Goal: Task Accomplishment & Management: Manage account settings

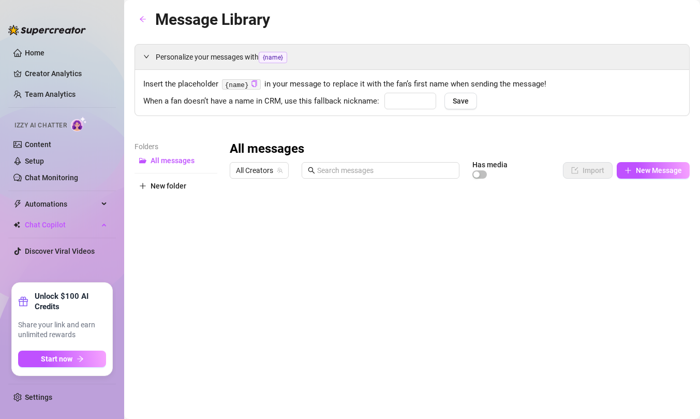
type input "babe"
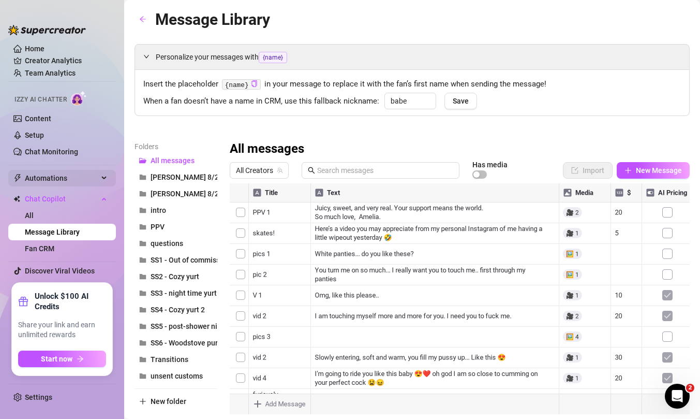
click at [52, 178] on span "Automations" at bounding box center [61, 178] width 73 height 17
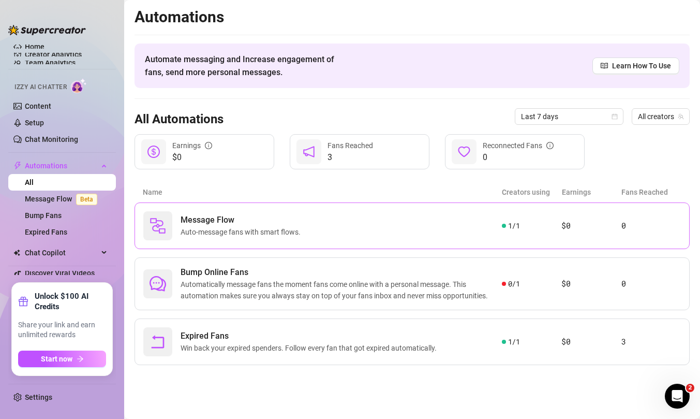
click at [293, 227] on span "Auto-message fans with smart flows." at bounding box center [243, 231] width 124 height 11
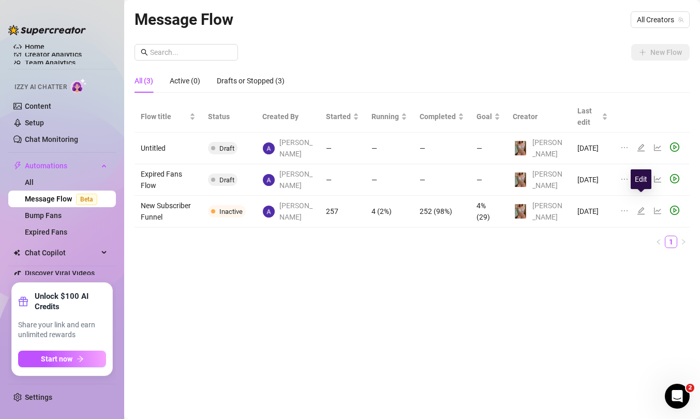
click at [641, 207] on icon "edit" at bounding box center [641, 210] width 7 height 7
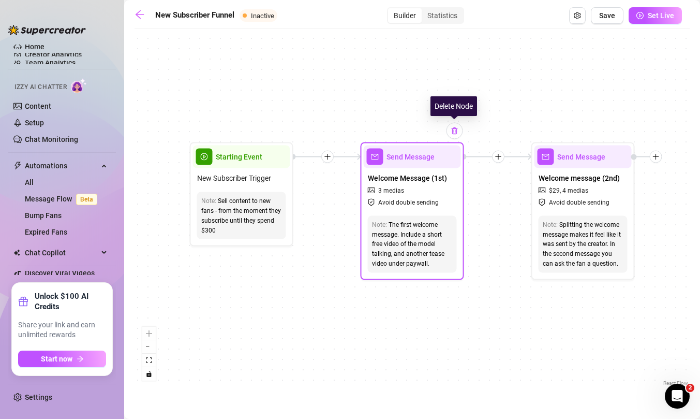
click at [454, 132] on img at bounding box center [455, 131] width 8 height 8
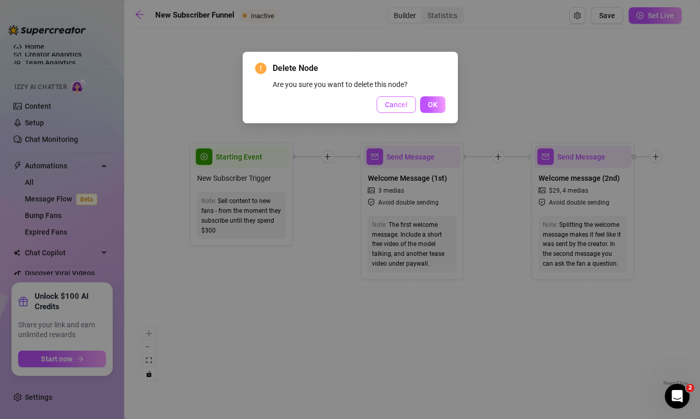
click at [397, 109] on button "Cancel" at bounding box center [396, 104] width 39 height 17
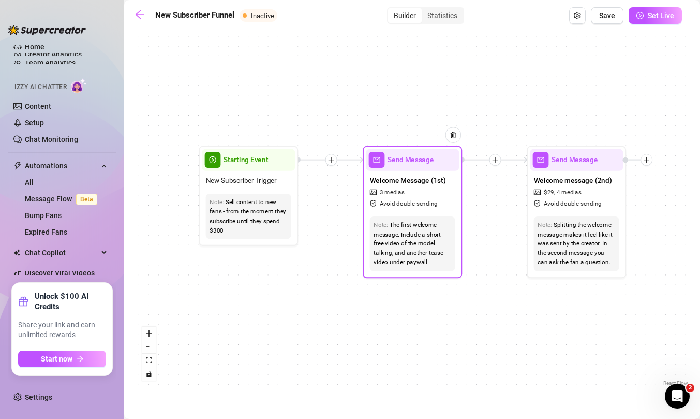
click at [410, 215] on div "Note: The first welcome message. Include a short free video of the model talkin…" at bounding box center [413, 243] width 94 height 63
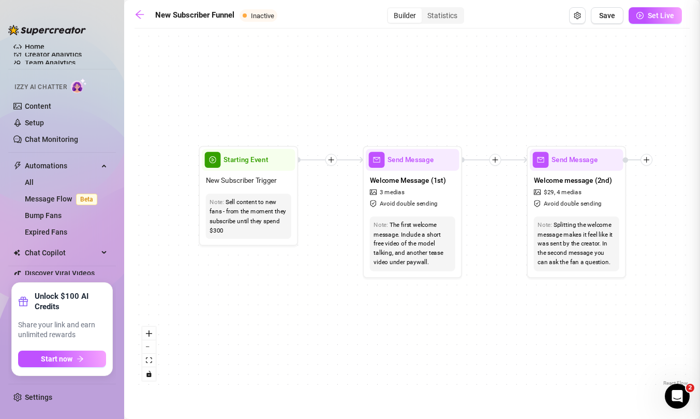
type textarea "Hi! Just thought I'd introduce myself in a quick video 💕 ... The other two vide…"
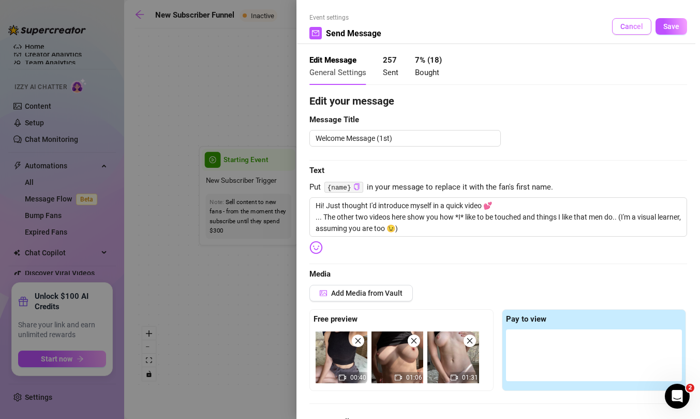
click at [625, 23] on span "Cancel" at bounding box center [631, 26] width 23 height 8
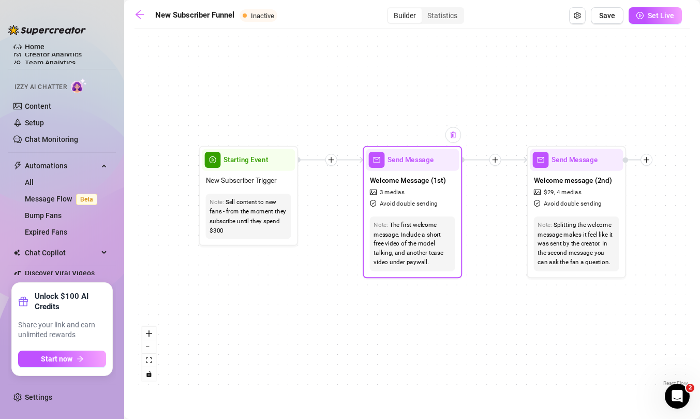
click at [457, 139] on div at bounding box center [454, 135] width 16 height 16
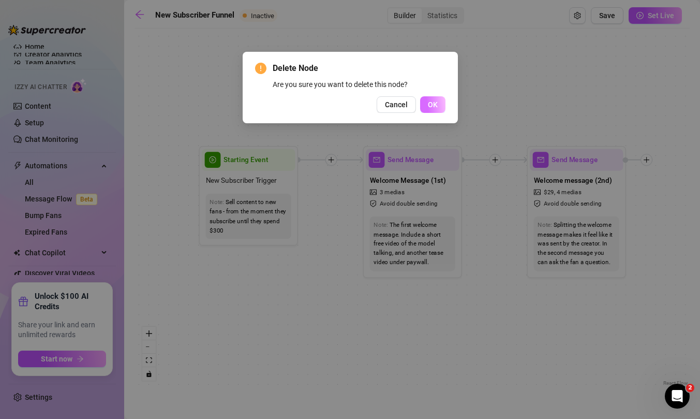
click at [444, 105] on button "OK" at bounding box center [432, 104] width 25 height 17
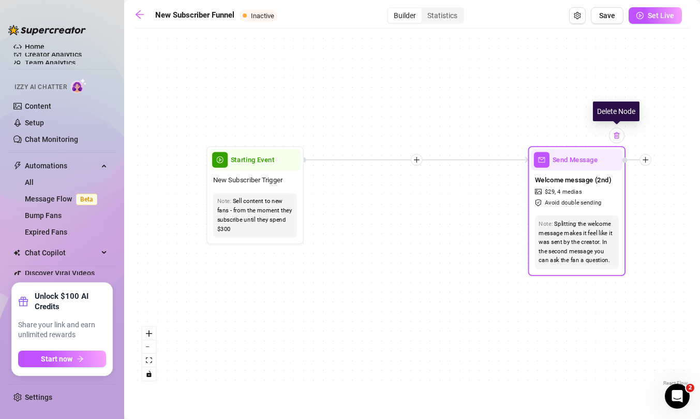
click at [620, 134] on img at bounding box center [617, 135] width 8 height 8
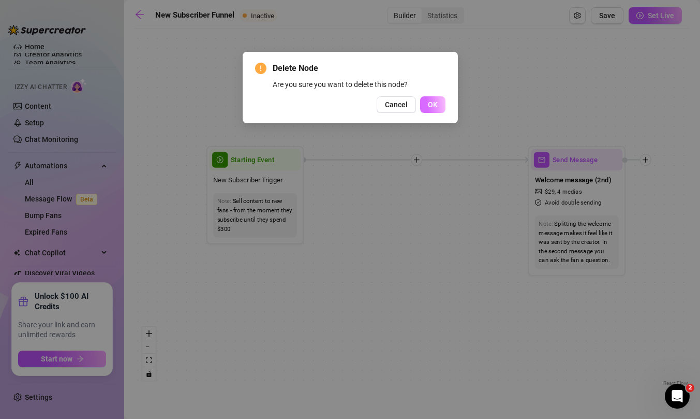
click at [437, 108] on span "OK" at bounding box center [433, 104] width 10 height 8
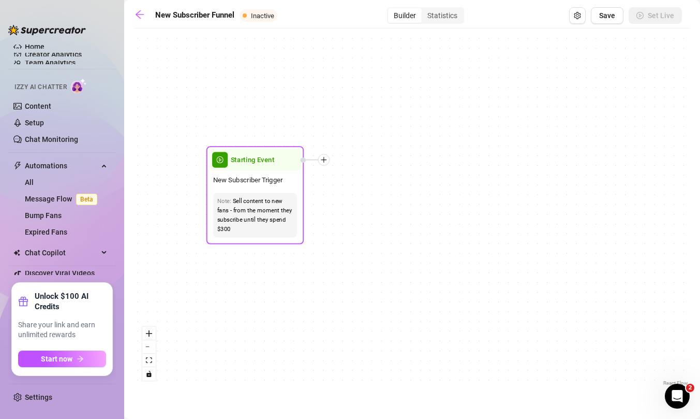
click at [323, 159] on icon "plus" at bounding box center [323, 160] width 1 height 6
click at [365, 159] on div "Time Delay" at bounding box center [371, 160] width 71 height 17
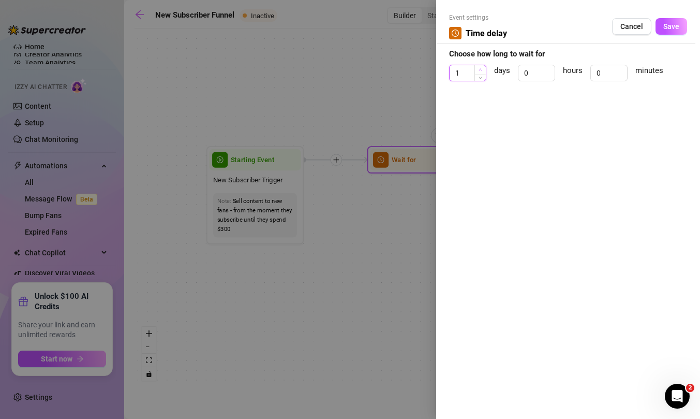
click at [480, 69] on icon "up" at bounding box center [481, 70] width 4 height 4
type input "4"
click at [480, 69] on icon "up" at bounding box center [481, 70] width 4 height 4
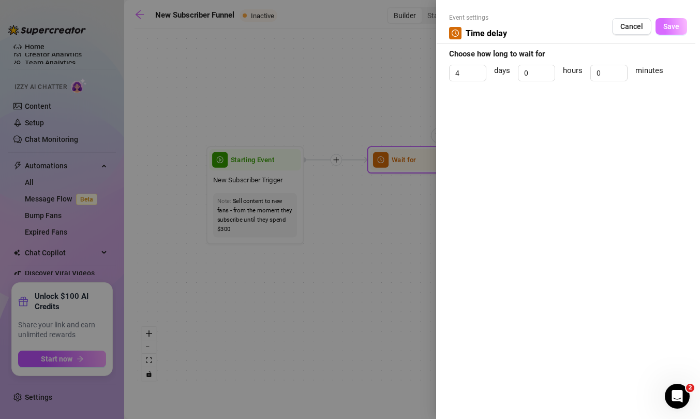
click at [666, 26] on span "Save" at bounding box center [671, 26] width 16 height 8
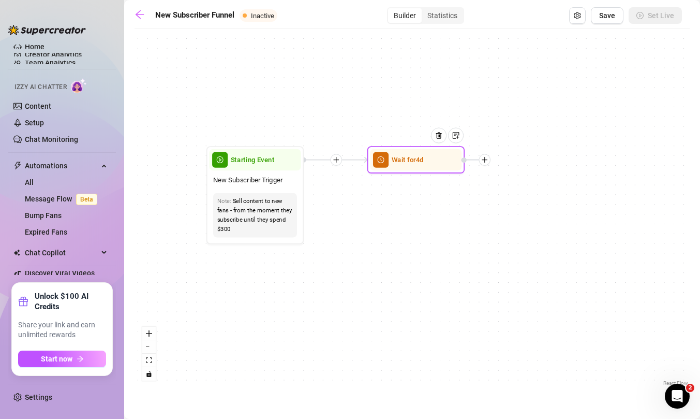
click at [486, 162] on icon "plus" at bounding box center [484, 159] width 7 height 7
click at [524, 195] on div "Message" at bounding box center [532, 194] width 71 height 17
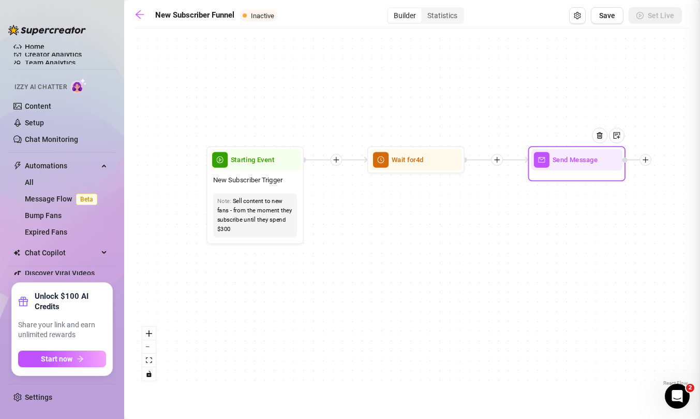
type textarea "Write your message here"
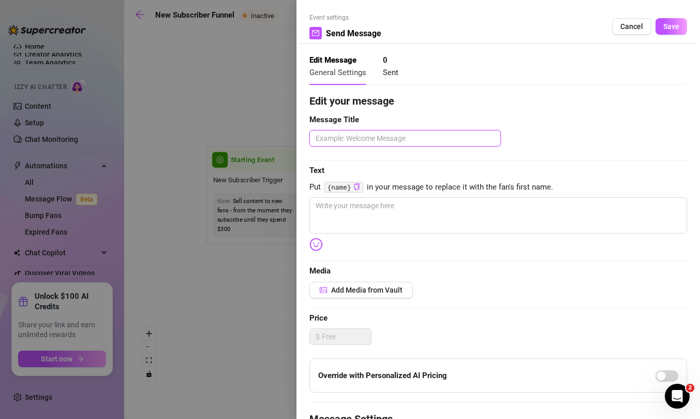
click at [439, 138] on textarea at bounding box center [404, 138] width 191 height 17
type textarea "F"
type textarea "Fi"
type textarea "Fir"
type textarea "First"
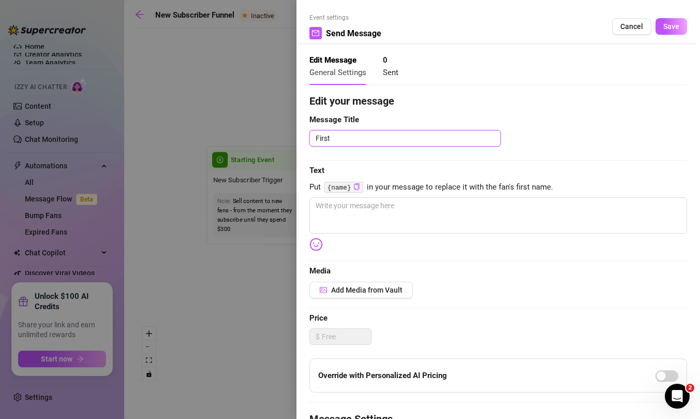
type textarea "First"
type textarea "First P"
type textarea "First PP"
type textarea "First PPV"
click at [429, 210] on textarea at bounding box center [498, 215] width 378 height 36
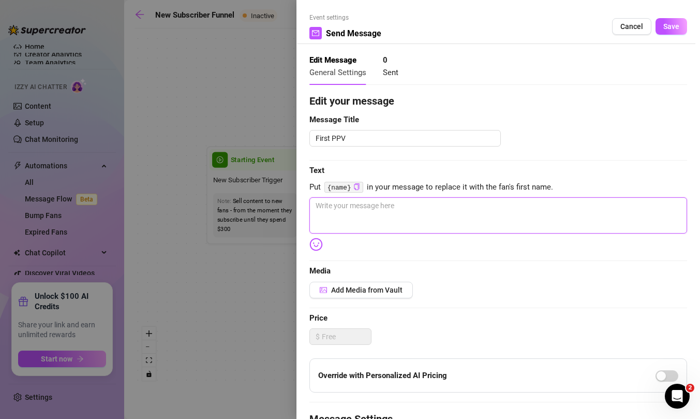
type textarea "H"
type textarea "He"
type textarea "Hey"
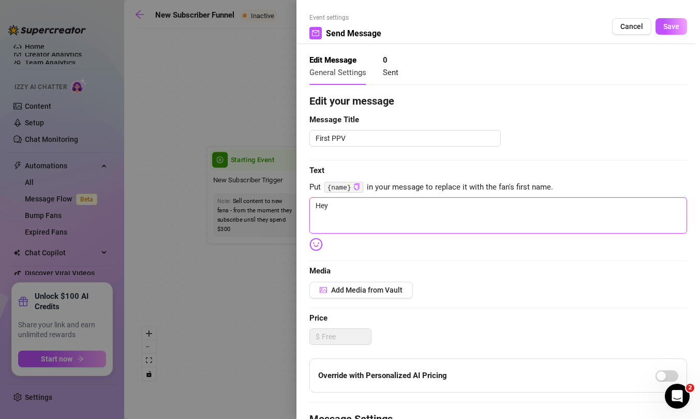
type textarea "Hey"
type textarea "Hey {"
type textarea "Hey {n"
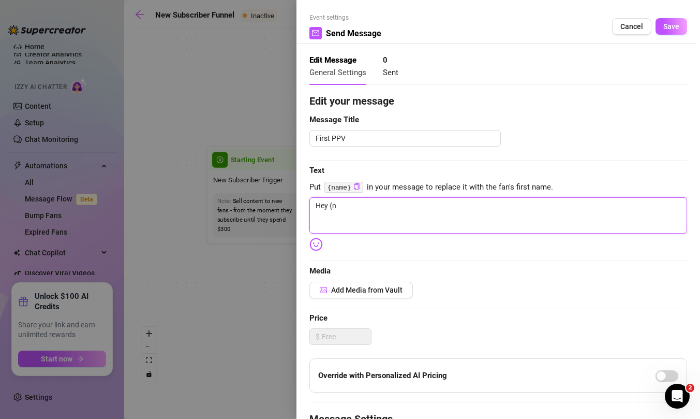
type textarea "Hey {na"
type textarea "Hey {nam"
type textarea "Hey {name"
type textarea "Hey {name}"
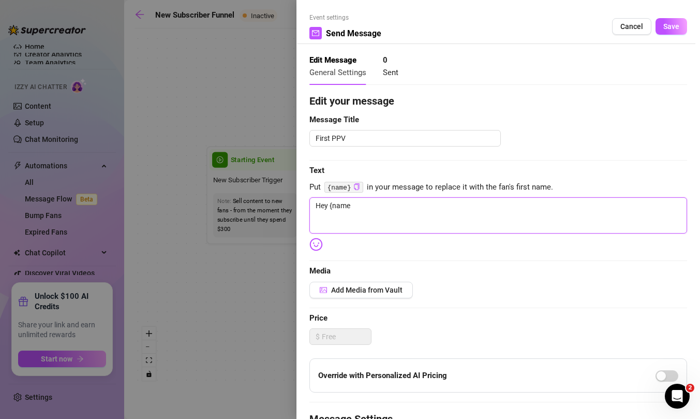
type textarea "Hey {name}"
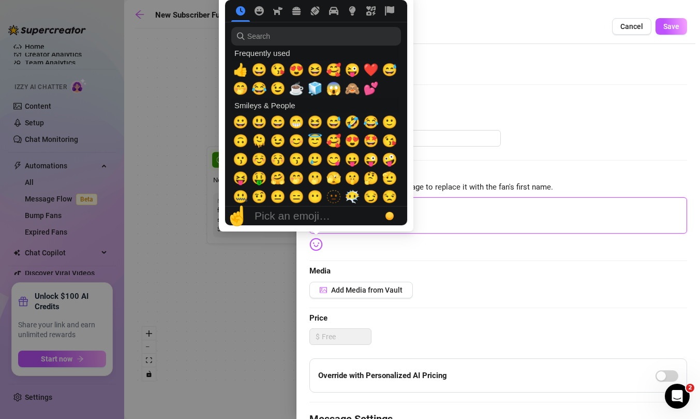
type textarea "Hey {name}"
click at [317, 245] on img at bounding box center [315, 244] width 13 height 13
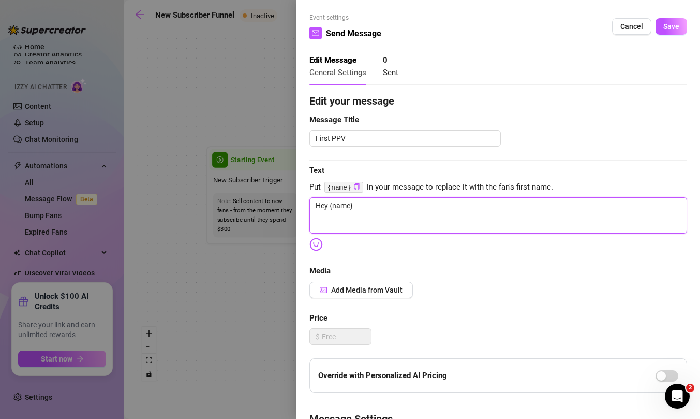
click at [455, 208] on textarea "Hey {name}" at bounding box center [498, 215] width 378 height 36
type textarea "Hey {name}"
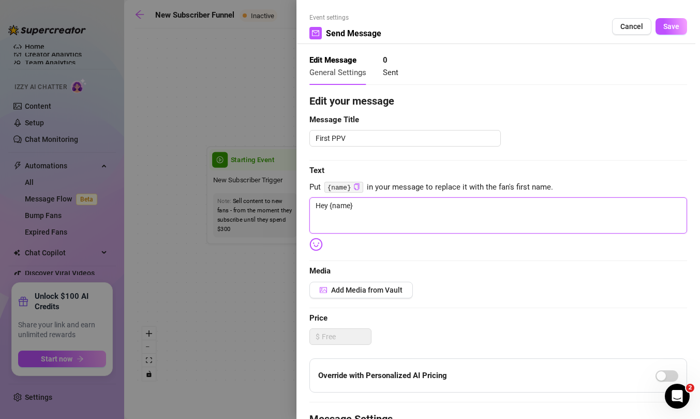
type textarea "Hey {name} :"
type textarea "Hey {name} :)"
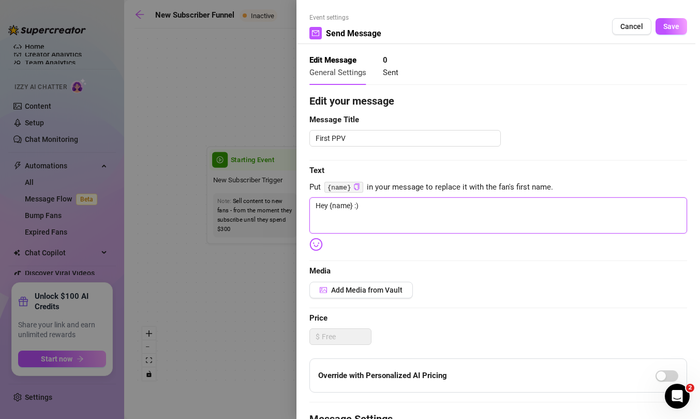
type textarea "Hey {name} :)"
type textarea "Hey {name} :) S"
type textarea "Hey {name} :) Sh"
type textarea "Hey {name} :) Sha"
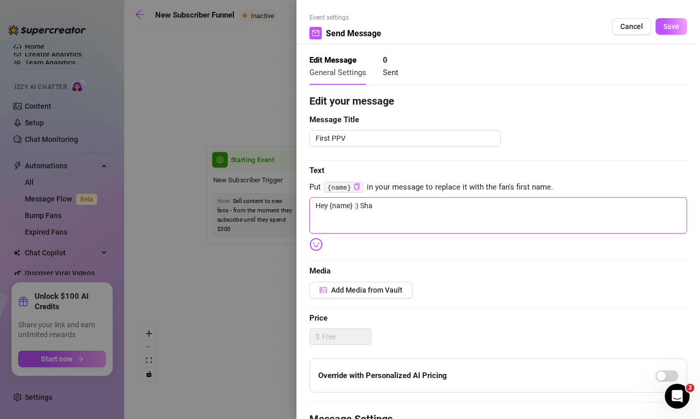
type textarea "Hey {name} :) Shar"
type textarea "Hey {name} :) [PERSON_NAME]"
type textarea "Hey {name} :) Sharin"
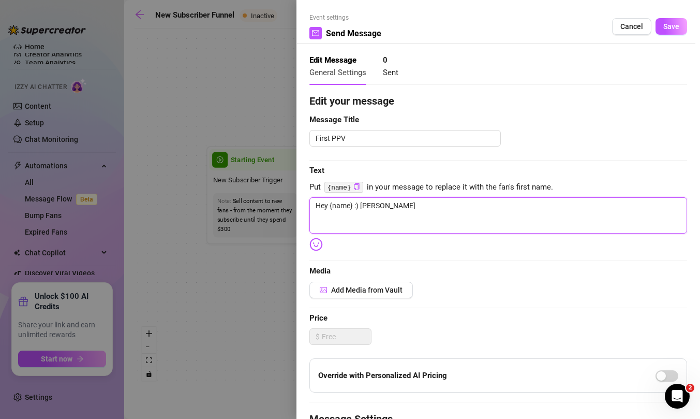
type textarea "Hey {name} :) Sharin"
type textarea "Hey {name} :) Sharing"
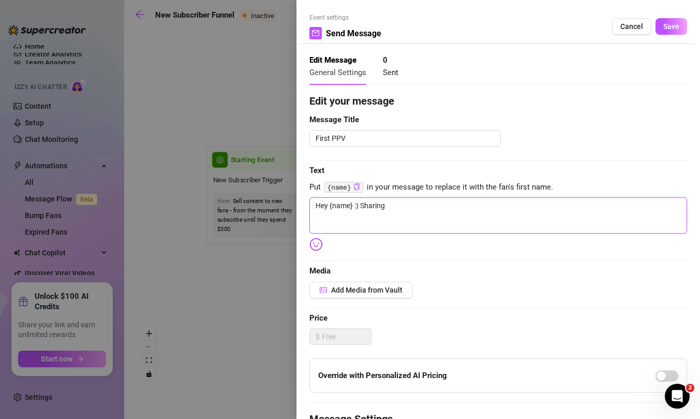
type textarea "Hey {name} :) Sharing t"
type textarea "Hey {name} :) Sharing th"
type textarea "Hey {name} :) Sharing thi"
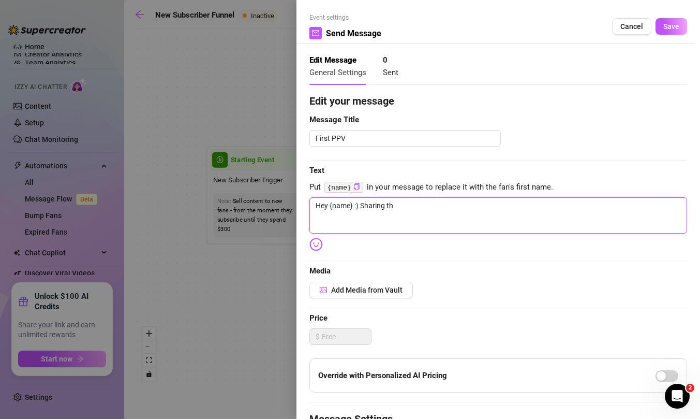
type textarea "Hey {name} :) Sharing thi"
type textarea "Hey {name} :) Sharing this"
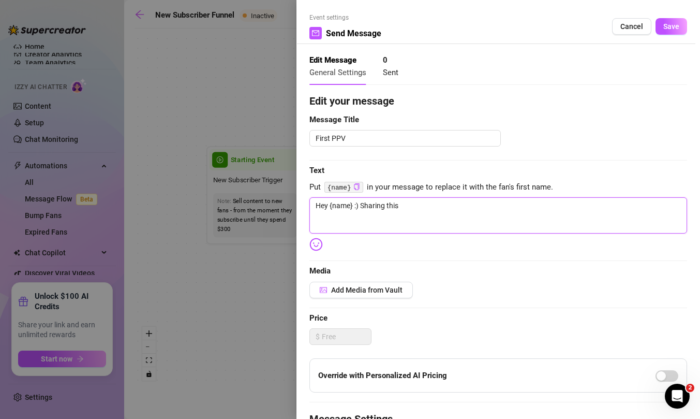
type textarea "Hey {name} :) Sharing this s"
type textarea "Hey {name} :) Sharing this se"
type textarea "Hey {name} :) Sharing this sec"
type textarea "Hey {name} :) Sharing this secr"
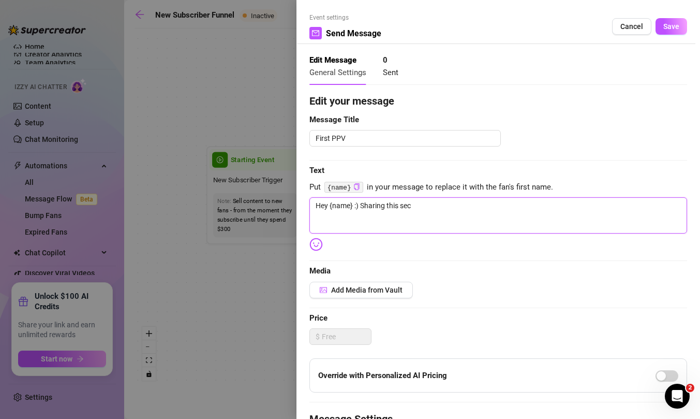
type textarea "Hey {name} :) Sharing this secr"
type textarea "Hey {name} :) Sharing this secre"
type textarea "Hey {name} :) Sharing this secret"
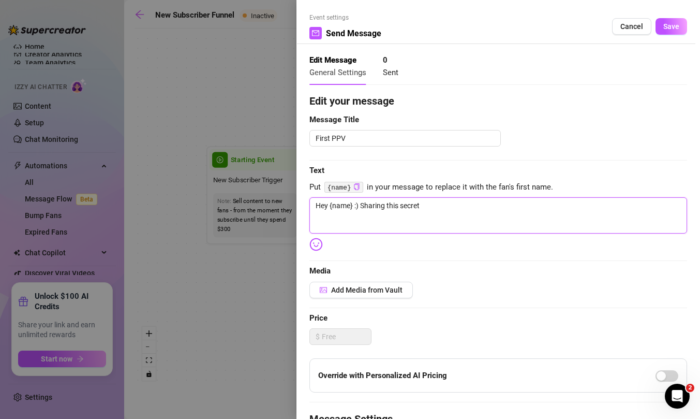
type textarea "Hey {name} :) Sharing this secret"
type textarea "Hey {name} :) Sharing this secret v"
type textarea "Hey {name} :) Sharing this secret vi"
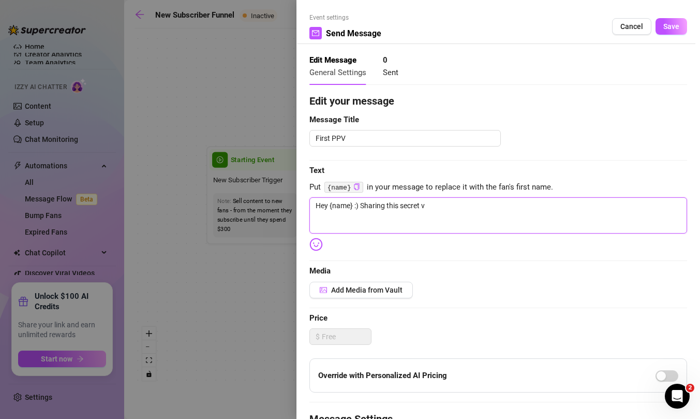
type textarea "Hey {name} :) Sharing this secret vi"
type textarea "Hey {name} :) Sharing this secret vid"
type textarea "Hey {name} :) Sharing this secret vide"
type textarea "Hey {name} :) Sharing this secret video"
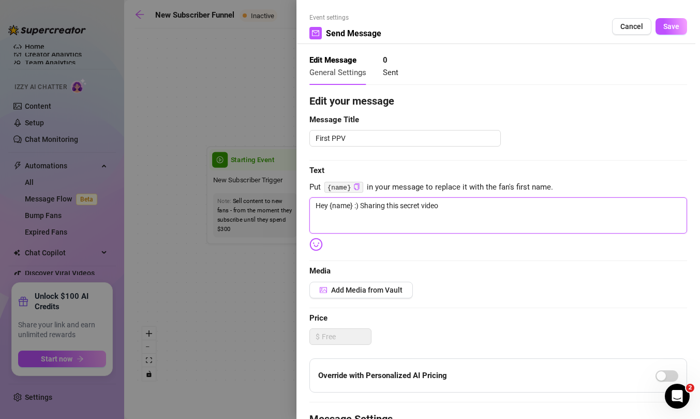
type textarea "Hey {name} :) Sharing this secret video"
type textarea "Hey {name} :) Sharing this secret video f"
type textarea "Hey {name} :) Sharing this secret video fr"
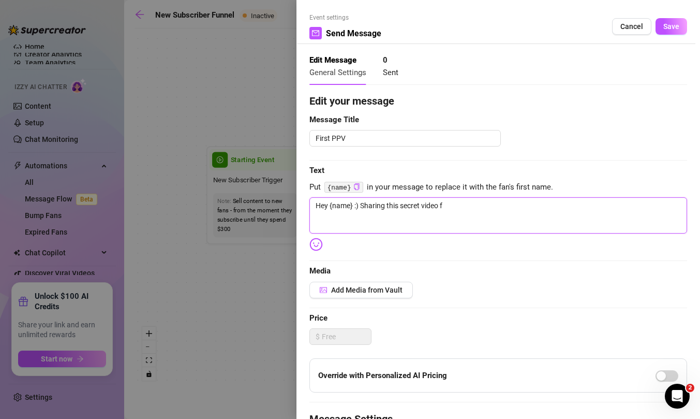
type textarea "Hey {name} :) Sharing this secret video fr"
type textarea "Hey {name} :) Sharing this secret video fro"
type textarea "Hey {name} :) Sharing this secret video from"
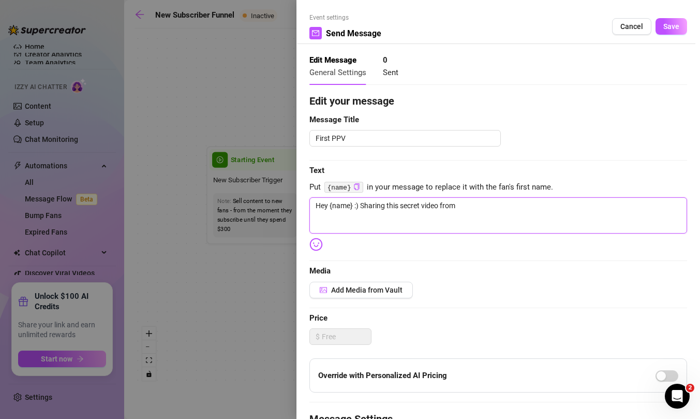
type textarea "Hey {name} :) Sharing this secret video from"
type textarea "Hey {name} :) Sharing this secret video from t"
type textarea "Hey {name} :) Sharing this secret video from th"
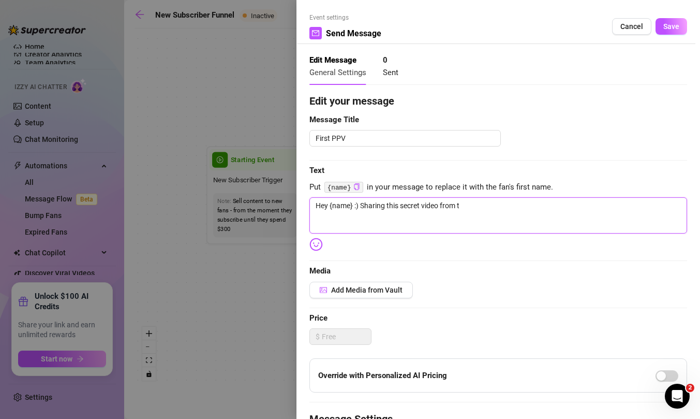
type textarea "Hey {name} :) Sharing this secret video from th"
type textarea "Hey {name} :) Sharing this secret video from the"
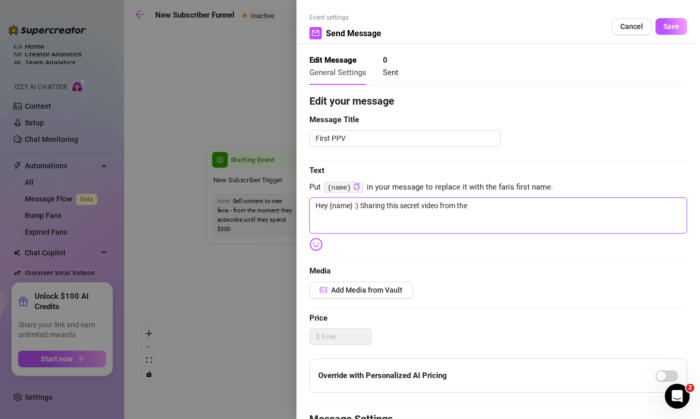
type textarea "Hey {name} :) Sharing this secret video from the v"
type textarea "Hey {name} :) Sharing this secret video from the va"
type textarea "Hey {name} :) Sharing this secret video from the vau"
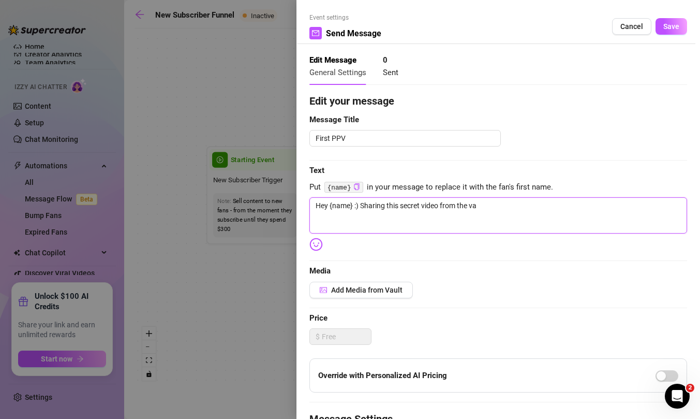
type textarea "Hey {name} :) Sharing this secret video from the vau"
type textarea "Hey {name} :) Sharing this secret video from the vaul"
type textarea "Hey {name} :) Sharing this secret video from the vault"
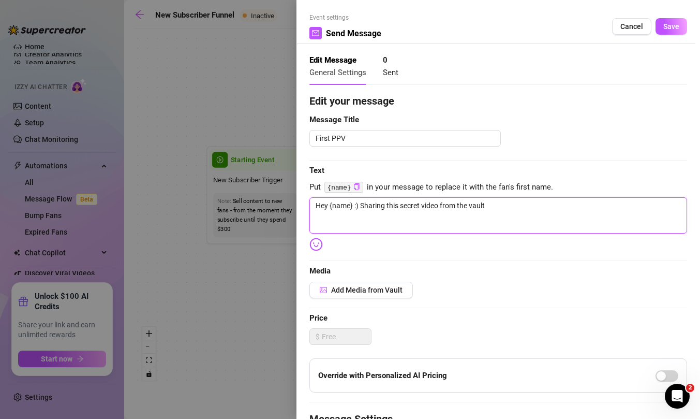
type textarea "Hey {name} :) Sharing this secret video from the vault."
type textarea "Hey {name} :) Sharing this secret video from the vault.."
type textarea "Hey {name} :) Sharing this secret video from the vault..."
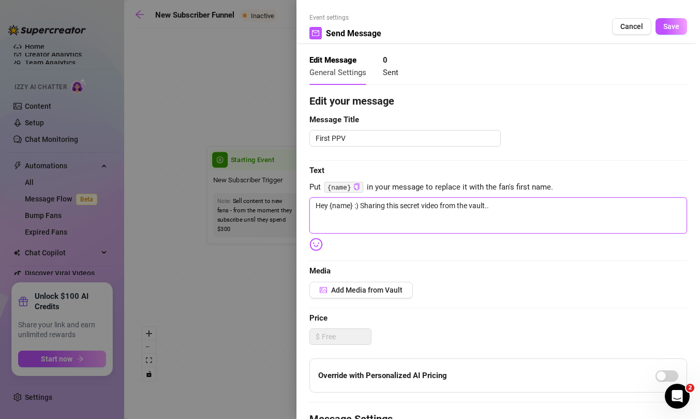
type textarea "Hey {name} :) Sharing this secret video from the vault..."
type textarea "Hey {name} :) Sharing this secret video from the vault... j"
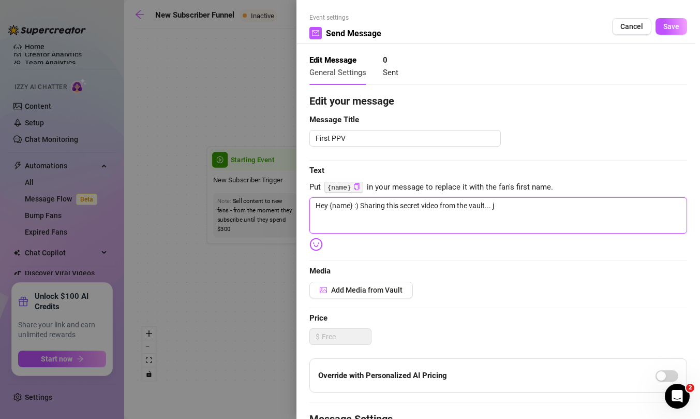
type textarea "Hey {name} :) Sharing this secret video from the vault... ju"
type textarea "Hey {name} :) Sharing this secret video from the vault... jus"
type textarea "Hey {name} :) Sharing this secret video from the vault... just"
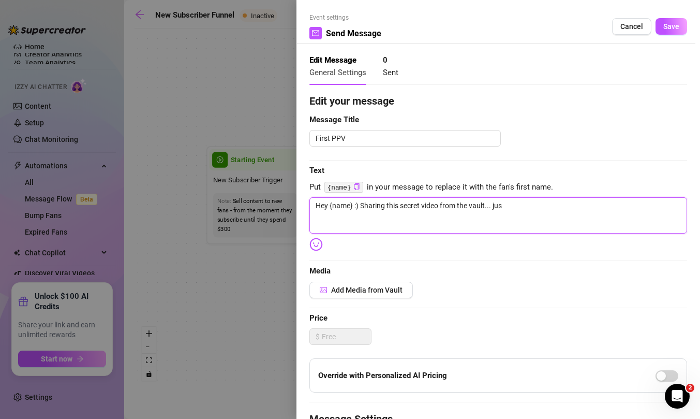
type textarea "Hey {name} :) Sharing this secret video from the vault... just"
type textarea "Hey {name} :) Sharing this secret video from the vault... just i"
type textarea "Hey {name} :) Sharing this secret video from the vault... just in"
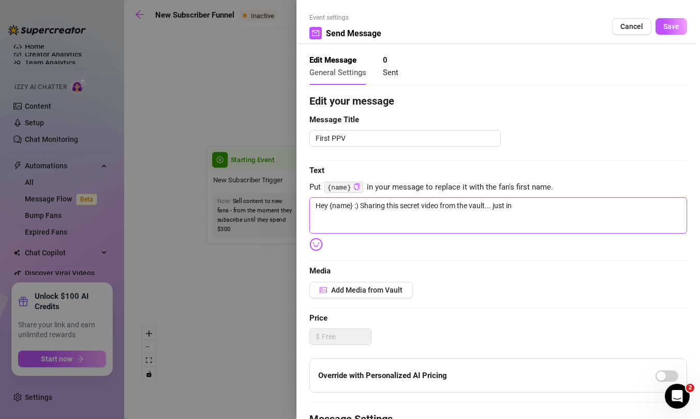
type textarea "Hey {name} :) Sharing this secret video from the vault... just in c"
type textarea "Hey {name} :) Sharing this secret video from the vault... just in ca"
type textarea "Hey {name} :) Sharing this secret video from the vault... just in cas"
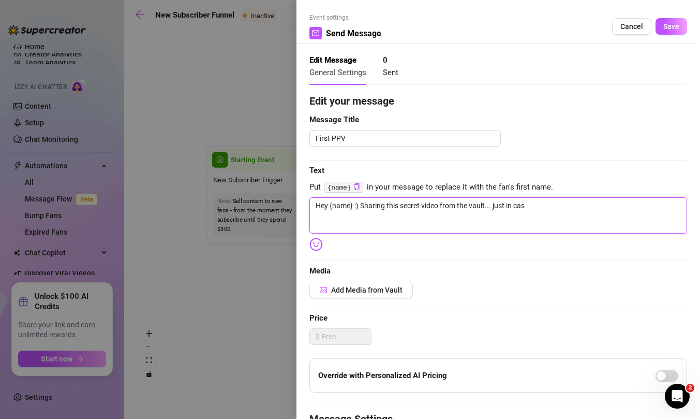
type textarea "Hey {name} :) Sharing this secret video from the vault... just in case"
type textarea "Hey {name} :) Sharing this secret video from the vault... just in case y"
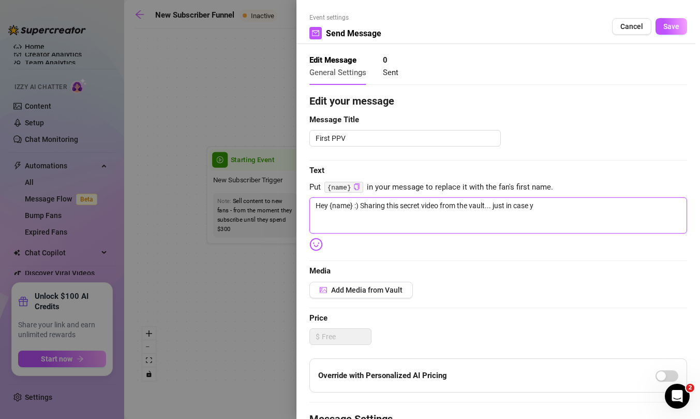
type textarea "Hey {name} :) Sharing this secret video from the vault... just in case yo"
type textarea "Hey {name} :) Sharing this secret video from the vault... just in case you"
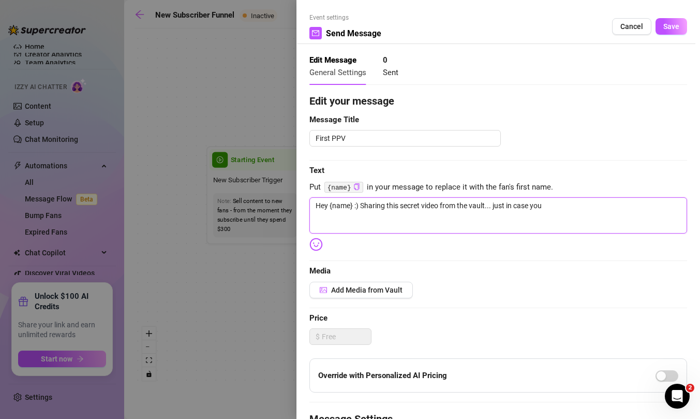
type textarea "Hey {name} :) Sharing this secret video from the vault... just in case you"
type textarea "Hey {name} :) Sharing this secret video from the vault... just in case you l"
type textarea "Hey {name} :) Sharing this secret video from the vault... just in case you li"
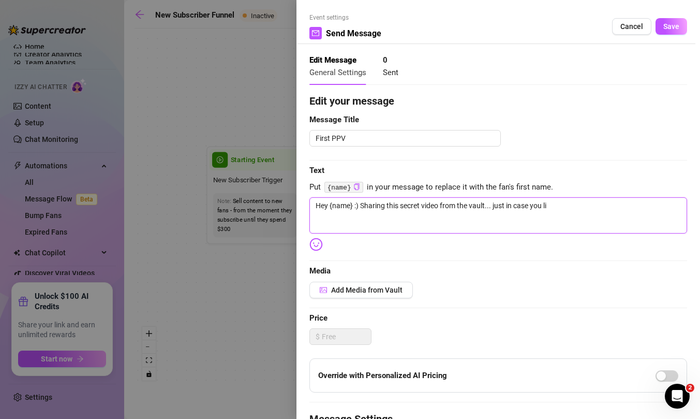
type textarea "Hey {name} :) Sharing this secret video from the vault... just in case you lik"
type textarea "Hey {name} :) Sharing this secret video from the vault... just in case you like"
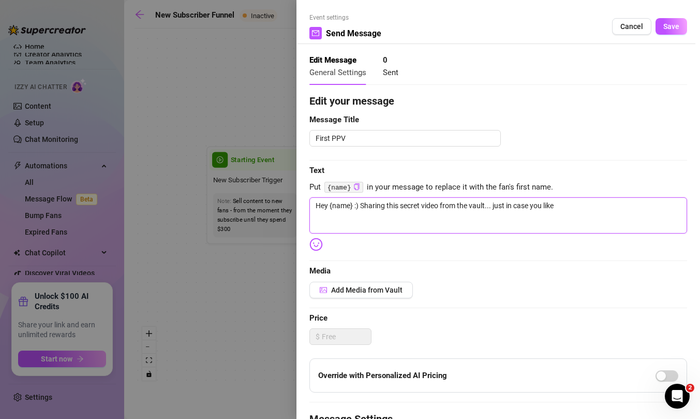
type textarea "Hey {name} :) Sharing this secret video from the vault... just in case you like…"
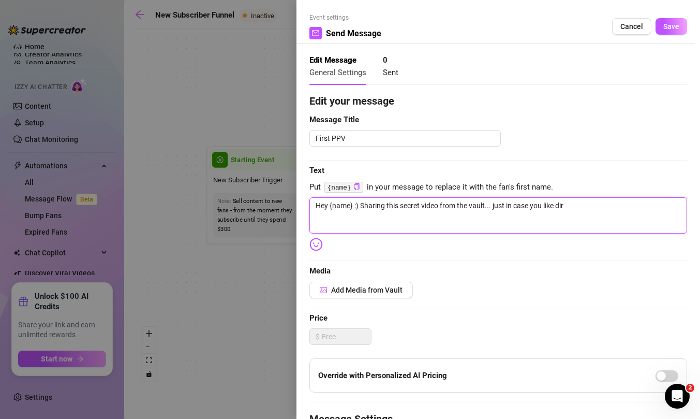
type textarea "Hey {name} :) Sharing this secret video from the vault... just in case you like…"
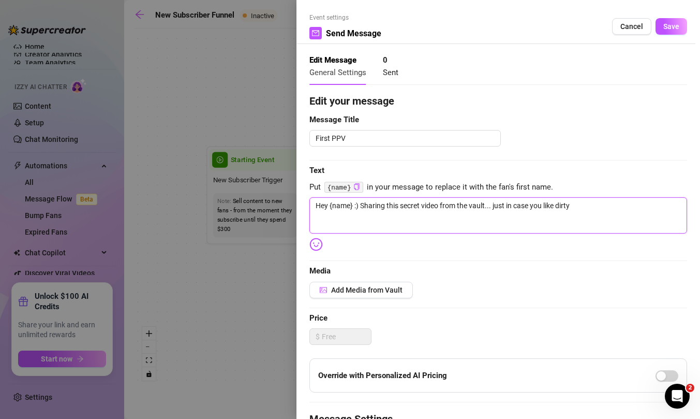
type textarea "Hey {name} :) Sharing this secret video from the vault... just in case you like…"
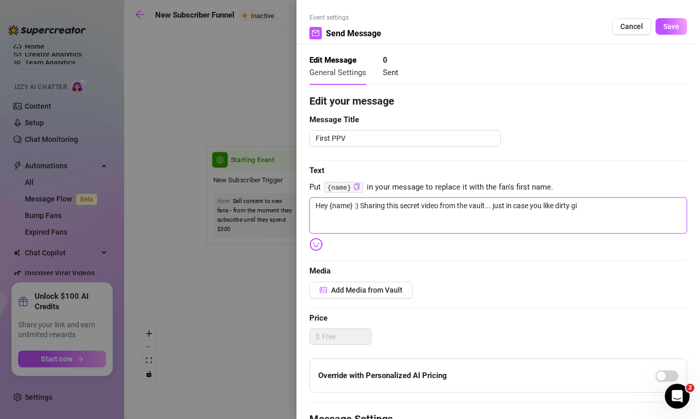
type textarea "Hey {name} :) Sharing this secret video from the vault... just in case you like…"
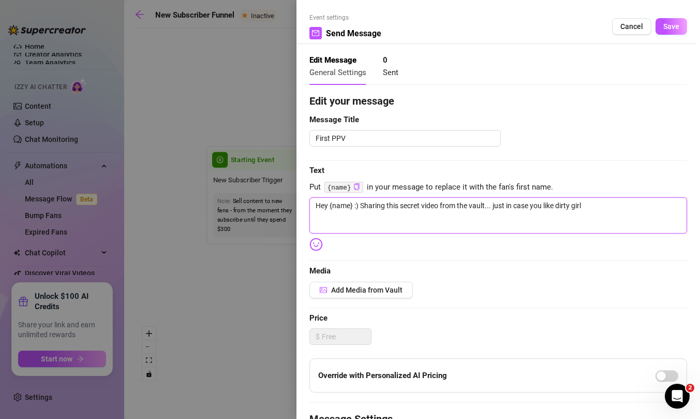
type textarea "Hey {name} :) Sharing this secret video from the vault... just in case you like…"
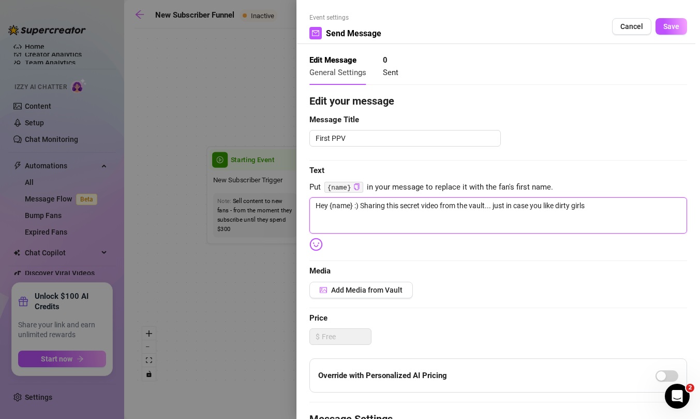
type textarea "Hey {name} :) Sharing this secret video from the vault... just in case you like…"
click at [370, 291] on span "Add Media from Vault" at bounding box center [366, 290] width 71 height 8
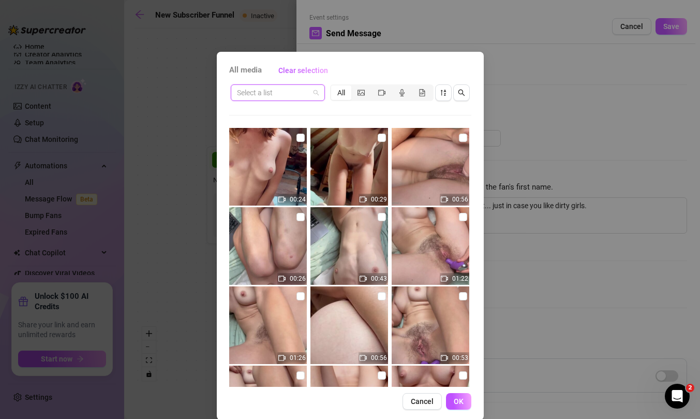
click at [308, 90] on input "search" at bounding box center [273, 93] width 72 height 16
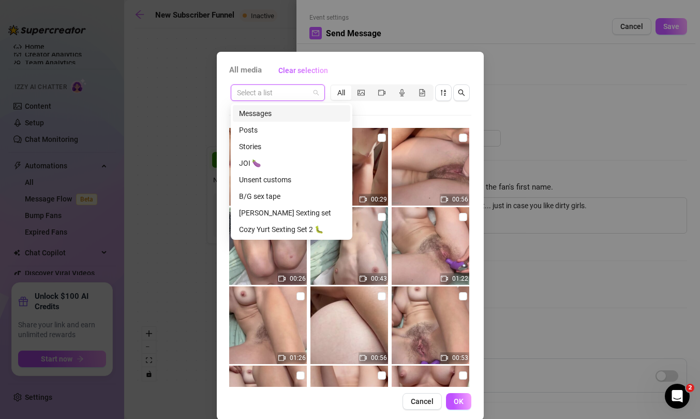
click at [264, 112] on div "Messages" at bounding box center [291, 113] width 105 height 11
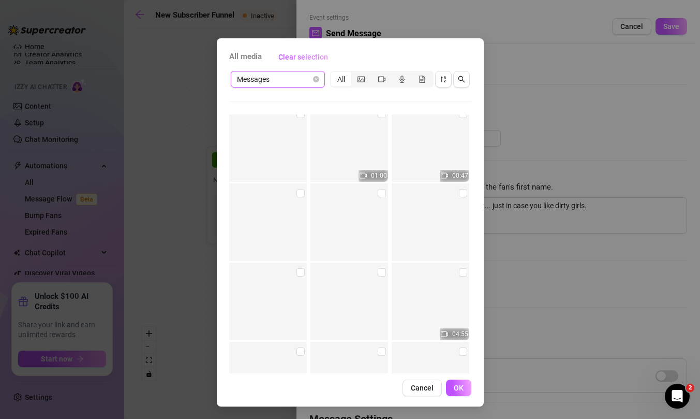
scroll to position [6624, 0]
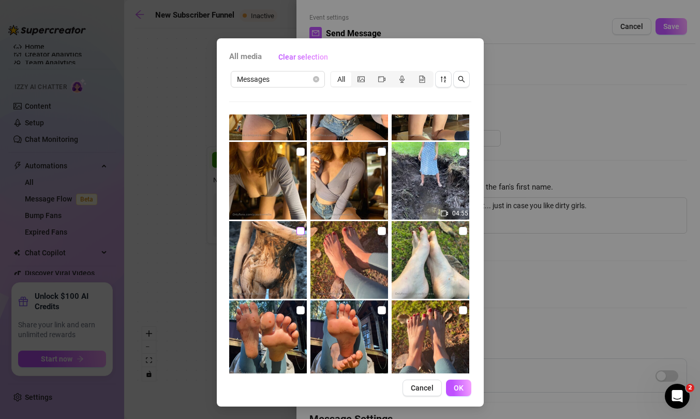
click at [300, 230] on input "checkbox" at bounding box center [301, 231] width 8 height 8
checkbox input "true"
click at [462, 152] on input "checkbox" at bounding box center [463, 151] width 8 height 8
checkbox input "true"
click at [462, 389] on span "OK" at bounding box center [459, 387] width 10 height 8
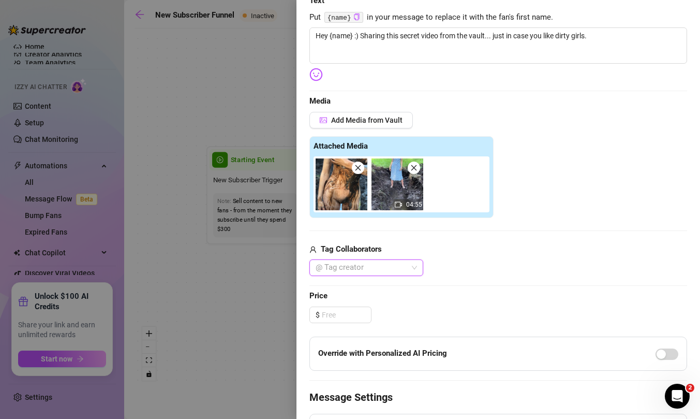
scroll to position [130, 0]
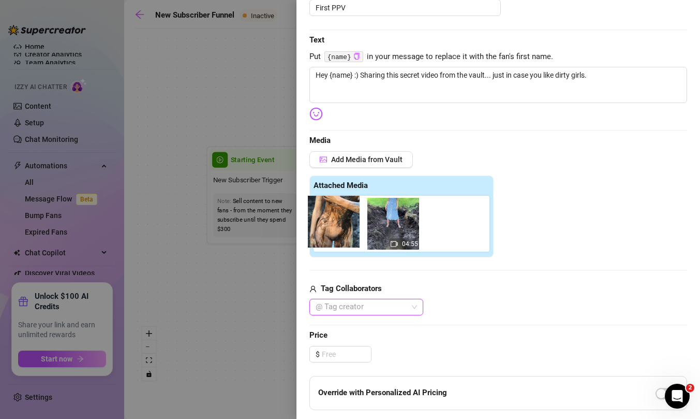
drag, startPoint x: 342, startPoint y: 233, endPoint x: 333, endPoint y: 231, distance: 9.5
click at [333, 231] on div "04:55" at bounding box center [404, 224] width 180 height 56
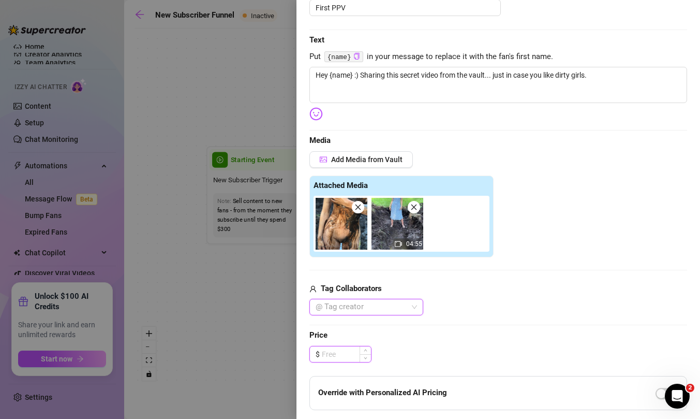
click at [342, 352] on input at bounding box center [346, 354] width 49 height 16
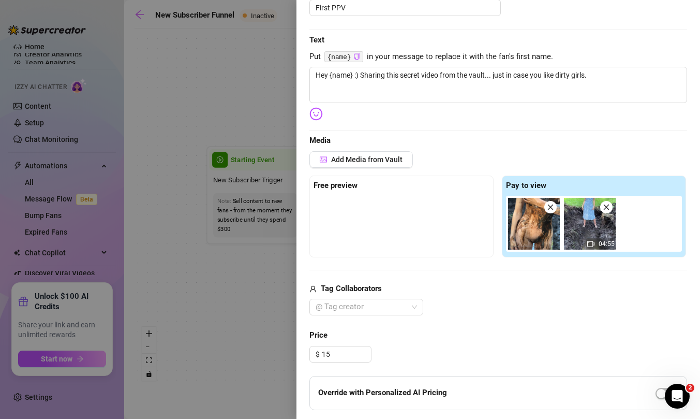
type input "15.00"
click at [452, 316] on div "Edit your message Message Title First PPV Text Put {name} in your message to re…" at bounding box center [498, 263] width 378 height 601
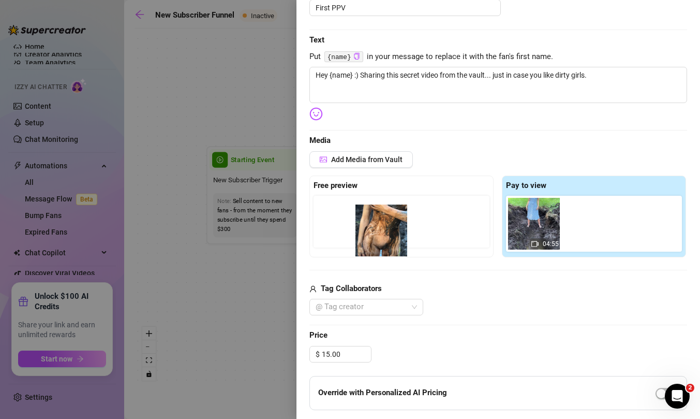
drag, startPoint x: 528, startPoint y: 219, endPoint x: 372, endPoint y: 226, distance: 155.9
click at [372, 226] on div "Free preview Pay to view 04:55" at bounding box center [498, 216] width 378 height 82
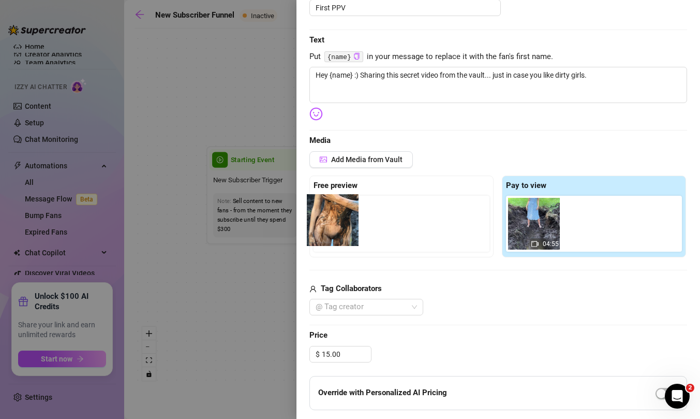
drag, startPoint x: 520, startPoint y: 223, endPoint x: 328, endPoint y: 222, distance: 191.5
click at [328, 222] on div "Free preview Pay to view 04:55" at bounding box center [498, 216] width 378 height 82
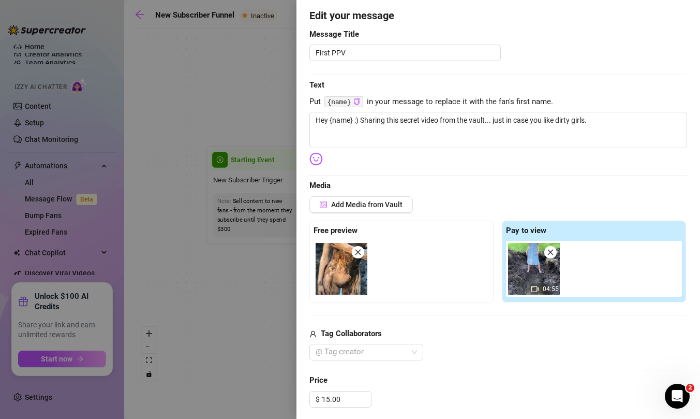
scroll to position [79, 0]
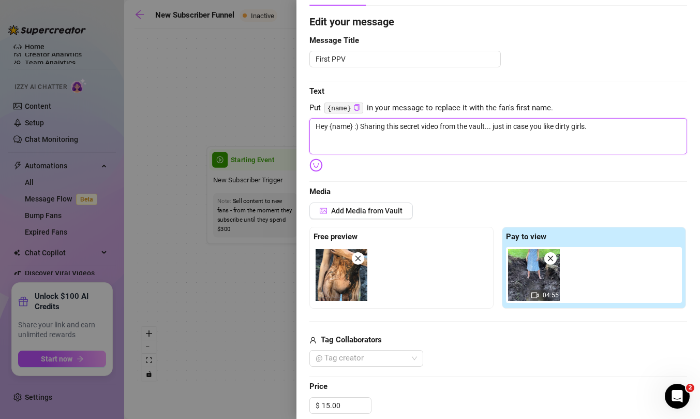
click at [596, 127] on textarea "Hey {name} :) Sharing this secret video from the vault... just in case you like…" at bounding box center [498, 136] width 378 height 36
click at [659, 129] on textarea "Hey {name} :) Sharing this secret video from the vault... just in case you like…" at bounding box center [498, 136] width 378 height 36
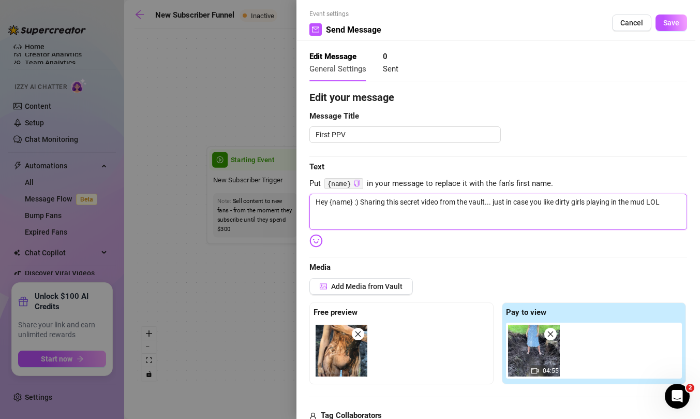
scroll to position [0, 0]
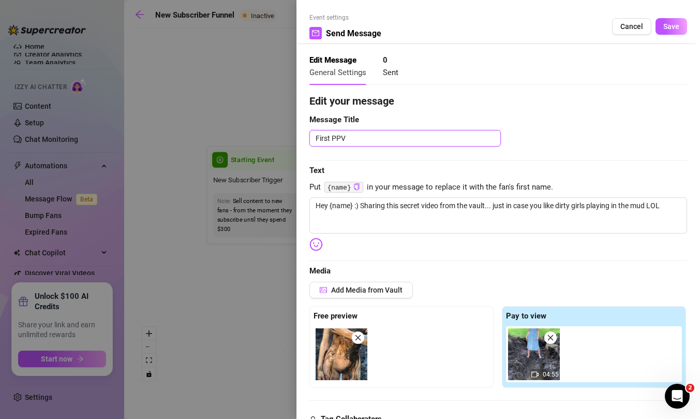
click at [430, 141] on textarea "First PPV" at bounding box center [404, 138] width 191 height 17
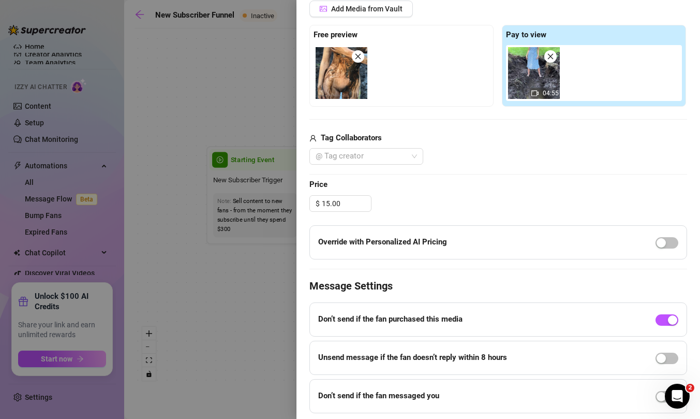
scroll to position [314, 0]
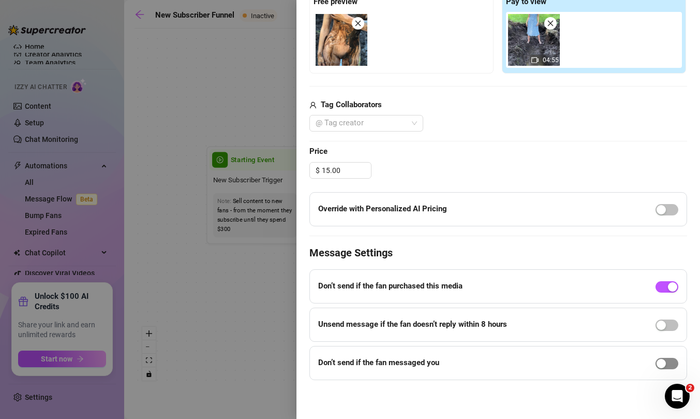
click at [665, 366] on div "button" at bounding box center [661, 363] width 9 height 9
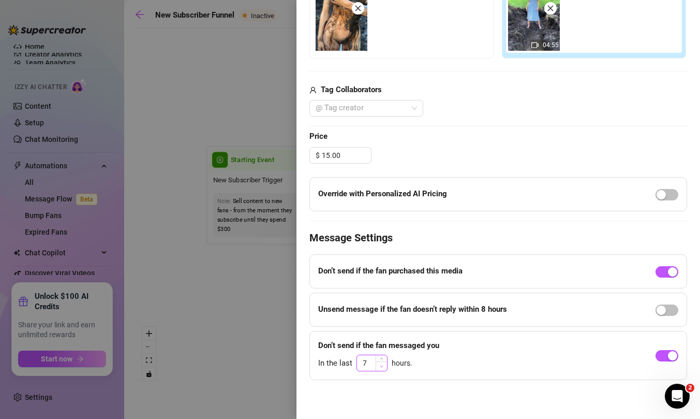
click at [383, 367] on span "Decrease Value" at bounding box center [381, 365] width 11 height 9
click at [382, 356] on span "Increase Value" at bounding box center [381, 359] width 11 height 9
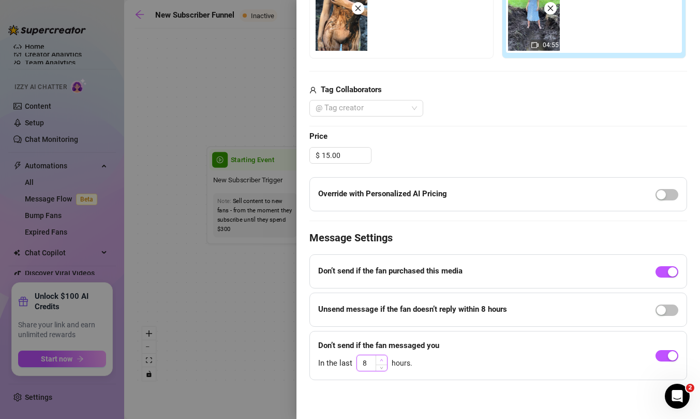
click at [382, 356] on span "Increase Value" at bounding box center [381, 359] width 11 height 9
click at [438, 331] on div "Don’t send if the fan messaged you In the last 8 hours." at bounding box center [498, 356] width 378 height 50
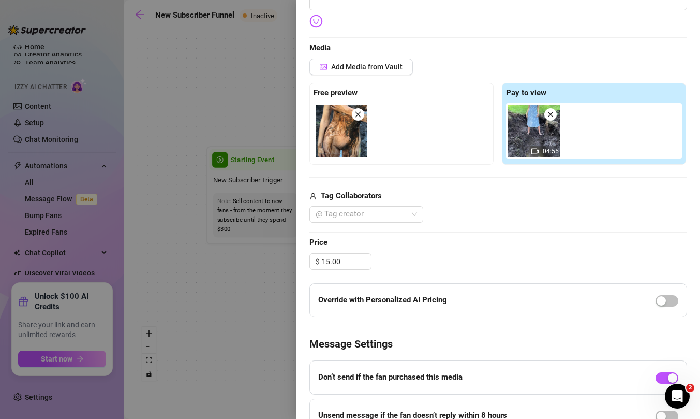
scroll to position [0, 0]
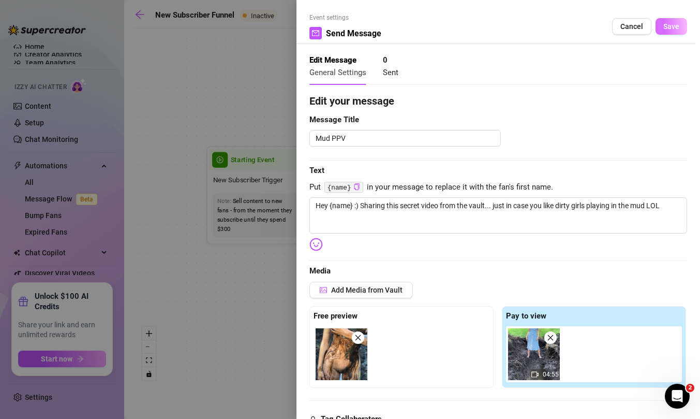
click at [673, 24] on span "Save" at bounding box center [671, 26] width 16 height 8
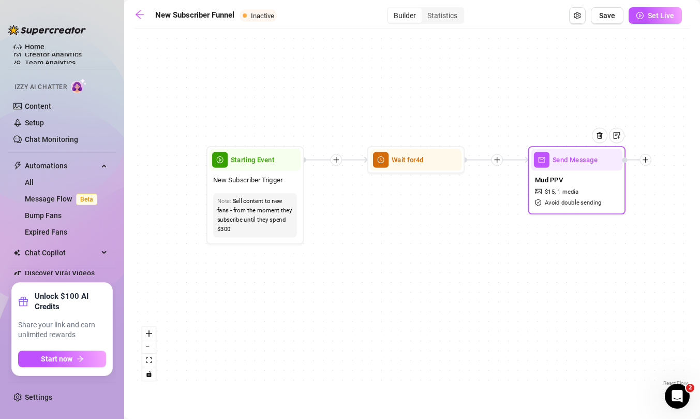
click at [649, 161] on div at bounding box center [646, 160] width 12 height 12
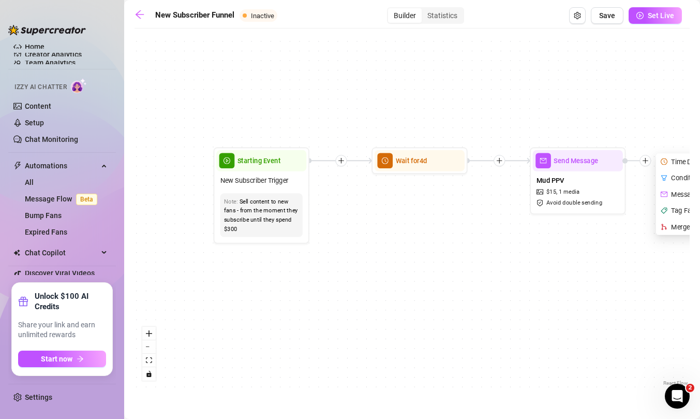
click at [617, 241] on div "Send Message Mud PPV $ 15 , 1 media Avoid double sending Time Delay Condition M…" at bounding box center [412, 211] width 555 height 354
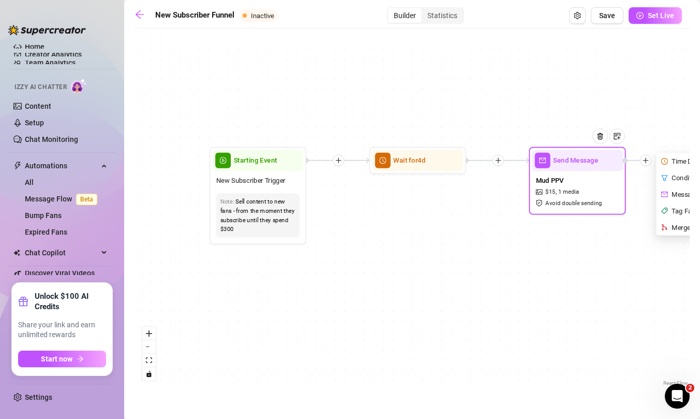
click at [674, 160] on div "Time Delay" at bounding box center [693, 161] width 71 height 17
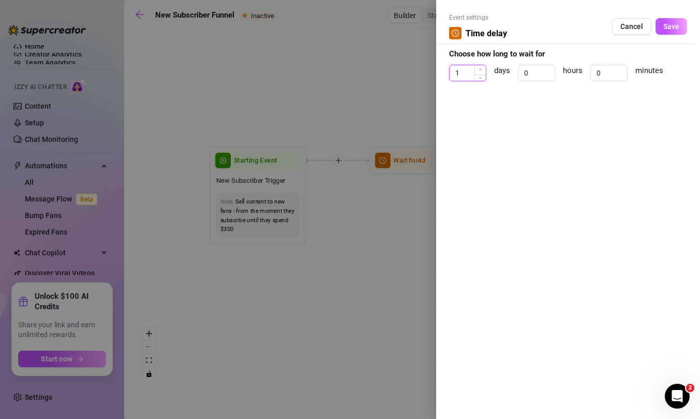
click at [480, 69] on icon "up" at bounding box center [481, 70] width 4 height 4
click at [551, 69] on span "Increase Value" at bounding box center [548, 69] width 11 height 9
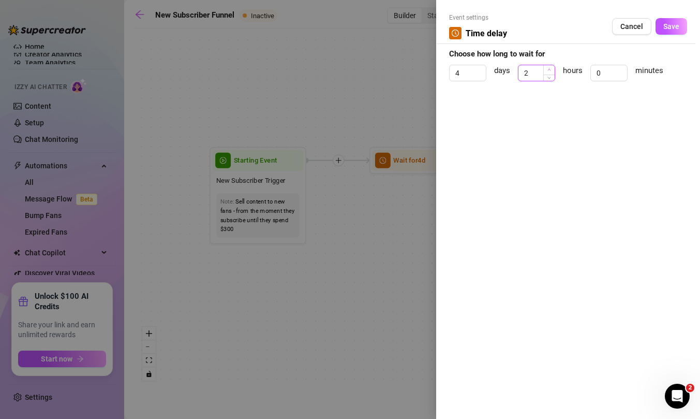
click at [551, 69] on span "Increase Value" at bounding box center [548, 69] width 11 height 9
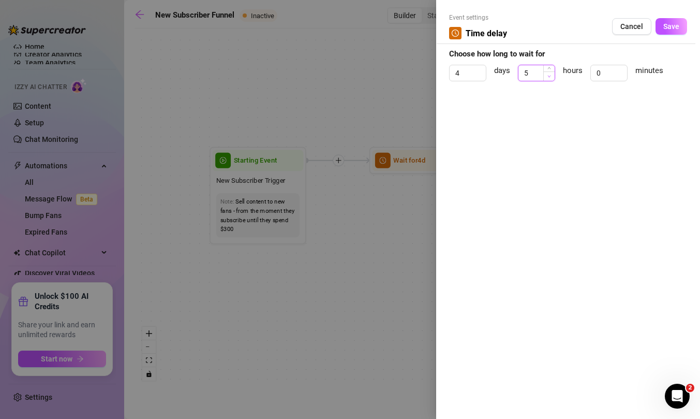
click at [550, 78] on icon "down" at bounding box center [550, 77] width 4 height 4
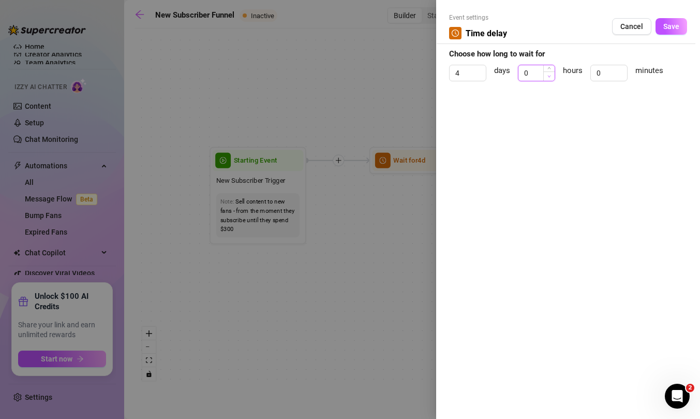
click at [550, 78] on icon "down" at bounding box center [550, 77] width 4 height 4
click at [481, 77] on icon "down" at bounding box center [481, 77] width 4 height 4
drag, startPoint x: 541, startPoint y: 70, endPoint x: 514, endPoint y: 72, distance: 27.0
click at [514, 72] on div "3 days 0 hours 0 minutes" at bounding box center [568, 78] width 238 height 26
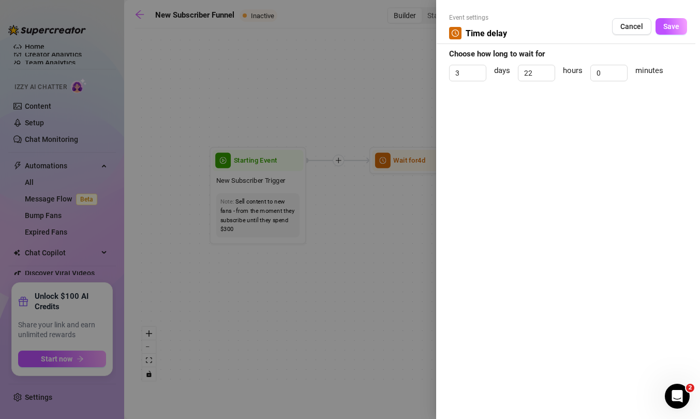
click at [543, 162] on div "Event settings Time delay Cancel Save Choose how long to wait for 3 days 22 hou…" at bounding box center [568, 209] width 264 height 419
click at [670, 24] on span "Save" at bounding box center [671, 26] width 16 height 8
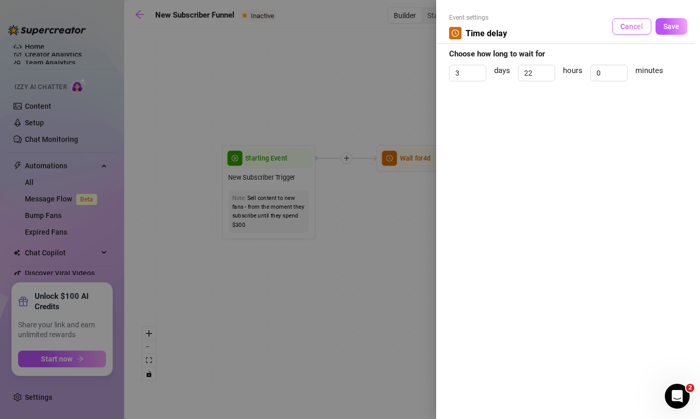
click at [627, 23] on span "Cancel" at bounding box center [631, 26] width 23 height 8
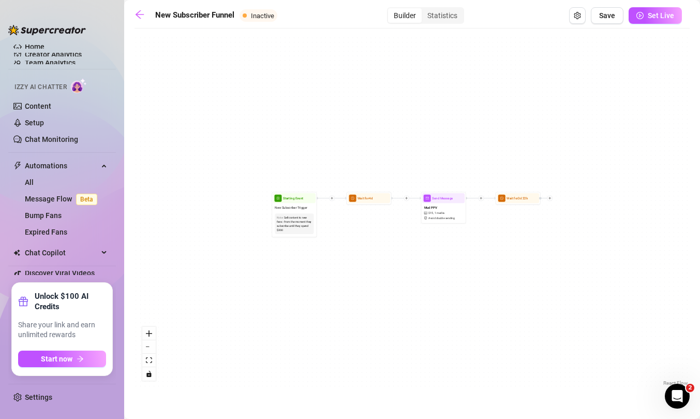
drag, startPoint x: 550, startPoint y: 334, endPoint x: 440, endPoint y: 284, distance: 120.2
click at [440, 284] on div "Wait for 3d 22h Send Message Mud PPV $ 15 , 1 media Avoid double sending Wait f…" at bounding box center [412, 211] width 555 height 354
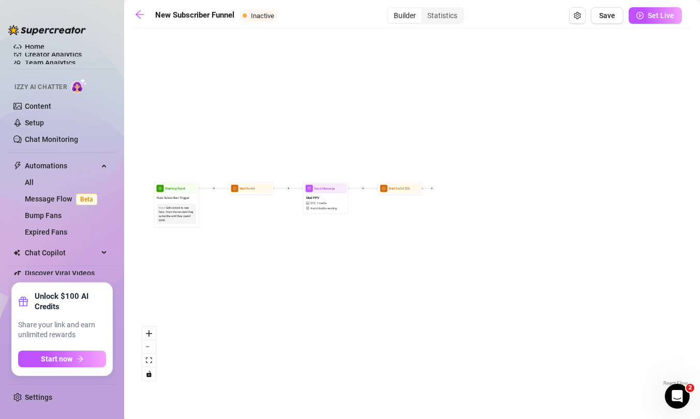
drag, startPoint x: 416, startPoint y: 279, endPoint x: 405, endPoint y: 273, distance: 12.3
click at [405, 273] on div "Wait for 3d 22h Send Message Mud PPV $ 15 , 1 media Avoid double sending Wait f…" at bounding box center [412, 211] width 555 height 354
click at [152, 332] on icon "zoom in" at bounding box center [149, 333] width 6 height 6
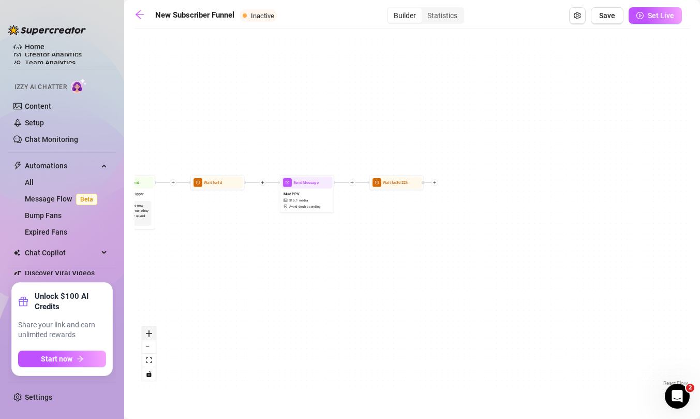
click at [152, 332] on icon "zoom in" at bounding box center [149, 333] width 6 height 6
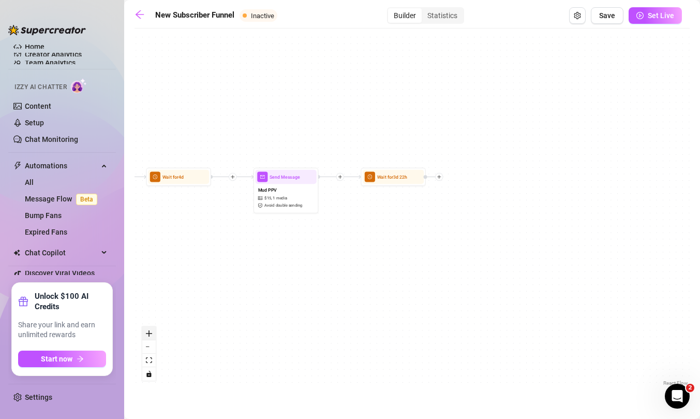
click at [152, 332] on icon "zoom in" at bounding box center [149, 333] width 6 height 6
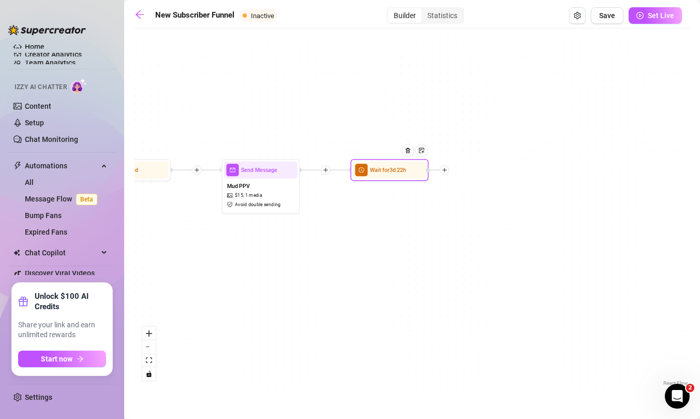
click at [445, 172] on icon "plus" at bounding box center [445, 170] width 6 height 6
click at [474, 195] on div "Message" at bounding box center [483, 196] width 57 height 13
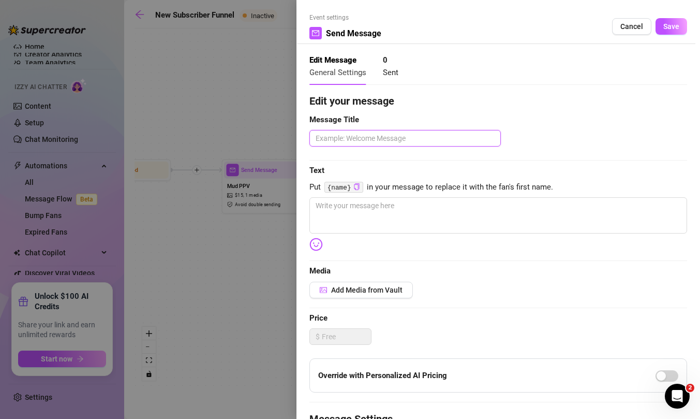
click at [450, 137] on textarea at bounding box center [404, 138] width 191 height 17
click at [352, 290] on span "Add Media from Vault" at bounding box center [366, 290] width 71 height 8
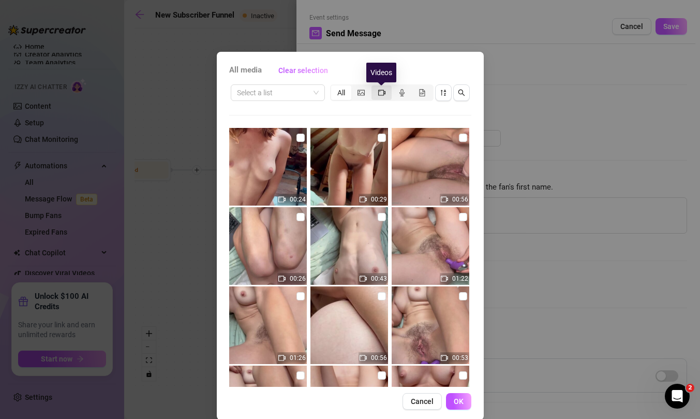
click at [379, 92] on icon "video-camera" at bounding box center [381, 92] width 7 height 7
click at [374, 87] on input "segmented control" at bounding box center [374, 87] width 0 height 0
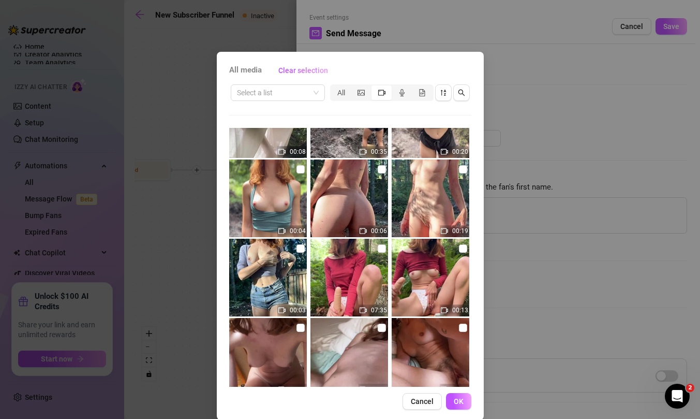
scroll to position [1380, 0]
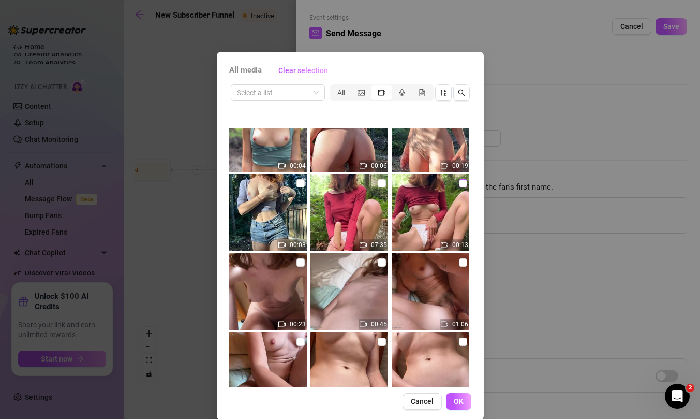
click at [462, 185] on input "checkbox" at bounding box center [463, 183] width 8 height 8
click at [379, 184] on input "checkbox" at bounding box center [382, 183] width 8 height 8
click at [459, 399] on span "OK" at bounding box center [459, 401] width 10 height 8
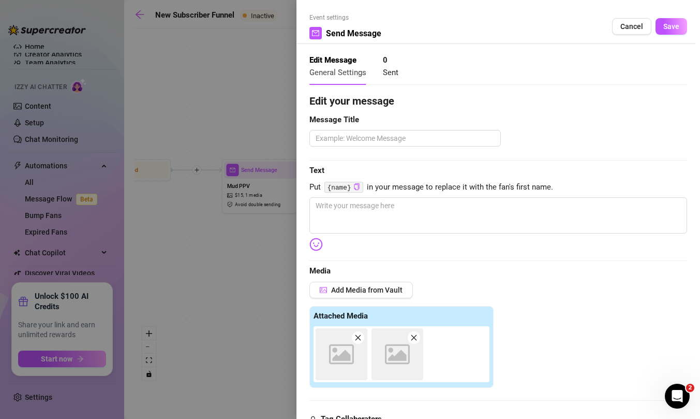
scroll to position [220, 0]
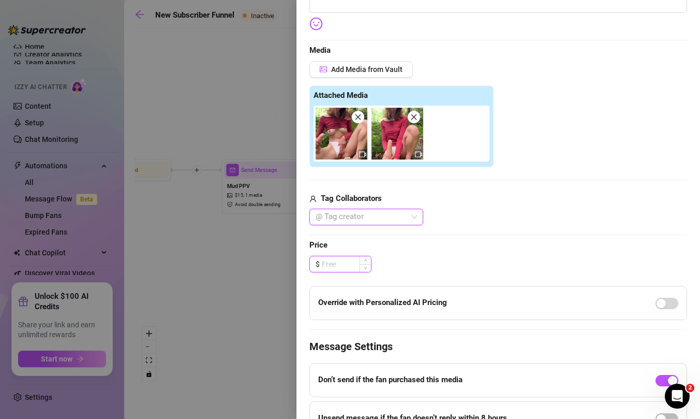
click at [347, 258] on input at bounding box center [346, 264] width 49 height 16
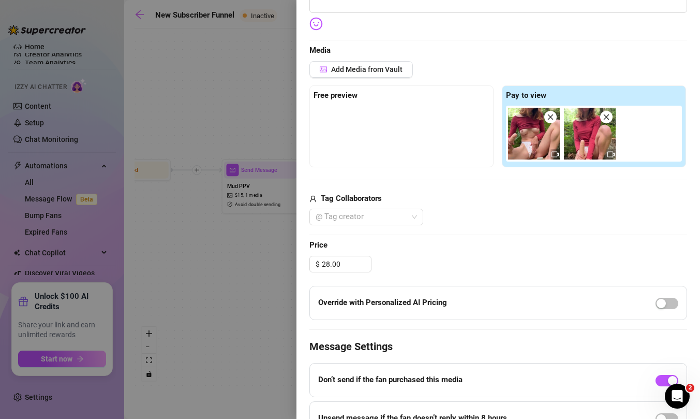
click at [433, 259] on div "$ 28.00" at bounding box center [498, 264] width 378 height 17
click at [659, 300] on div "button" at bounding box center [661, 303] width 9 height 9
click at [344, 264] on input "28.00" at bounding box center [346, 264] width 49 height 16
click at [530, 143] on img at bounding box center [534, 134] width 52 height 52
click at [395, 71] on span "Add Media from Vault" at bounding box center [366, 69] width 71 height 8
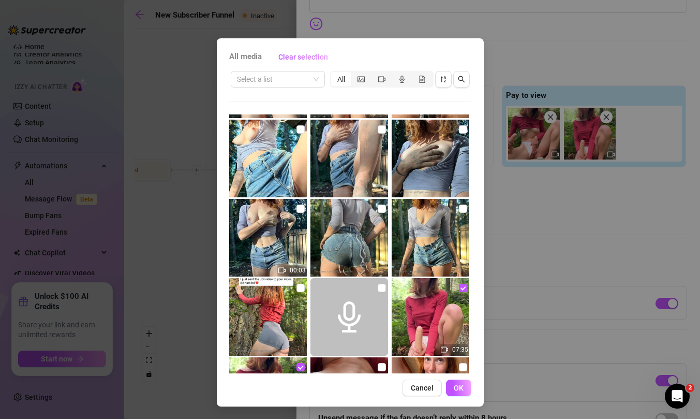
scroll to position [3765, 0]
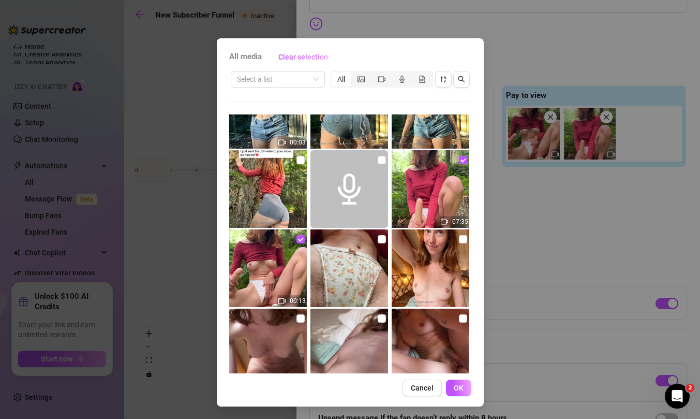
click at [535, 202] on div "All media Clear selection Select a list All 00:24 00:29 00:56 00:26 00:43 01:22…" at bounding box center [350, 209] width 700 height 419
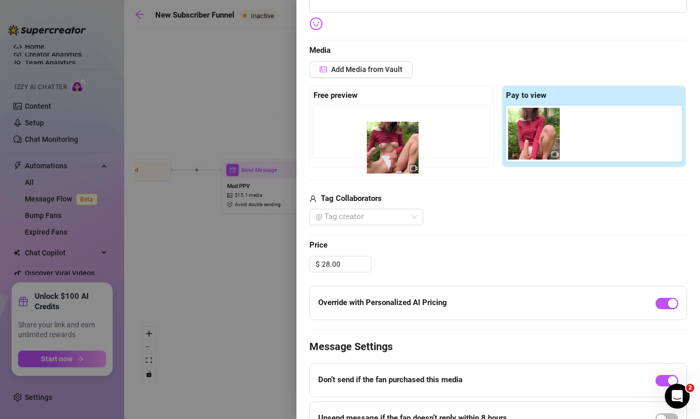
drag, startPoint x: 539, startPoint y: 132, endPoint x: 390, endPoint y: 144, distance: 150.0
click at [389, 144] on div "Free preview Pay to view" at bounding box center [498, 126] width 378 height 82
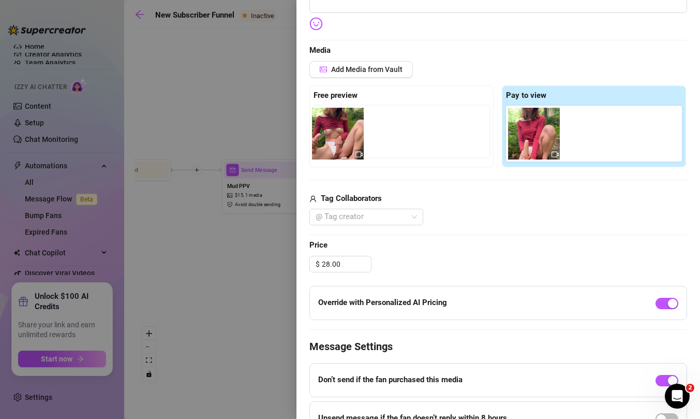
drag, startPoint x: 537, startPoint y: 139, endPoint x: 338, endPoint y: 139, distance: 198.7
click at [338, 139] on div "Free preview Pay to view" at bounding box center [498, 126] width 378 height 82
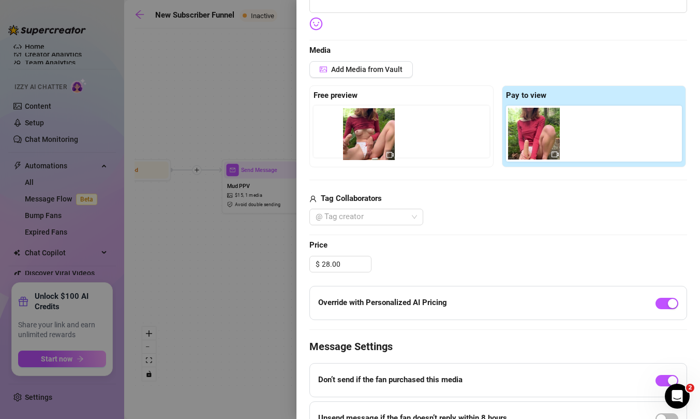
drag, startPoint x: 541, startPoint y: 134, endPoint x: 372, endPoint y: 134, distance: 169.2
click at [372, 134] on div "Free preview Pay to view" at bounding box center [498, 126] width 378 height 82
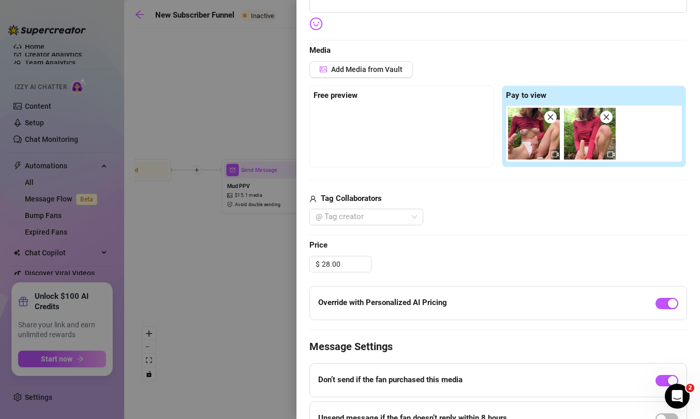
click at [458, 137] on div at bounding box center [402, 132] width 176 height 52
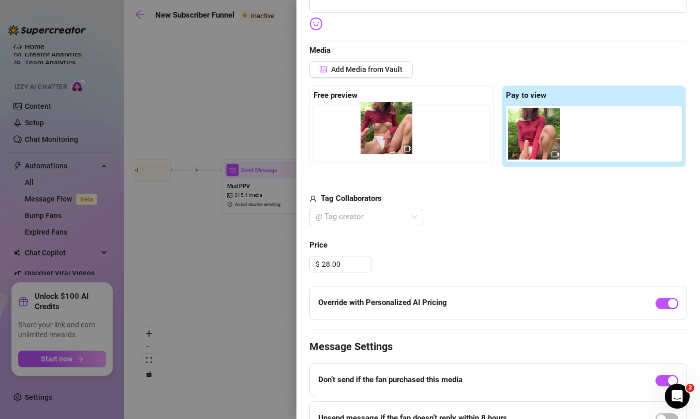
drag, startPoint x: 543, startPoint y: 135, endPoint x: 388, endPoint y: 129, distance: 154.8
click at [388, 129] on div "Free preview Pay to view" at bounding box center [498, 126] width 378 height 82
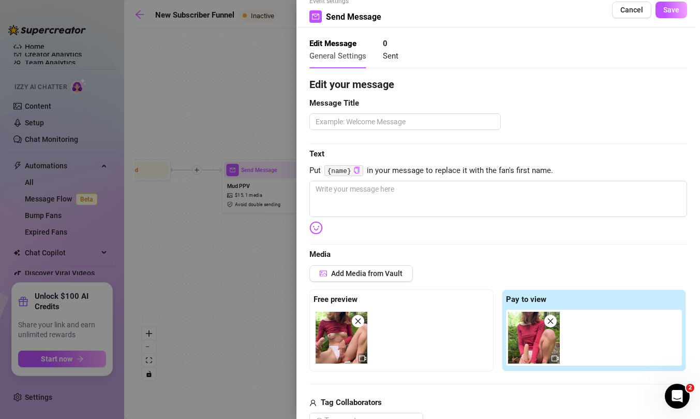
scroll to position [0, 0]
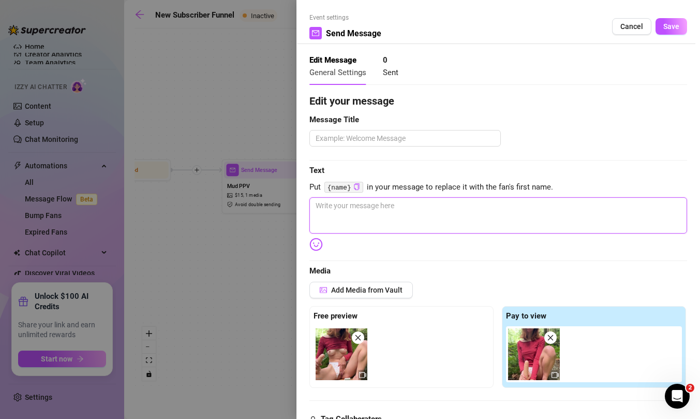
click at [374, 213] on textarea at bounding box center [498, 215] width 378 height 36
click at [378, 140] on textarea at bounding box center [404, 138] width 191 height 17
click at [377, 205] on textarea at bounding box center [498, 215] width 378 height 36
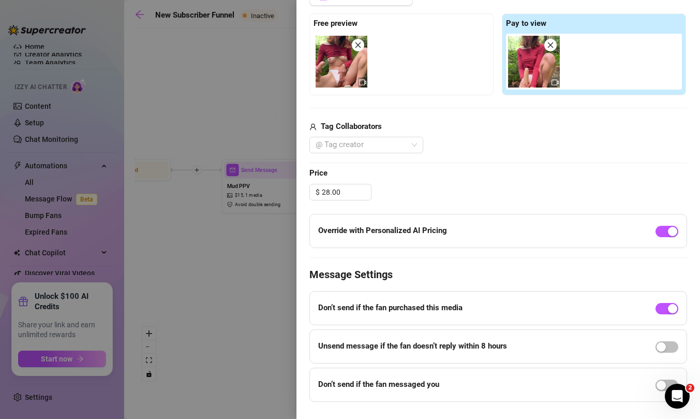
scroll to position [314, 0]
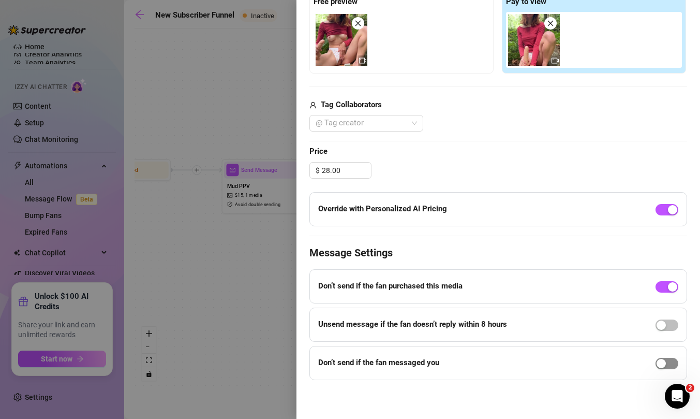
click at [660, 362] on div "button" at bounding box center [661, 363] width 9 height 9
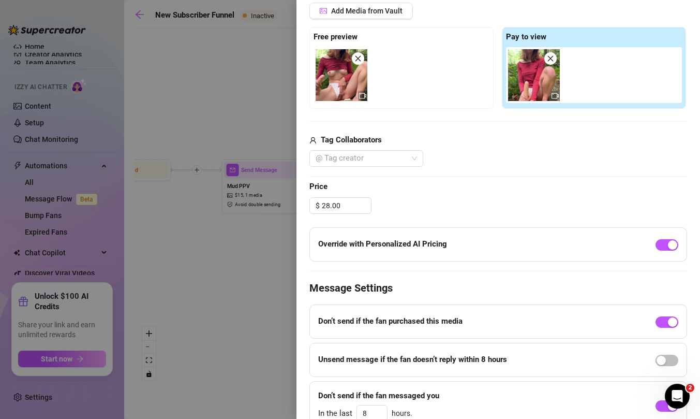
scroll to position [329, 0]
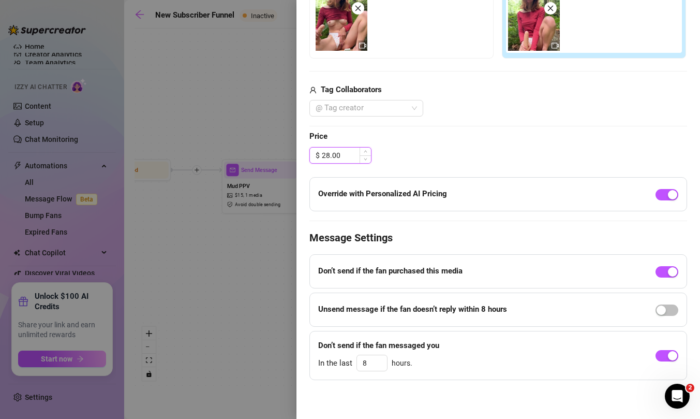
click at [350, 158] on input "28.00" at bounding box center [346, 155] width 49 height 16
click at [367, 160] on span "Decrease Value" at bounding box center [365, 158] width 11 height 9
drag, startPoint x: 351, startPoint y: 158, endPoint x: 314, endPoint y: 156, distance: 37.9
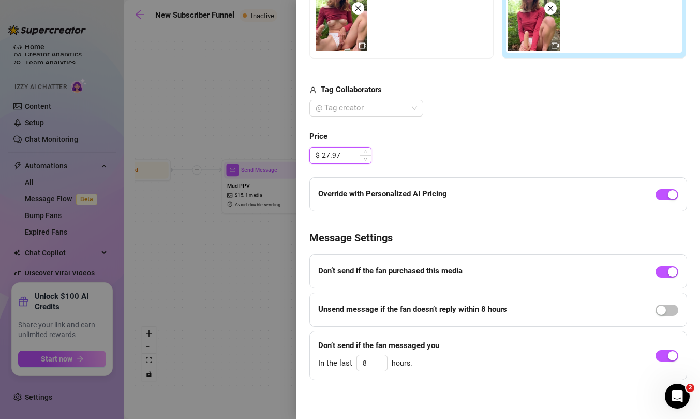
click at [314, 156] on div "$ 27.97" at bounding box center [340, 155] width 62 height 17
click at [422, 144] on div "Edit your message Message Title Naughty JOI Text Put {name} in your message to …" at bounding box center [498, 72] width 378 height 616
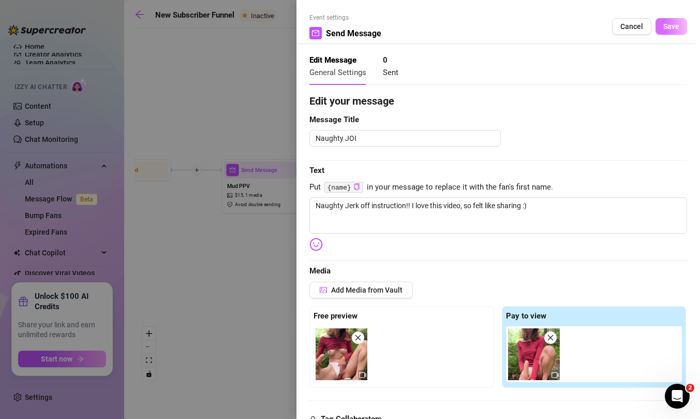
click at [667, 26] on span "Save" at bounding box center [671, 26] width 16 height 8
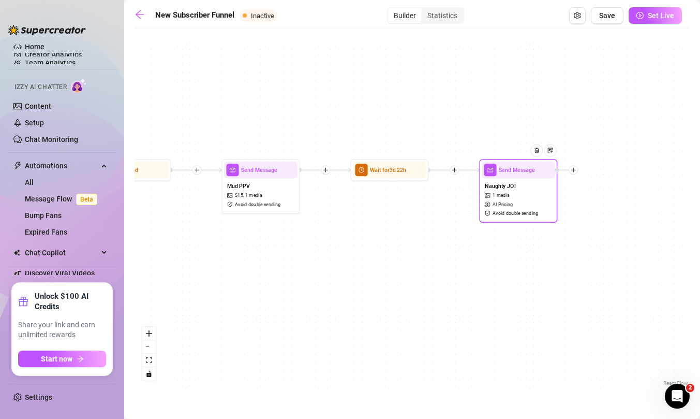
click at [574, 171] on icon "plus" at bounding box center [574, 170] width 6 height 6
click at [605, 171] on div "Time Delay" at bounding box center [612, 170] width 57 height 13
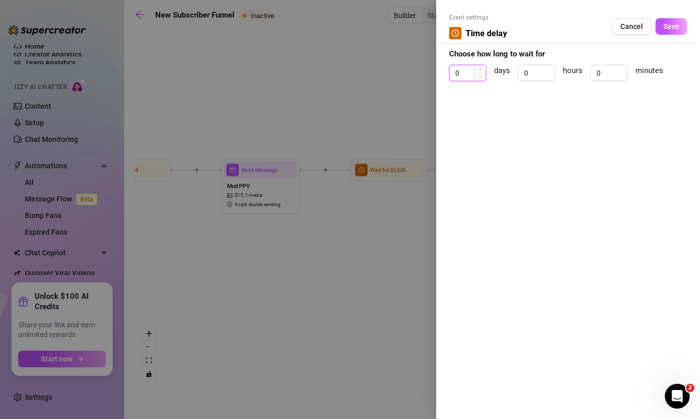
click at [474, 70] on input "0" at bounding box center [468, 73] width 36 height 16
click at [480, 70] on icon "up" at bounding box center [481, 70] width 4 height 4
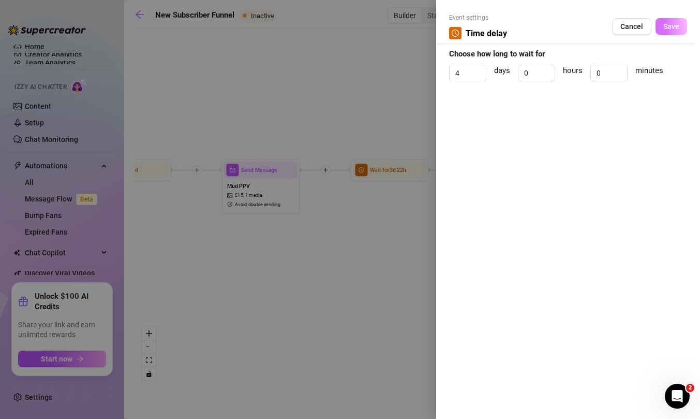
click at [660, 24] on button "Save" at bounding box center [672, 26] width 32 height 17
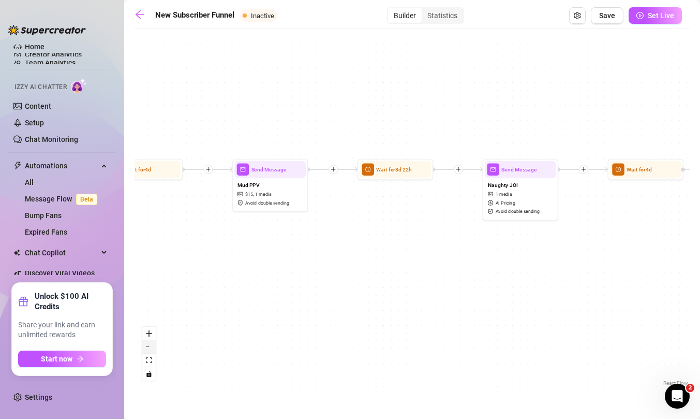
click at [151, 349] on button "zoom out" at bounding box center [148, 346] width 13 height 13
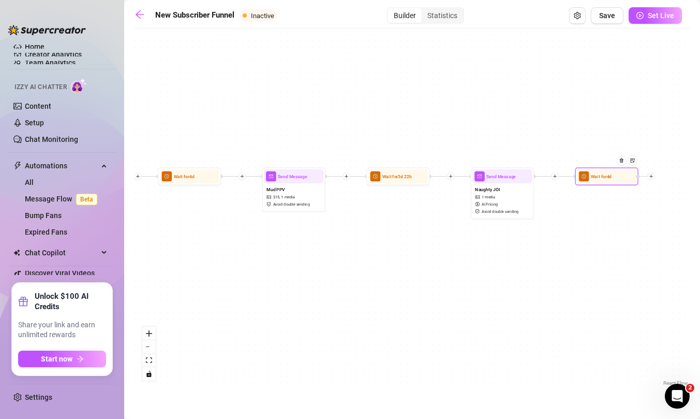
click at [651, 177] on icon "plus" at bounding box center [651, 176] width 1 height 4
click at [669, 187] on div "Condition" at bounding box center [683, 187] width 46 height 11
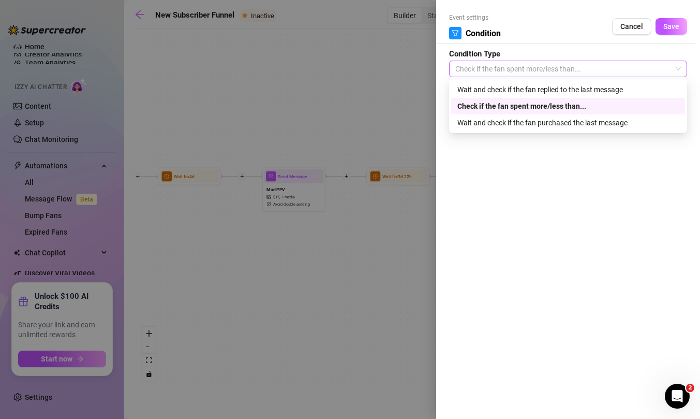
click at [596, 72] on span "Check if the fan spent more/less than..." at bounding box center [568, 69] width 226 height 16
click at [513, 123] on div "Wait and check if the fan purchased the last message" at bounding box center [567, 122] width 221 height 11
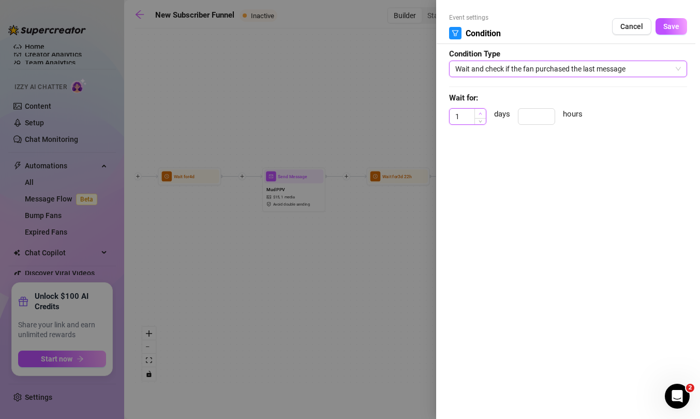
click at [479, 112] on icon "up" at bounding box center [481, 114] width 4 height 4
click at [677, 23] on span "Save" at bounding box center [671, 26] width 16 height 8
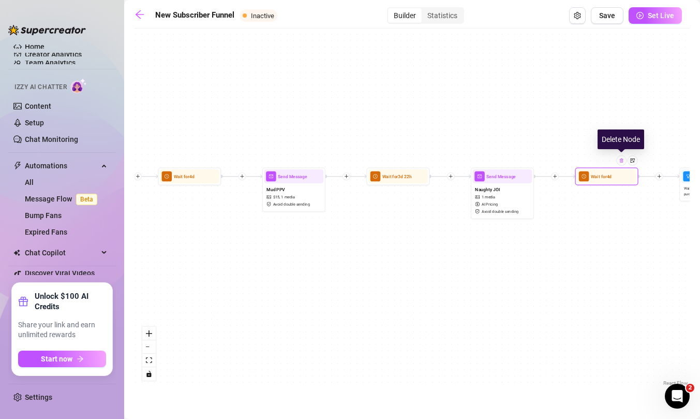
click at [623, 163] on div at bounding box center [622, 160] width 10 height 10
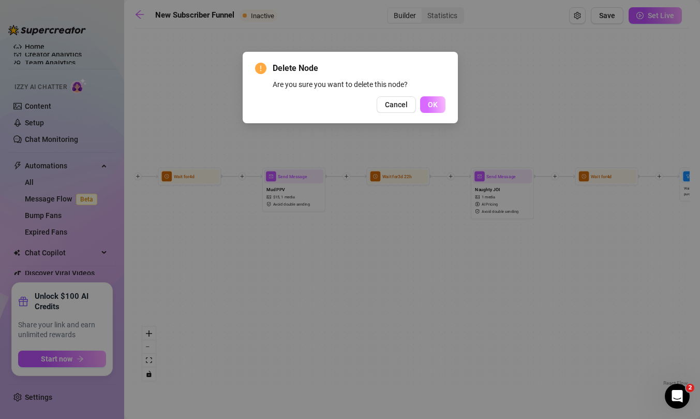
click at [431, 107] on span "OK" at bounding box center [433, 104] width 10 height 8
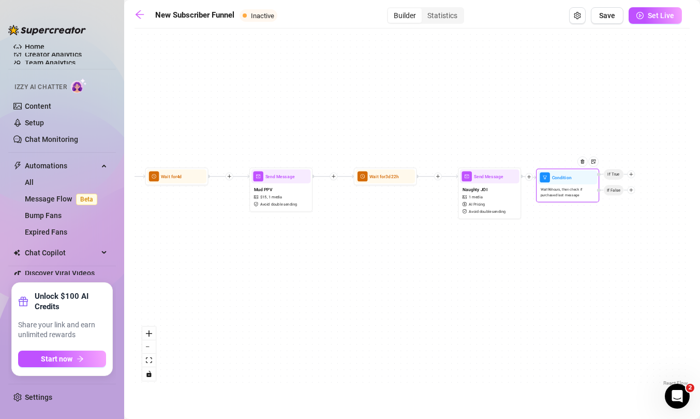
drag, startPoint x: 685, startPoint y: 188, endPoint x: 541, endPoint y: 189, distance: 143.9
click at [541, 189] on span "Wait 96 hours, then check if purchased last message" at bounding box center [568, 192] width 54 height 11
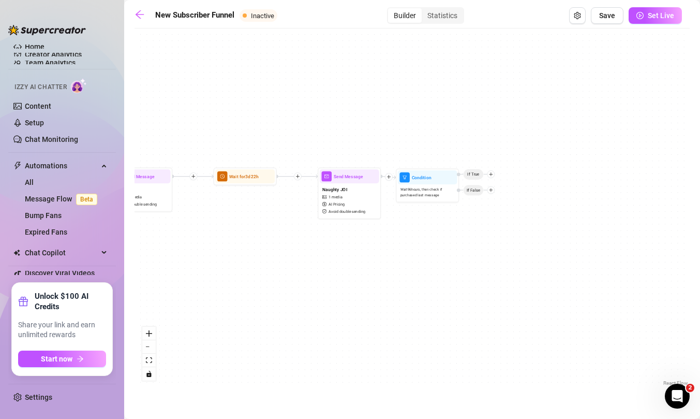
drag, startPoint x: 592, startPoint y: 259, endPoint x: 446, endPoint y: 258, distance: 146.5
click at [446, 258] on div "Condition Wait 96 hours, then check if purchased last message If False If True …" at bounding box center [412, 211] width 555 height 354
click at [147, 336] on button "zoom in" at bounding box center [148, 333] width 13 height 13
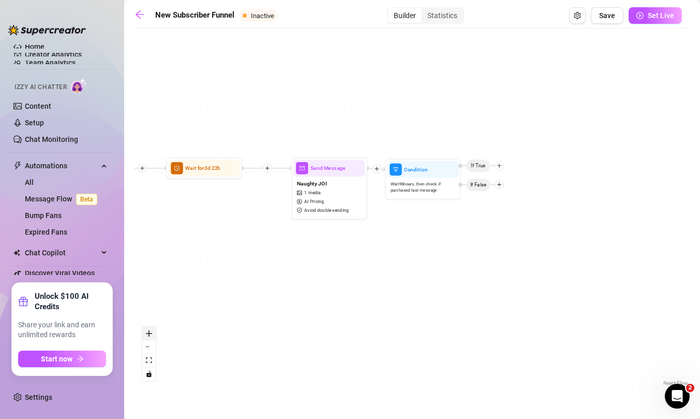
click at [147, 336] on button "zoom in" at bounding box center [148, 333] width 13 height 13
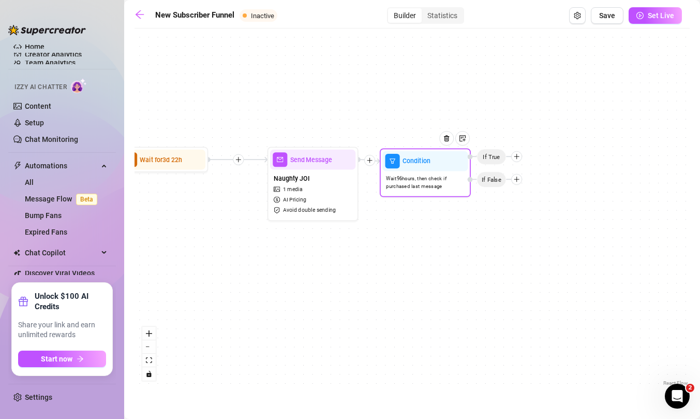
click at [517, 156] on icon "plus" at bounding box center [517, 156] width 6 height 6
click at [519, 186] on div "Message" at bounding box center [534, 189] width 66 height 16
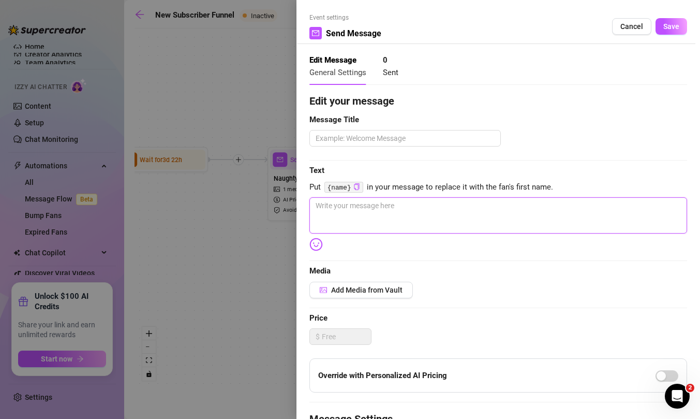
click at [433, 205] on textarea at bounding box center [498, 215] width 378 height 36
click at [387, 288] on span "Add Media from Vault" at bounding box center [366, 290] width 71 height 8
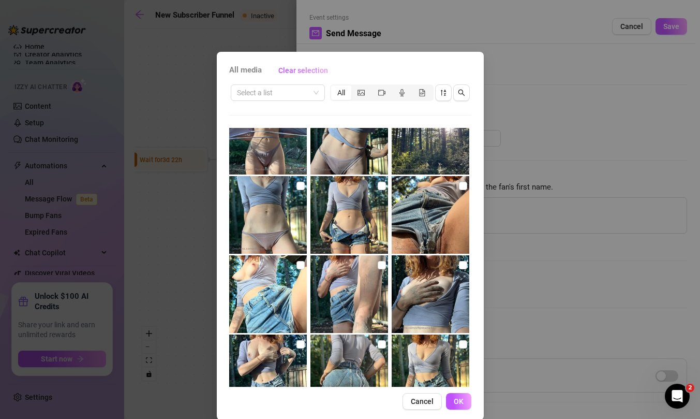
scroll to position [3613, 0]
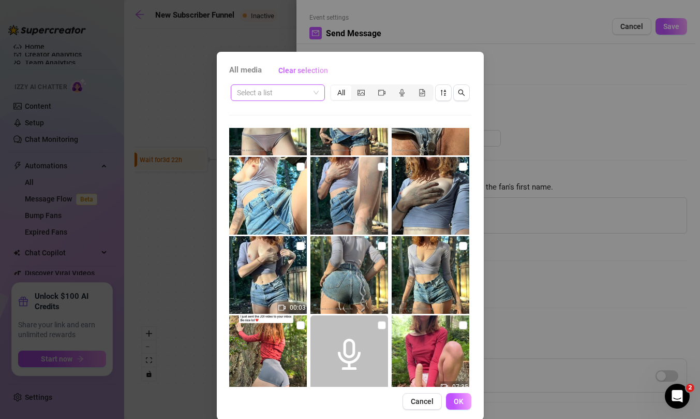
click at [317, 92] on span at bounding box center [278, 93] width 82 height 16
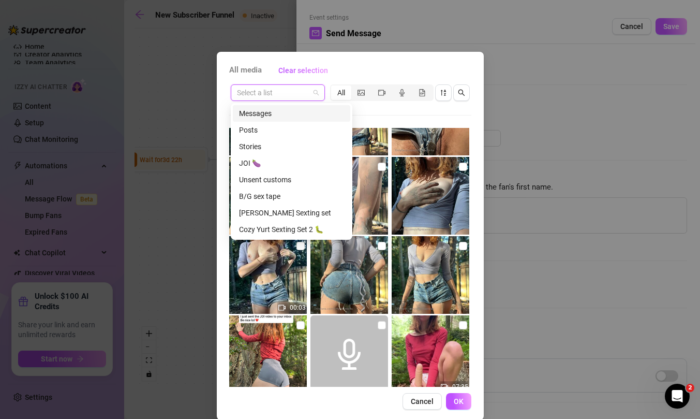
click at [275, 113] on div "Messages" at bounding box center [291, 113] width 105 height 11
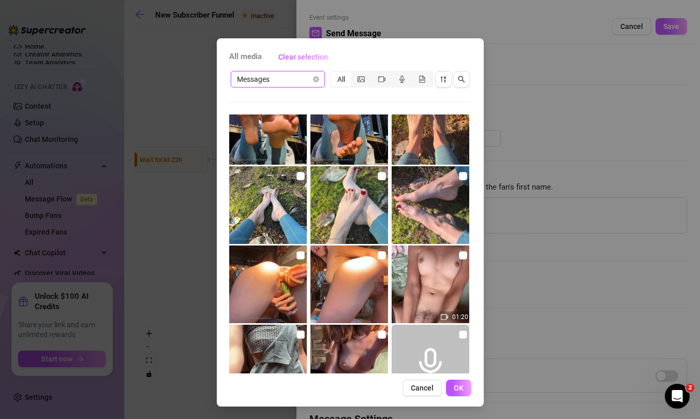
scroll to position [6917, 0]
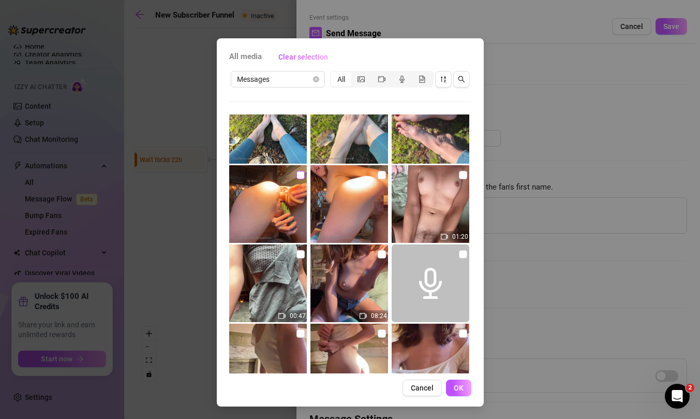
click at [299, 174] on input "checkbox" at bounding box center [301, 175] width 8 height 8
click at [381, 256] on input "checkbox" at bounding box center [382, 254] width 8 height 8
click at [455, 384] on span "OK" at bounding box center [459, 387] width 10 height 8
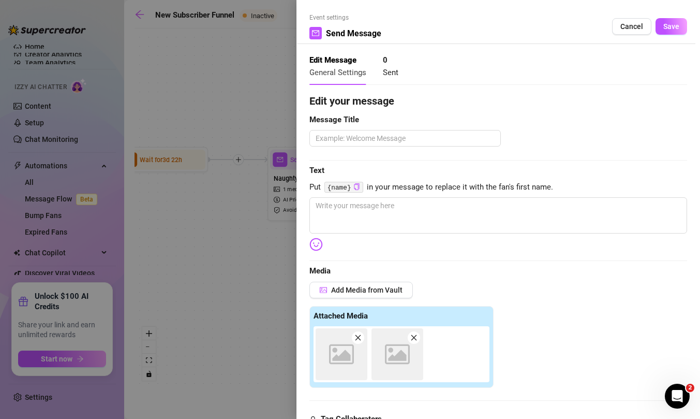
scroll to position [220, 0]
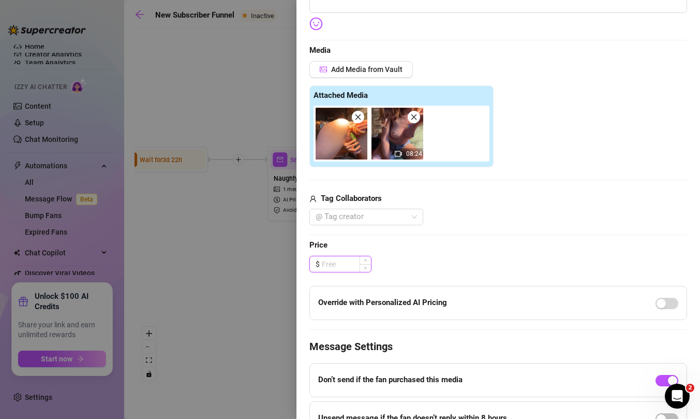
click at [351, 262] on input at bounding box center [346, 264] width 49 height 16
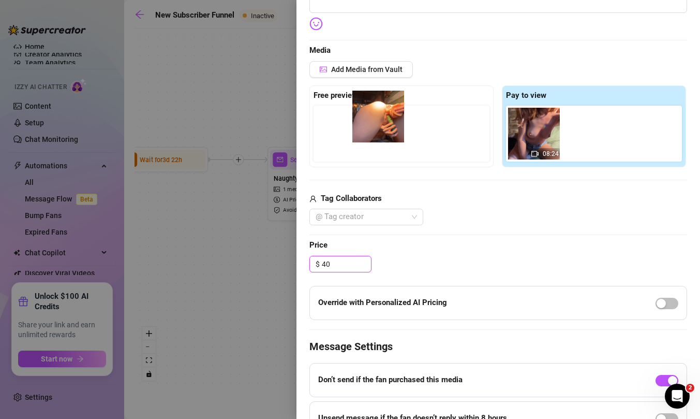
drag, startPoint x: 531, startPoint y: 140, endPoint x: 372, endPoint y: 123, distance: 159.8
click at [372, 123] on div "Free preview Pay to view 08:24" at bounding box center [498, 126] width 378 height 82
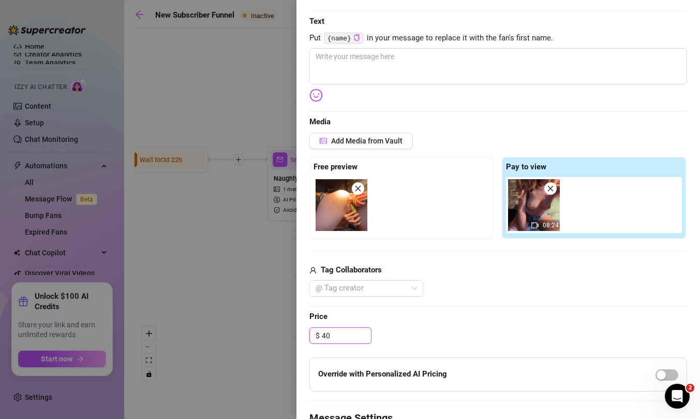
scroll to position [147, 0]
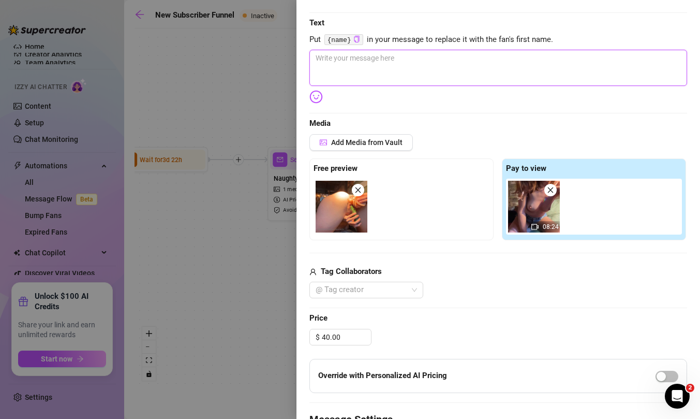
click at [416, 69] on textarea at bounding box center [498, 68] width 378 height 36
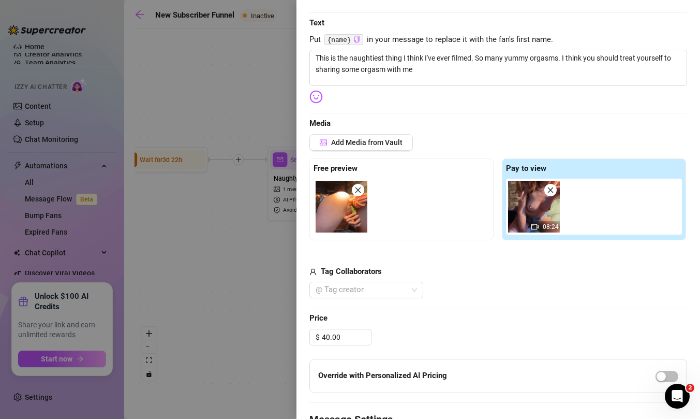
click at [318, 100] on img at bounding box center [315, 96] width 13 height 13
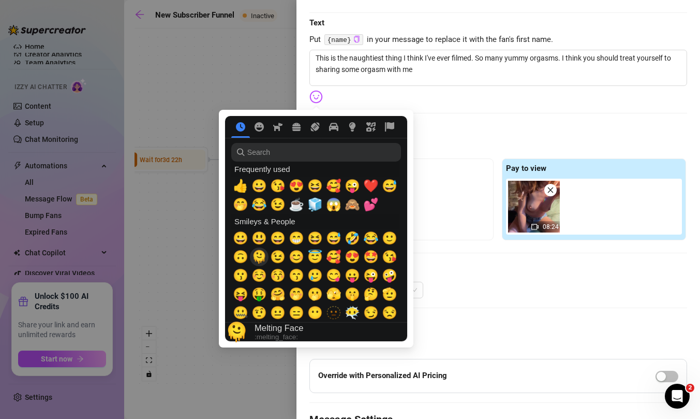
click at [261, 256] on span "🫠" at bounding box center [260, 256] width 16 height 14
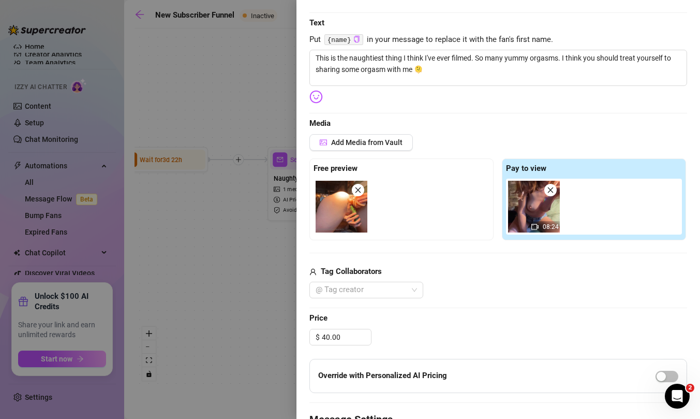
click at [462, 98] on div "Edit your message Message Title Text Put {name} in your message to replace it w…" at bounding box center [498, 246] width 378 height 601
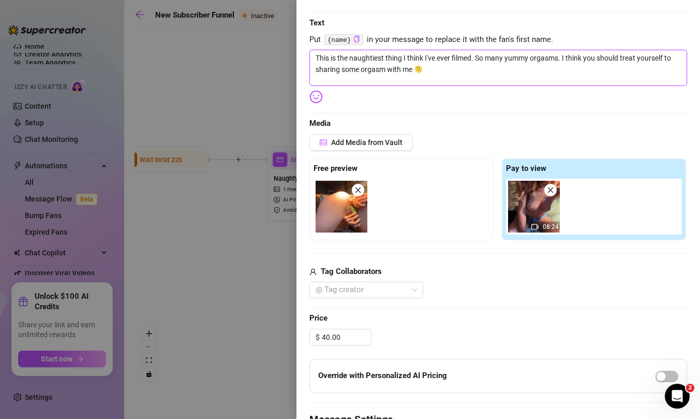
click at [383, 70] on textarea "This is the naughtiest thing I think I've ever filmed. So many yummy orgasms. I…" at bounding box center [498, 68] width 378 height 36
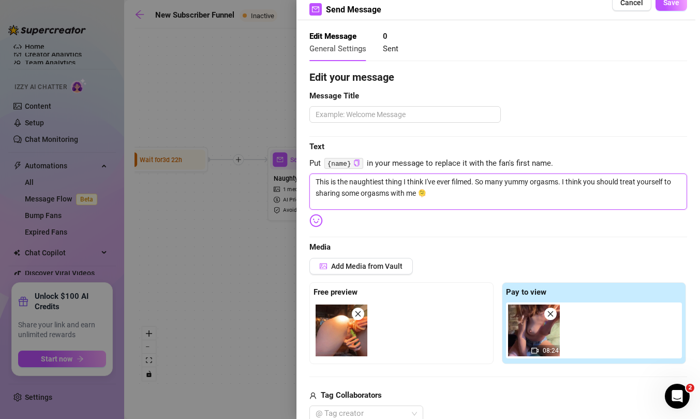
scroll to position [0, 0]
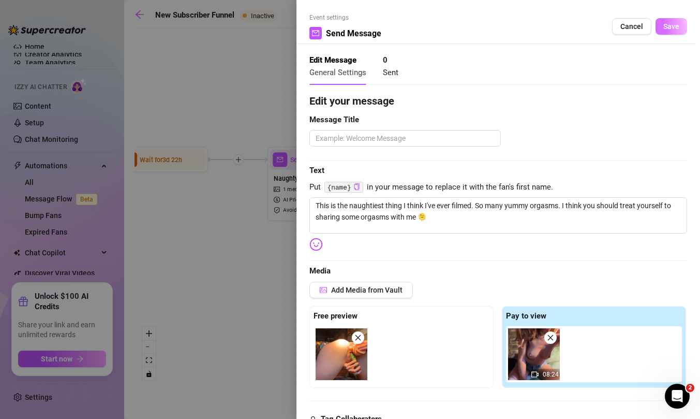
click at [673, 27] on span "Save" at bounding box center [671, 26] width 16 height 8
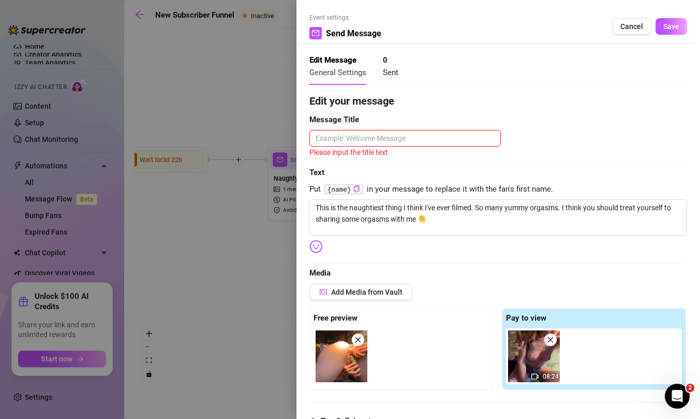
click at [454, 140] on textarea at bounding box center [404, 138] width 191 height 17
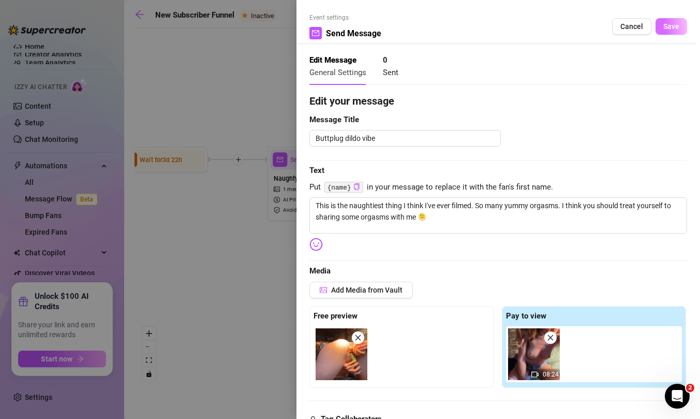
click at [669, 28] on span "Save" at bounding box center [671, 26] width 16 height 8
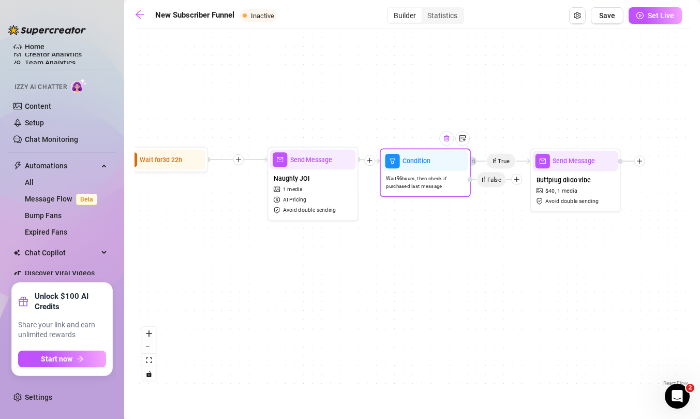
click at [446, 140] on img at bounding box center [446, 138] width 7 height 7
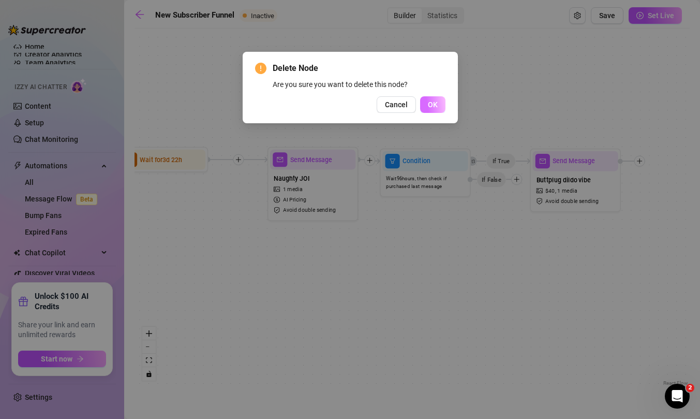
click at [435, 106] on span "OK" at bounding box center [433, 104] width 10 height 8
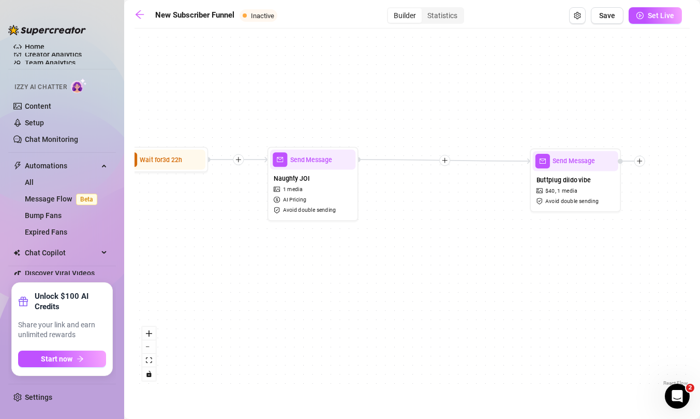
click at [445, 160] on icon "plus" at bounding box center [444, 160] width 5 height 1
click at [475, 161] on div "Time Delay" at bounding box center [489, 161] width 66 height 16
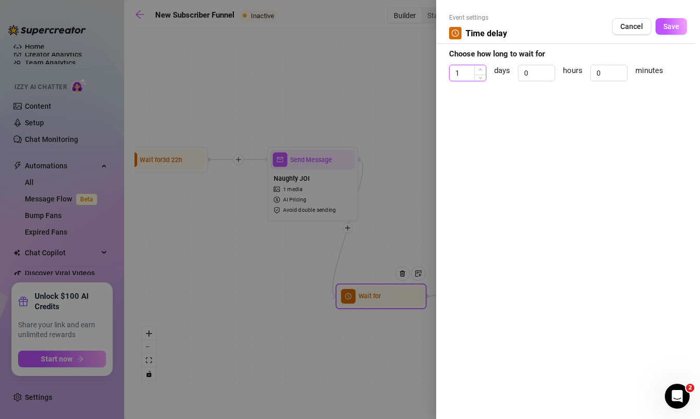
click at [482, 68] on span "Increase Value" at bounding box center [480, 69] width 11 height 9
click at [677, 29] on span "Save" at bounding box center [671, 26] width 16 height 8
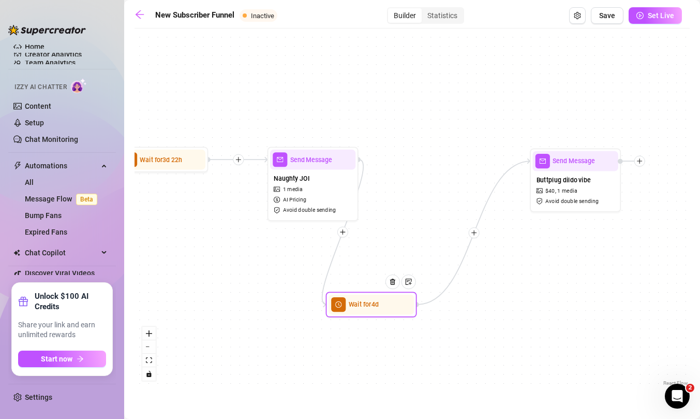
drag, startPoint x: 410, startPoint y: 297, endPoint x: 401, endPoint y: 305, distance: 12.5
click at [401, 305] on div at bounding box center [396, 288] width 40 height 47
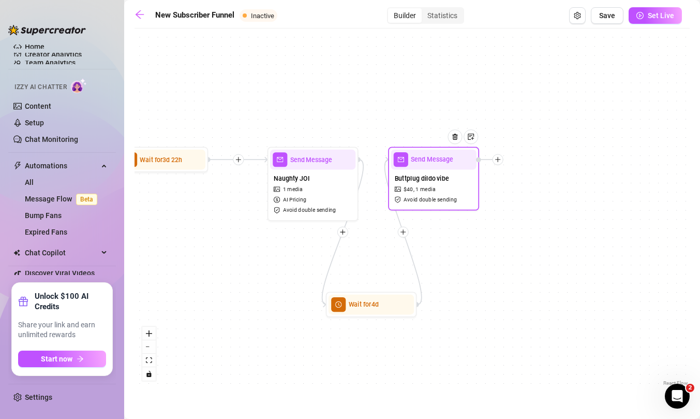
drag, startPoint x: 590, startPoint y: 176, endPoint x: 448, endPoint y: 175, distance: 142.3
click at [448, 175] on div "Buttplug dildo vibe $ 40 , 1 media Avoid double sending" at bounding box center [433, 188] width 85 height 38
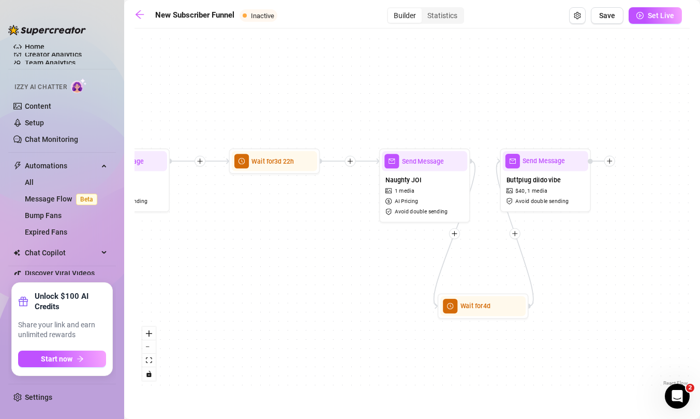
drag, startPoint x: 453, startPoint y: 264, endPoint x: 567, endPoint y: 266, distance: 113.9
click at [567, 266] on div "Wait for 4d Send Message Buttplug dildo vibe $ 40 , 1 media Avoid double sendin…" at bounding box center [412, 211] width 555 height 354
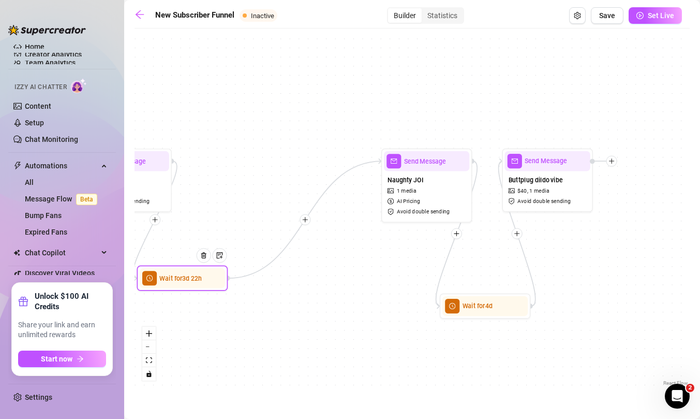
drag, startPoint x: 288, startPoint y: 164, endPoint x: 194, endPoint y: 283, distance: 152.2
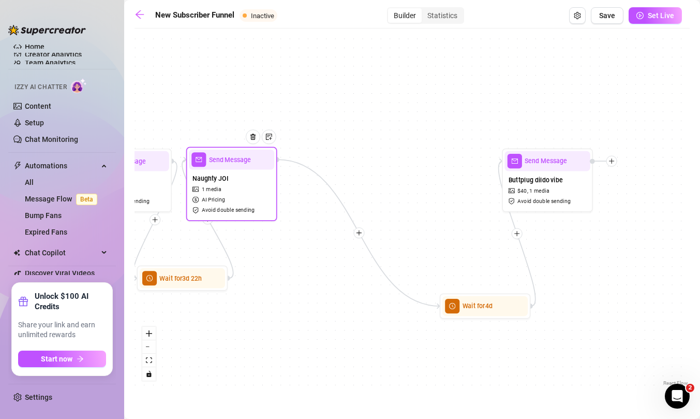
drag, startPoint x: 434, startPoint y: 165, endPoint x: 239, endPoint y: 163, distance: 195.6
click at [239, 163] on div at bounding box center [257, 144] width 40 height 47
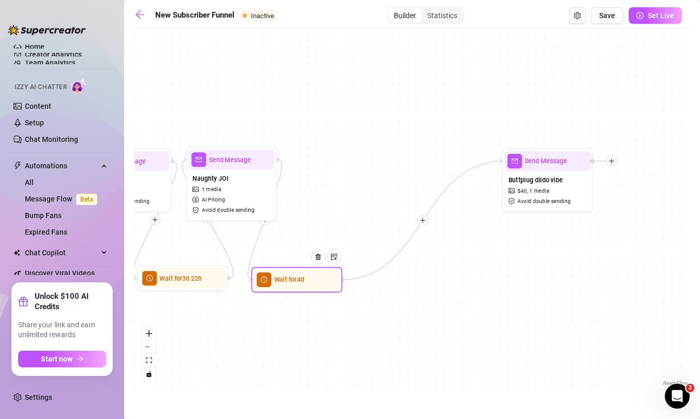
drag, startPoint x: 505, startPoint y: 313, endPoint x: 317, endPoint y: 287, distance: 190.1
click at [317, 287] on div at bounding box center [322, 263] width 40 height 47
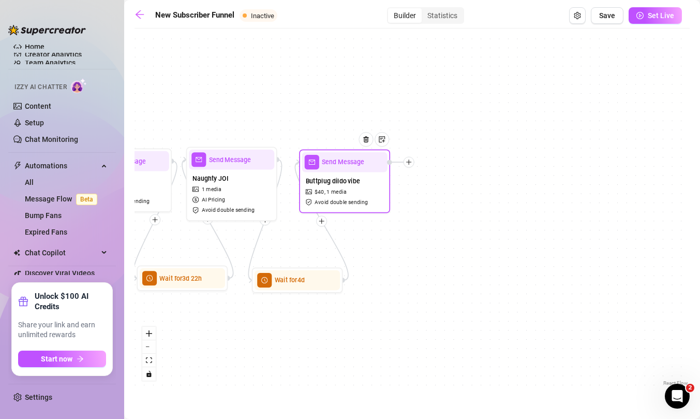
drag, startPoint x: 565, startPoint y: 163, endPoint x: 361, endPoint y: 164, distance: 203.9
click at [361, 164] on div at bounding box center [370, 146] width 40 height 47
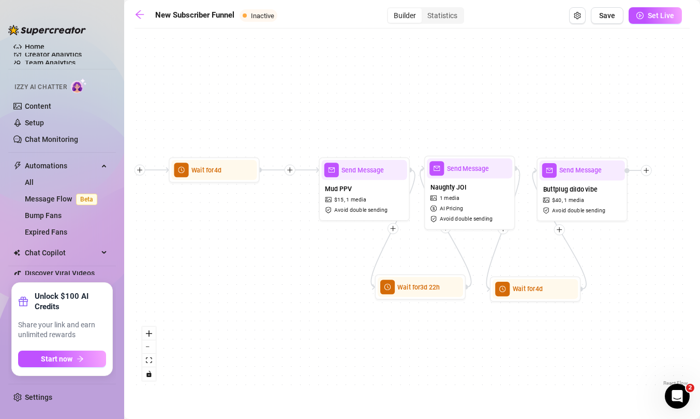
drag, startPoint x: 410, startPoint y: 248, endPoint x: 648, endPoint y: 257, distance: 238.2
click at [648, 257] on div "Wait for 4d Send Message Buttplug dildo vibe $ 40 , 1 media Avoid double sendin…" at bounding box center [412, 211] width 555 height 354
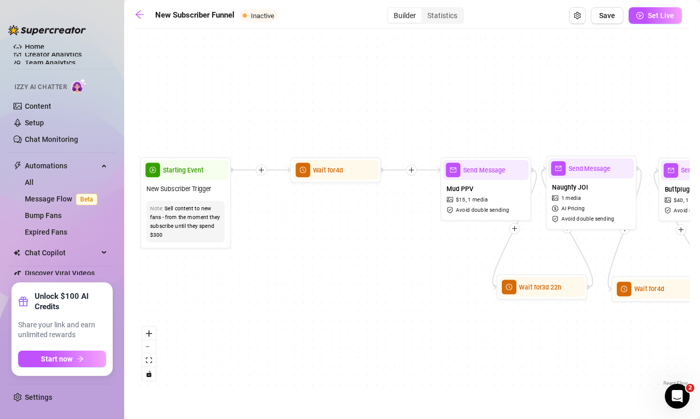
drag, startPoint x: 228, startPoint y: 259, endPoint x: 362, endPoint y: 259, distance: 133.5
click at [362, 259] on div "Wait for 4d Send Message Buttplug dildo vibe $ 40 , 1 media Avoid double sendin…" at bounding box center [412, 211] width 555 height 354
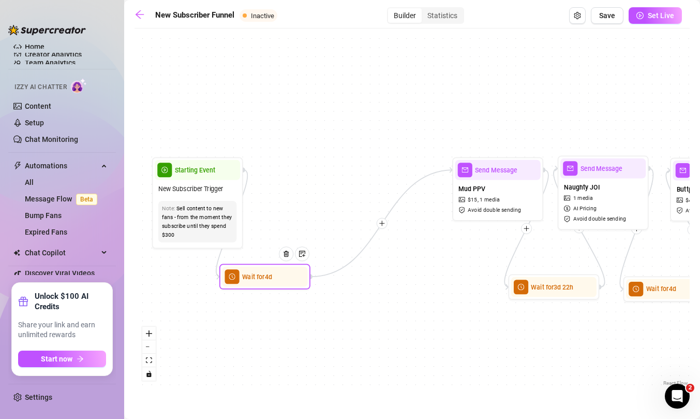
drag, startPoint x: 364, startPoint y: 171, endPoint x: 281, endPoint y: 279, distance: 135.8
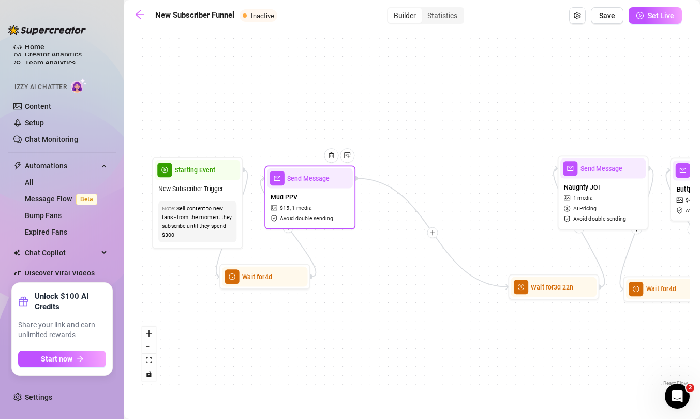
drag, startPoint x: 501, startPoint y: 169, endPoint x: 314, endPoint y: 178, distance: 188.1
click at [314, 178] on span "Send Message" at bounding box center [308, 178] width 42 height 10
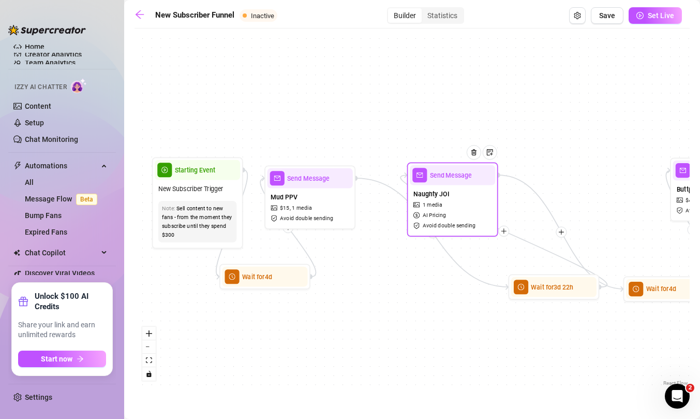
drag, startPoint x: 623, startPoint y: 169, endPoint x: 472, endPoint y: 175, distance: 151.3
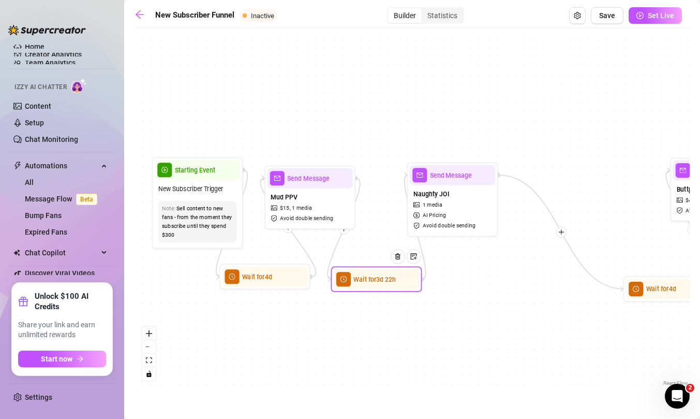
drag, startPoint x: 567, startPoint y: 294, endPoint x: 389, endPoint y: 286, distance: 178.7
click at [389, 286] on div "Wait for 3d 22h" at bounding box center [376, 279] width 85 height 20
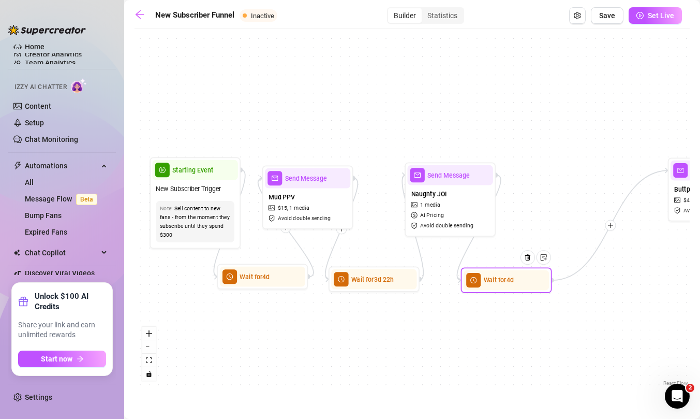
drag, startPoint x: 675, startPoint y: 294, endPoint x: 511, endPoint y: 285, distance: 164.8
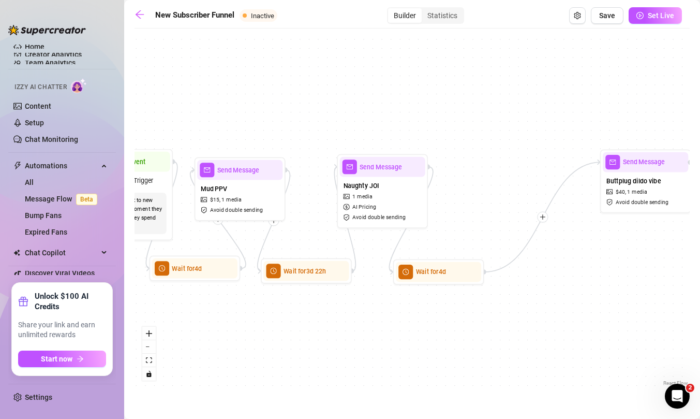
drag, startPoint x: 610, startPoint y: 326, endPoint x: 542, endPoint y: 317, distance: 68.3
click at [542, 317] on div "Wait for 4d Send Message Buttplug dildo vibe $ 40 , 1 media Avoid double sendin…" at bounding box center [412, 211] width 555 height 354
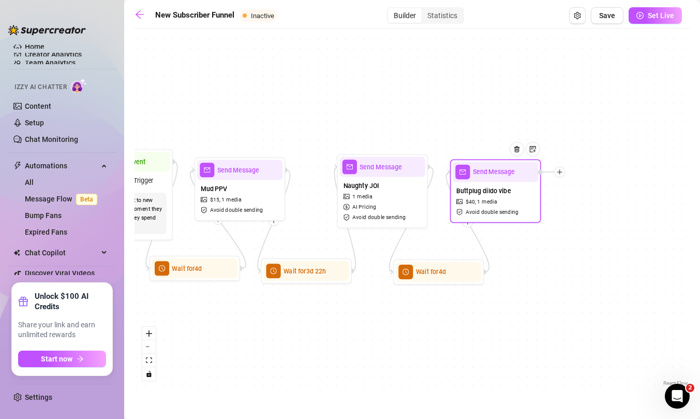
drag, startPoint x: 651, startPoint y: 173, endPoint x: 500, endPoint y: 183, distance: 151.4
click at [500, 183] on div "Buttplug dildo vibe $ 40 , 1 media Avoid double sending" at bounding box center [495, 201] width 85 height 38
click at [560, 171] on icon "plus" at bounding box center [560, 172] width 6 height 6
click at [594, 203] on div "Message" at bounding box center [605, 204] width 66 height 16
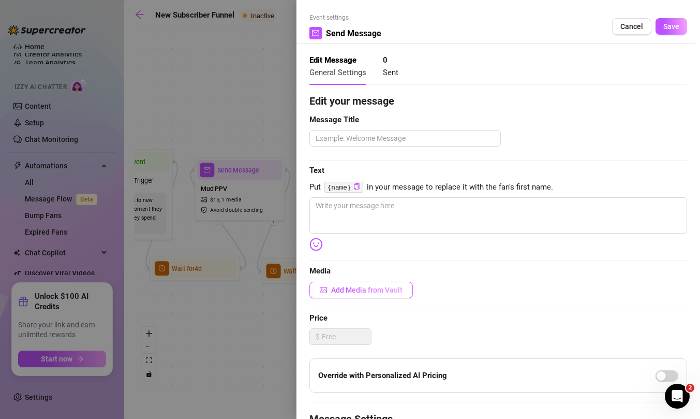
click at [379, 289] on span "Add Media from Vault" at bounding box center [366, 290] width 71 height 8
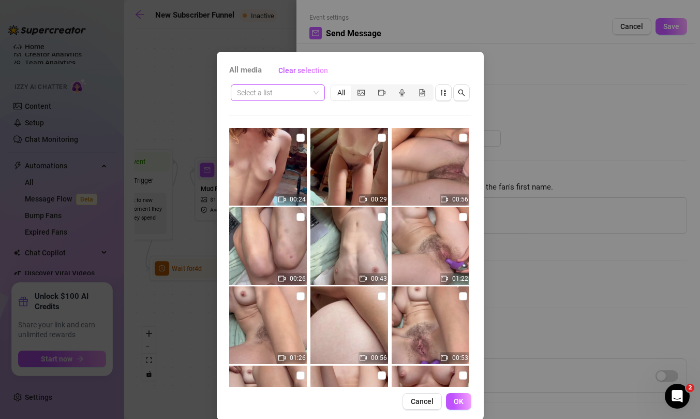
click at [319, 92] on div "Select a list" at bounding box center [278, 92] width 94 height 17
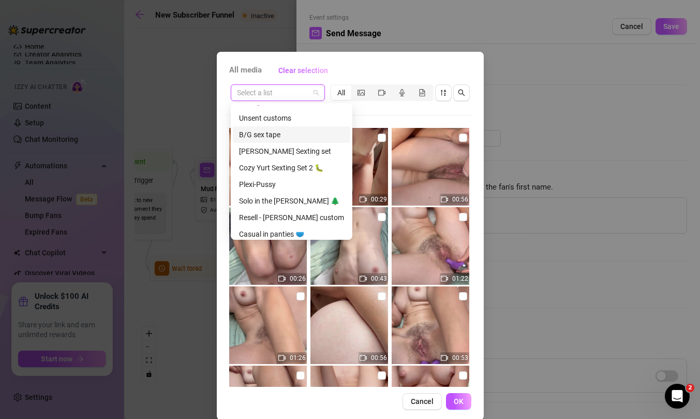
scroll to position [63, 0]
click at [261, 182] on div "Plexi-Pussy" at bounding box center [291, 183] width 105 height 11
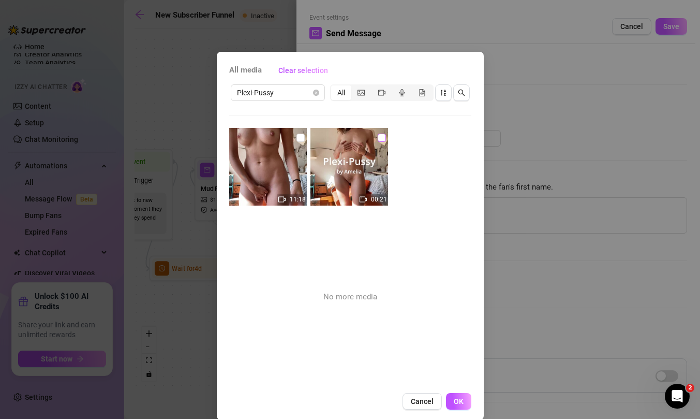
click at [381, 138] on input "checkbox" at bounding box center [382, 138] width 8 height 8
click at [299, 138] on input "checkbox" at bounding box center [301, 138] width 8 height 8
click at [460, 397] on span "OK" at bounding box center [459, 401] width 10 height 8
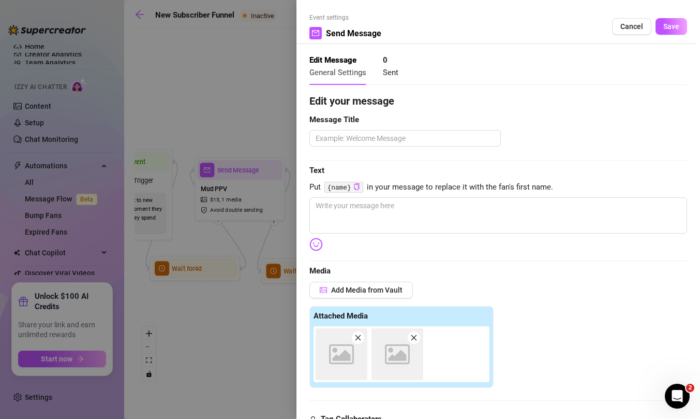
scroll to position [220, 0]
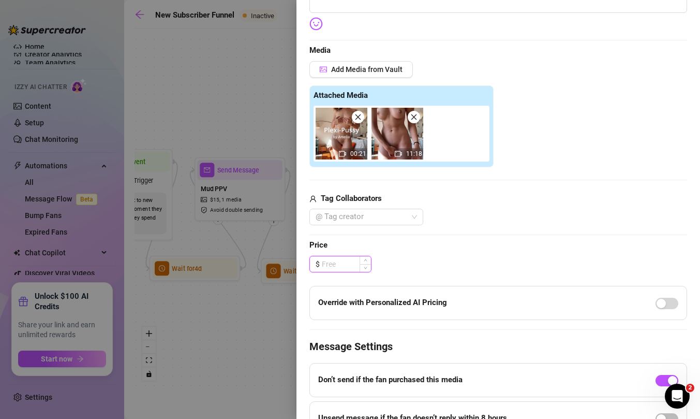
click at [344, 262] on input at bounding box center [346, 264] width 49 height 16
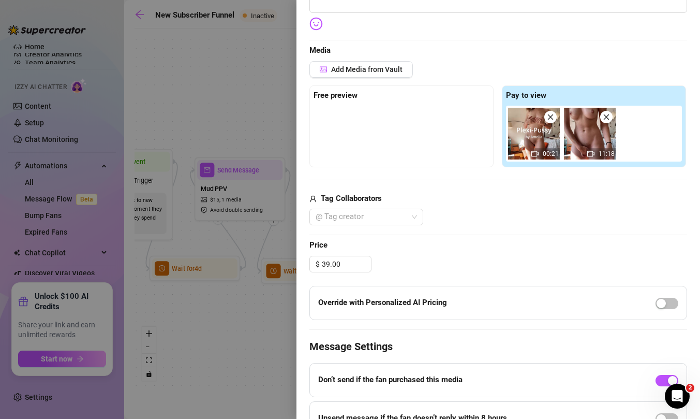
click at [457, 247] on span "Price" at bounding box center [498, 245] width 378 height 12
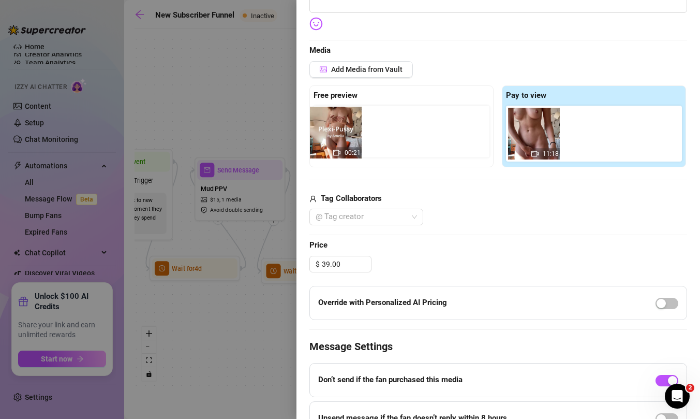
drag, startPoint x: 534, startPoint y: 133, endPoint x: 335, endPoint y: 127, distance: 198.8
click at [335, 127] on div "Free preview Pay to view 00:21 11:18" at bounding box center [498, 126] width 378 height 82
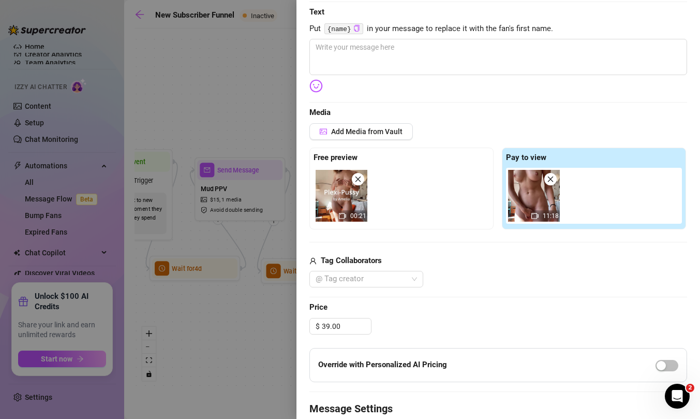
scroll to position [0, 0]
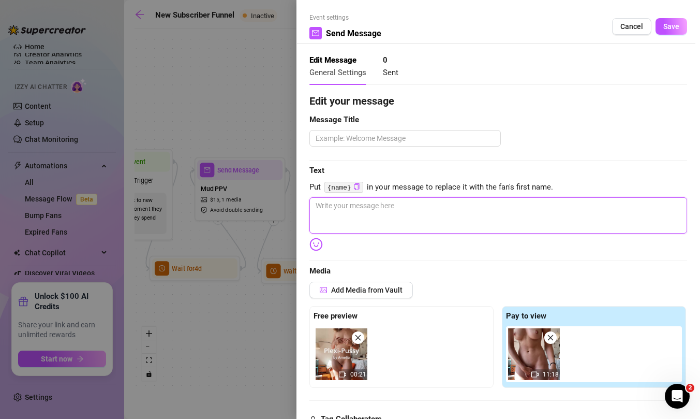
click at [378, 214] on textarea at bounding box center [498, 215] width 378 height 36
click at [386, 208] on textarea "I think this is the best doggystyle" at bounding box center [498, 215] width 378 height 36
click at [456, 206] on textarea "I think this is the best solo doggystyle" at bounding box center [498, 215] width 378 height 36
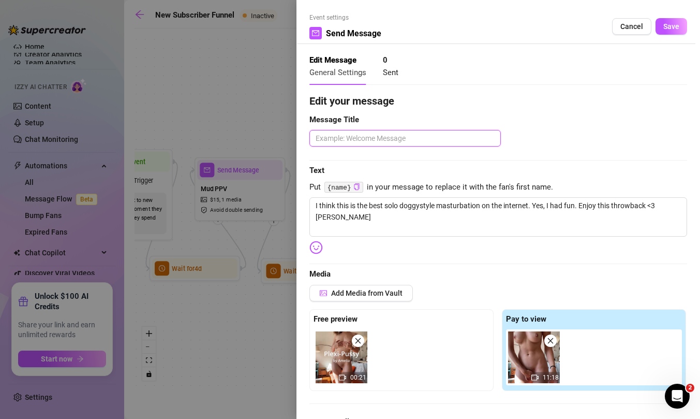
click at [463, 140] on textarea at bounding box center [404, 138] width 191 height 17
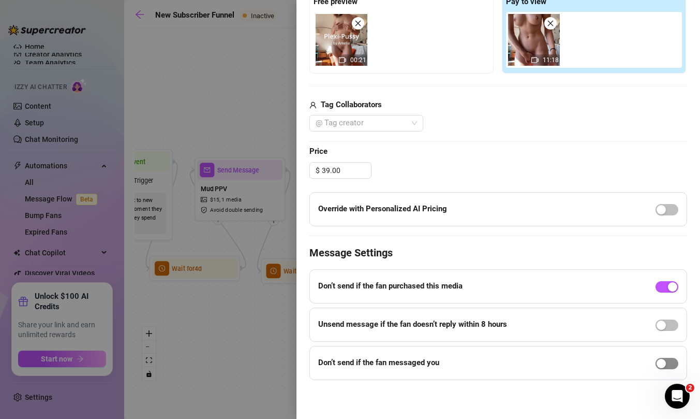
click at [663, 362] on div "button" at bounding box center [661, 363] width 9 height 9
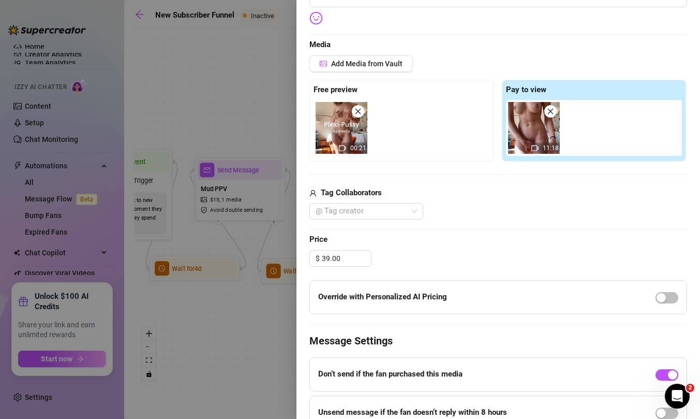
scroll to position [0, 0]
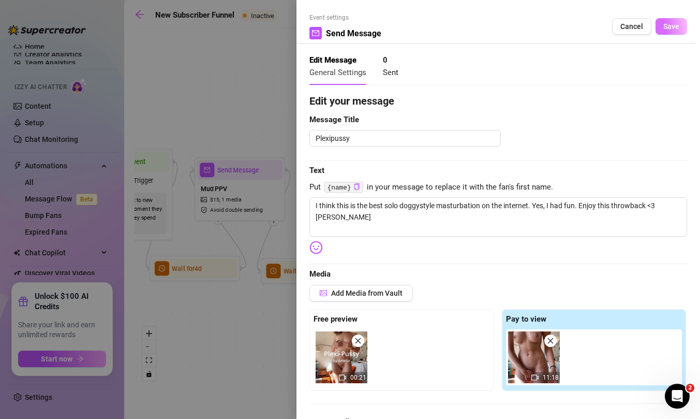
click at [664, 27] on span "Save" at bounding box center [671, 26] width 16 height 8
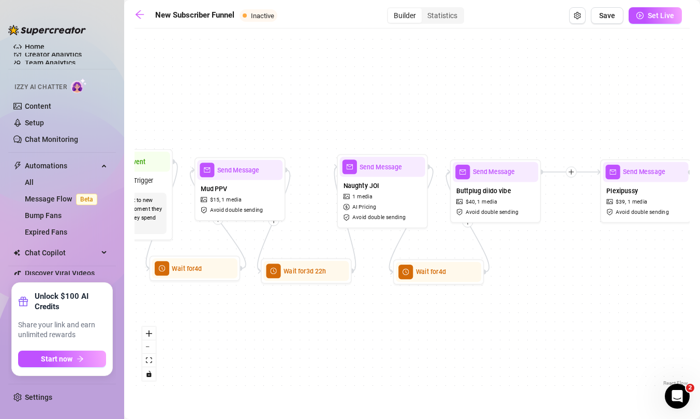
click at [573, 174] on icon "plus" at bounding box center [571, 172] width 6 height 6
click at [596, 169] on div "Time Delay" at bounding box center [615, 173] width 66 height 16
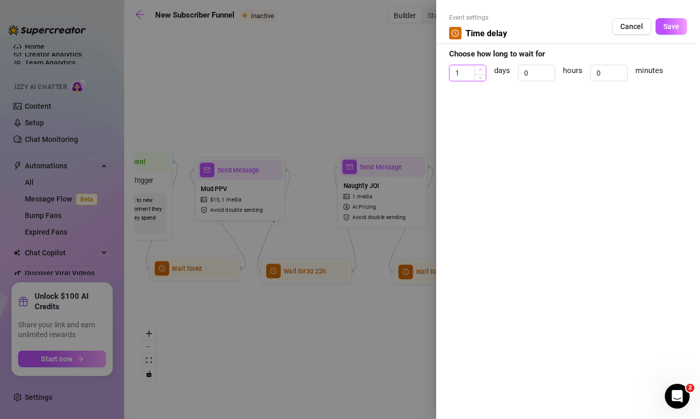
click at [481, 69] on icon "up" at bounding box center [480, 70] width 3 height 2
drag, startPoint x: 537, startPoint y: 73, endPoint x: 512, endPoint y: 73, distance: 24.3
click at [512, 73] on div "3 days 0 hours 0 minutes" at bounding box center [568, 78] width 238 height 26
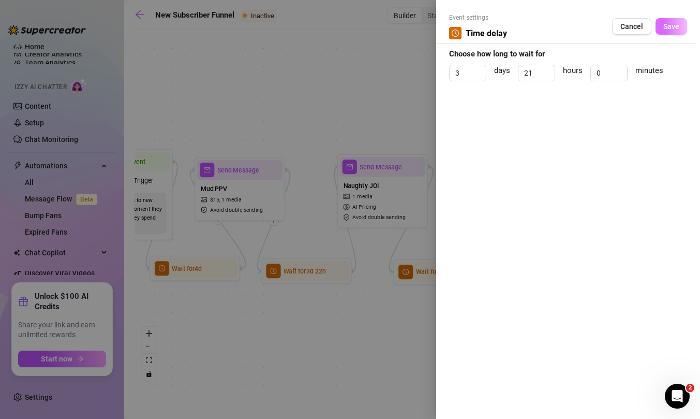
click at [665, 29] on span "Save" at bounding box center [671, 26] width 16 height 8
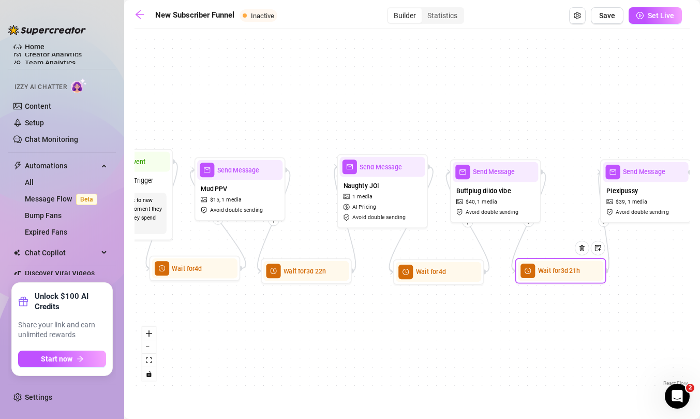
drag, startPoint x: 581, startPoint y: 311, endPoint x: 578, endPoint y: 272, distance: 38.4
click at [578, 272] on div at bounding box center [586, 254] width 40 height 47
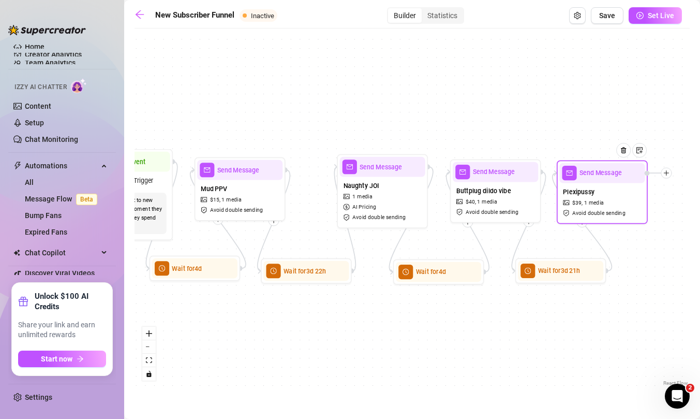
drag, startPoint x: 647, startPoint y: 205, endPoint x: 603, endPoint y: 206, distance: 44.5
click at [603, 206] on div "Plexipussy $ 39 , 1 media Avoid double sending" at bounding box center [601, 202] width 85 height 38
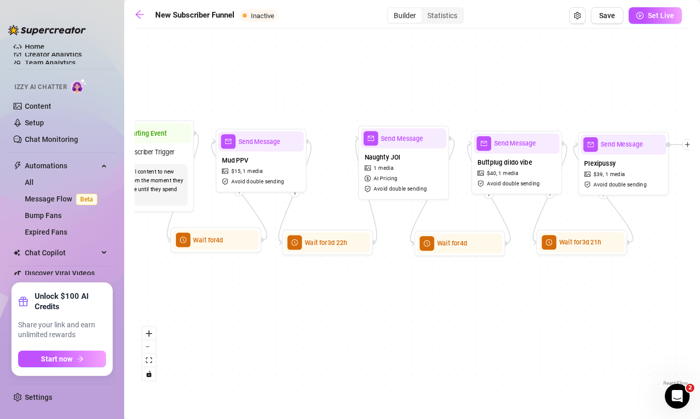
drag, startPoint x: 657, startPoint y: 248, endPoint x: 685, endPoint y: 221, distance: 38.8
click at [685, 221] on div "Wait for 3d 21h Send Message Plexipussy $ 39 , 1 media Avoid double sending Wai…" at bounding box center [412, 211] width 555 height 354
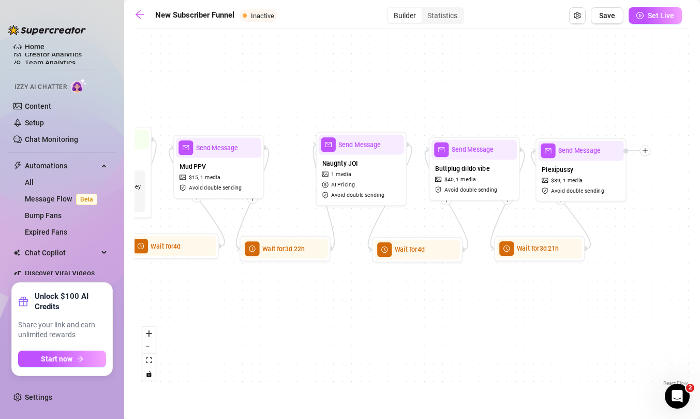
drag, startPoint x: 447, startPoint y: 314, endPoint x: 395, endPoint y: 318, distance: 52.4
click at [395, 318] on div "Wait for 3d 21h Send Message Plexipussy $ 39 , 1 media Avoid double sending Wai…" at bounding box center [412, 211] width 555 height 354
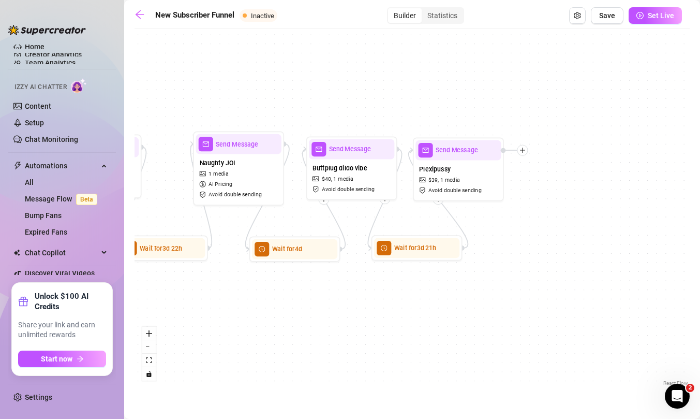
drag, startPoint x: 538, startPoint y: 301, endPoint x: 415, endPoint y: 301, distance: 123.7
click at [415, 301] on div "Wait for 3d 21h Send Message Plexipussy $ 39 , 1 media Avoid double sending Wai…" at bounding box center [412, 211] width 555 height 354
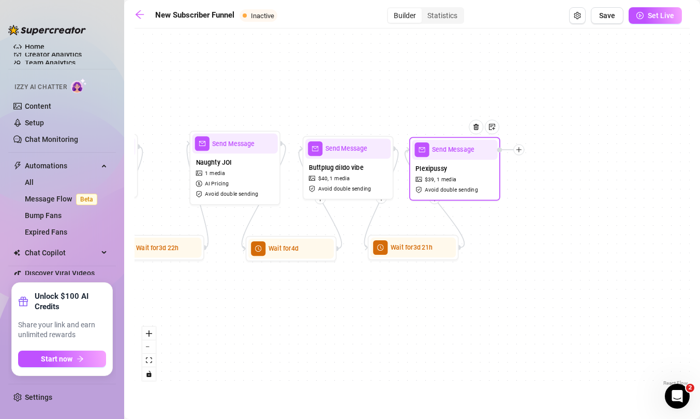
click at [520, 152] on icon "plus" at bounding box center [519, 149] width 6 height 6
click at [553, 150] on div "Time Delay" at bounding box center [564, 151] width 66 height 16
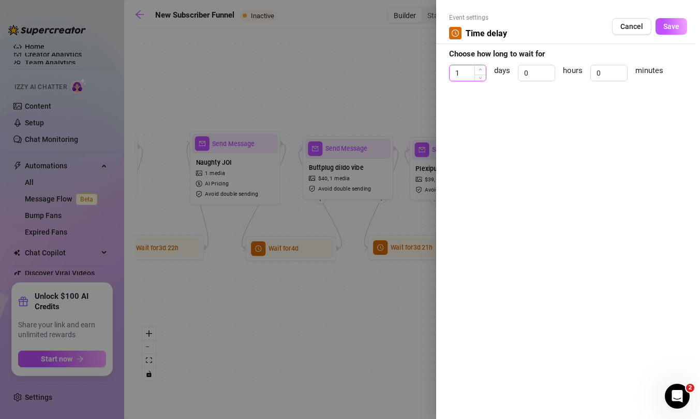
click at [479, 70] on icon "up" at bounding box center [481, 70] width 4 height 4
click at [479, 70] on icon "up" at bounding box center [480, 70] width 3 height 2
click at [662, 30] on button "Save" at bounding box center [672, 26] width 32 height 17
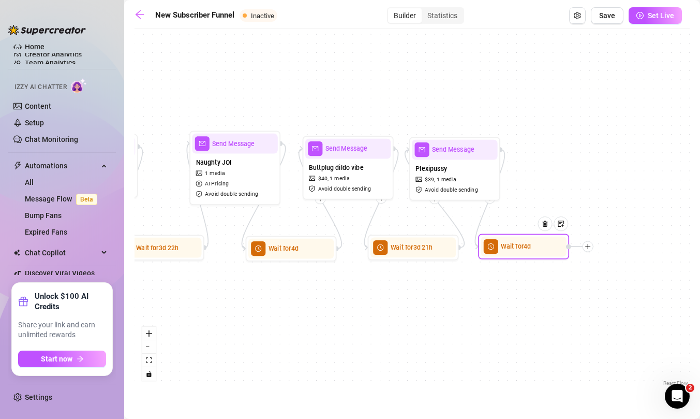
drag, startPoint x: 603, startPoint y: 156, endPoint x: 522, endPoint y: 253, distance: 126.7
click at [522, 253] on div "Wait for 4d" at bounding box center [523, 247] width 85 height 20
click at [589, 246] on icon "plus" at bounding box center [588, 246] width 6 height 6
click at [614, 276] on div "Message" at bounding box center [633, 279] width 66 height 16
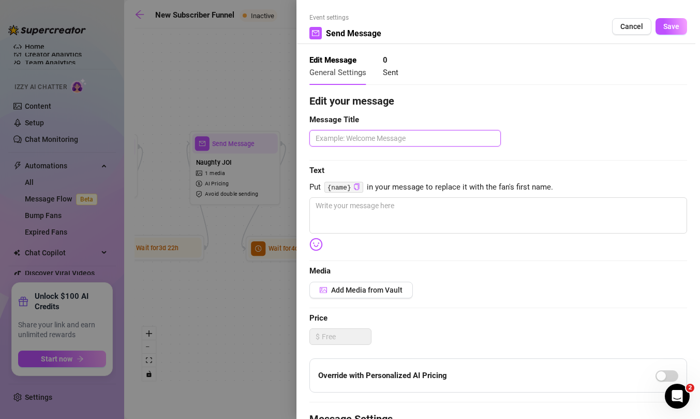
click at [379, 140] on textarea at bounding box center [404, 138] width 191 height 17
click at [374, 291] on span "Add Media from Vault" at bounding box center [366, 290] width 71 height 8
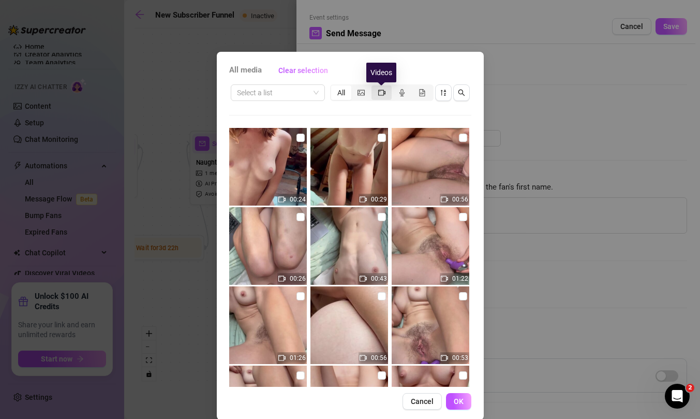
click at [379, 91] on icon "video-camera" at bounding box center [381, 92] width 7 height 7
click at [374, 87] on input "segmented control" at bounding box center [374, 87] width 0 height 0
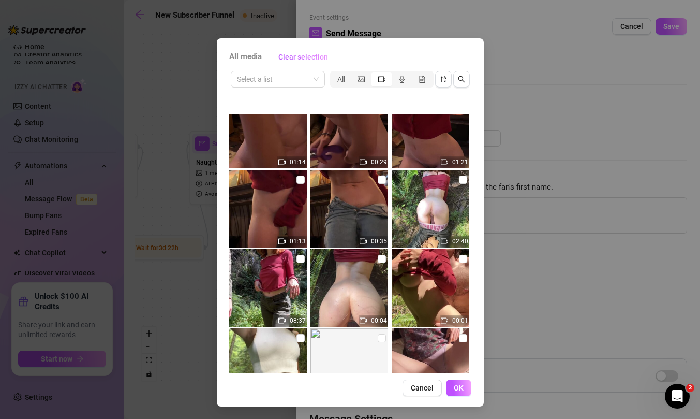
scroll to position [2190, 0]
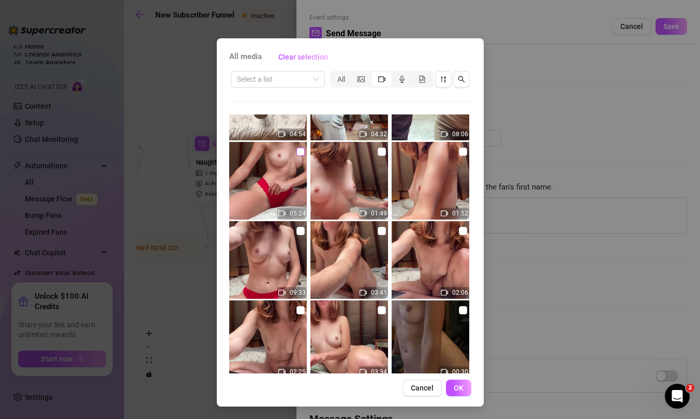
click at [299, 149] on input "checkbox" at bounding box center [301, 151] width 8 height 8
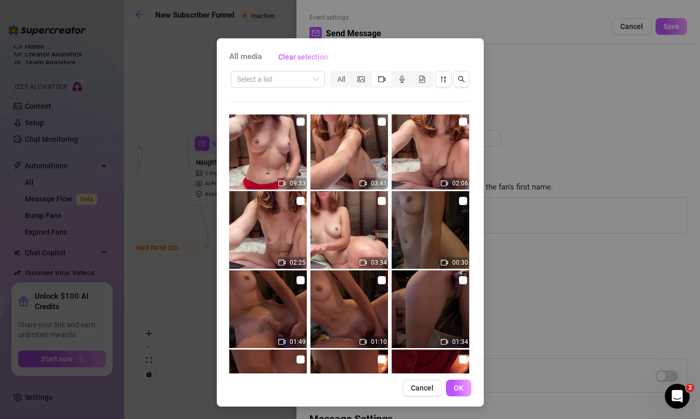
scroll to position [2304, 0]
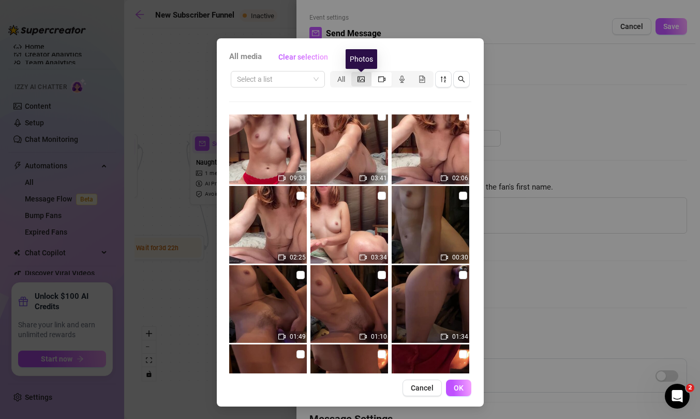
click at [362, 79] on icon "picture" at bounding box center [361, 79] width 7 height 7
click at [354, 73] on input "segmented control" at bounding box center [354, 73] width 0 height 0
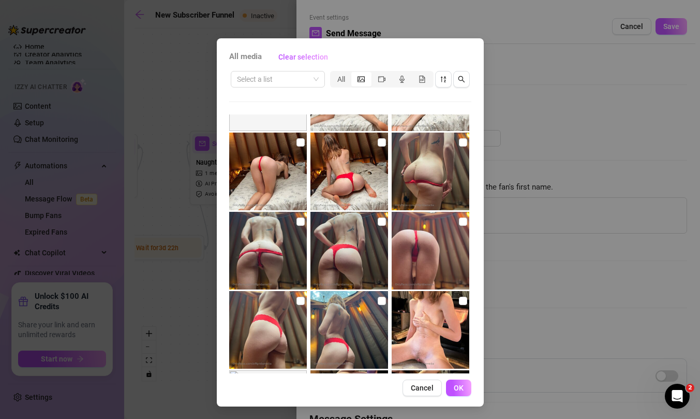
scroll to position [2674, 0]
click at [462, 220] on input "checkbox" at bounding box center [463, 221] width 8 height 8
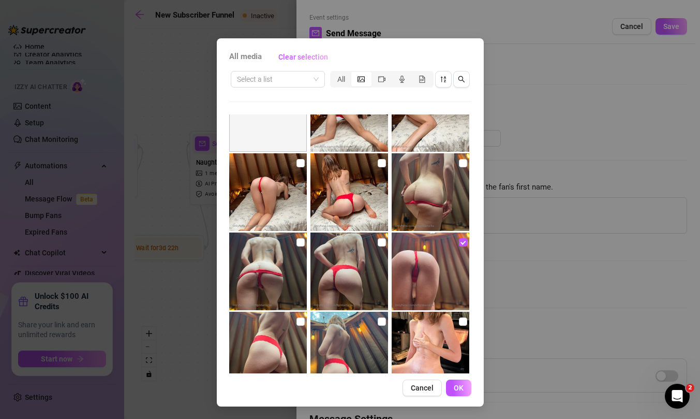
scroll to position [2652, 0]
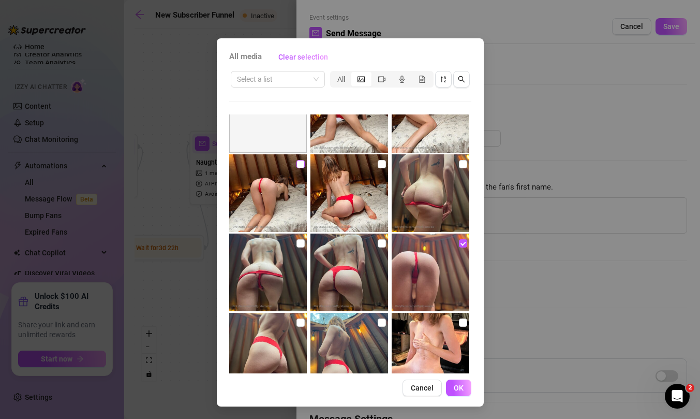
click at [301, 163] on input "checkbox" at bounding box center [301, 164] width 8 height 8
click at [456, 389] on span "OK" at bounding box center [459, 387] width 10 height 8
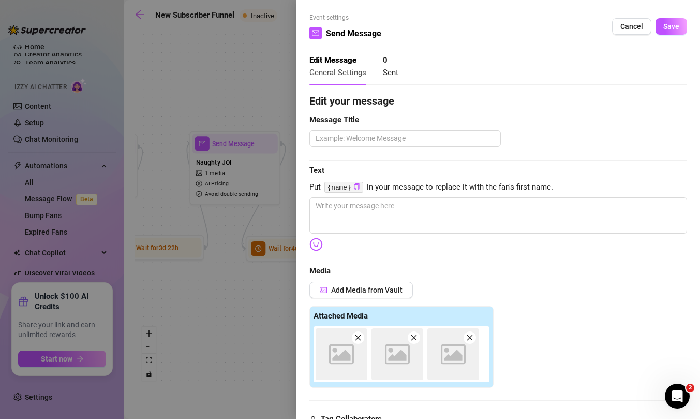
scroll to position [220, 0]
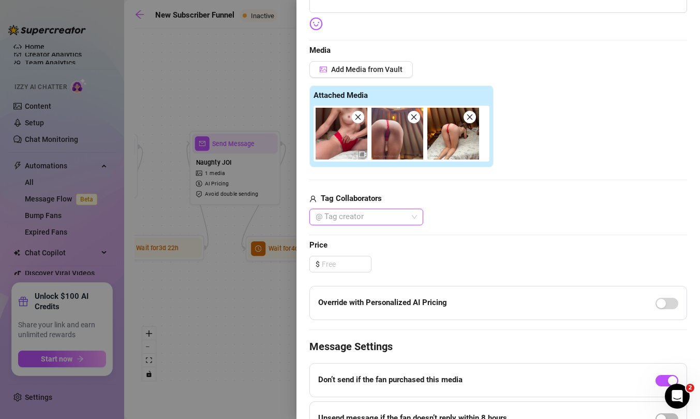
drag, startPoint x: 400, startPoint y: 141, endPoint x: 401, endPoint y: 147, distance: 6.8
click at [401, 147] on div at bounding box center [404, 134] width 180 height 56
click at [340, 263] on input at bounding box center [346, 264] width 49 height 16
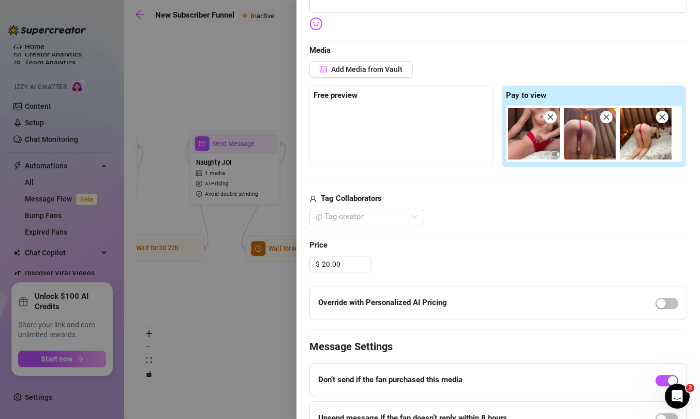
click at [509, 220] on div "@ Tag creator" at bounding box center [498, 217] width 378 height 17
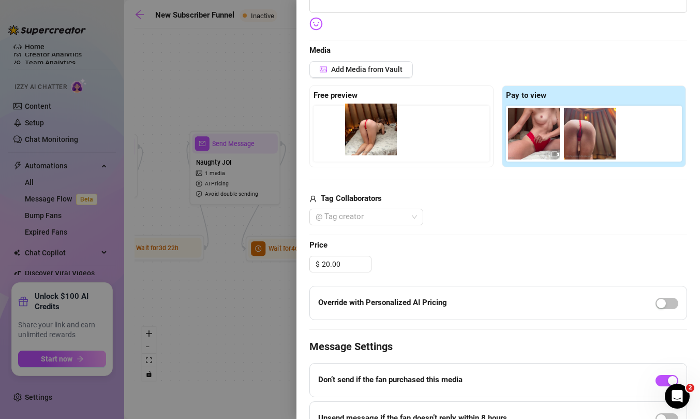
drag, startPoint x: 641, startPoint y: 143, endPoint x: 360, endPoint y: 138, distance: 281.0
click at [360, 138] on div "Free preview Pay to view" at bounding box center [498, 126] width 378 height 82
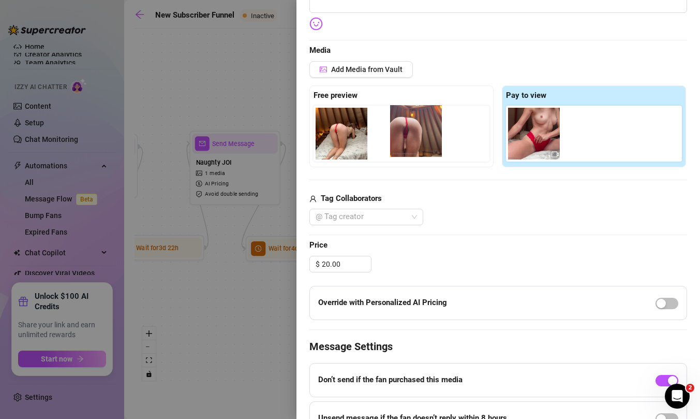
drag, startPoint x: 578, startPoint y: 131, endPoint x: 397, endPoint y: 129, distance: 181.1
click at [397, 129] on div "Free preview Pay to view" at bounding box center [498, 126] width 378 height 82
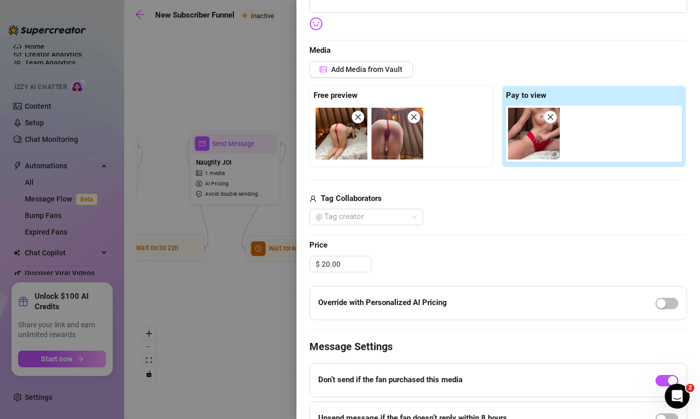
scroll to position [0, 0]
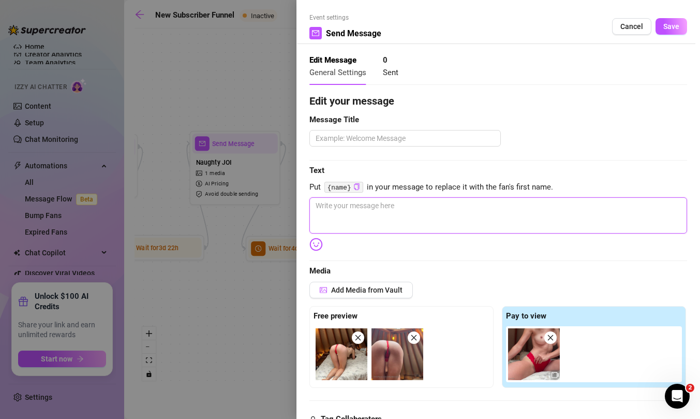
click at [378, 213] on textarea at bounding box center [498, 215] width 378 height 36
drag, startPoint x: 380, startPoint y: 208, endPoint x: 366, endPoint y: 208, distance: 14.5
click at [366, 208] on textarea "Filmed a sweet little orgasm" at bounding box center [498, 215] width 378 height 36
click at [438, 207] on textarea "Filmed a sweet, gooey, cozy orgasm" at bounding box center [498, 215] width 378 height 36
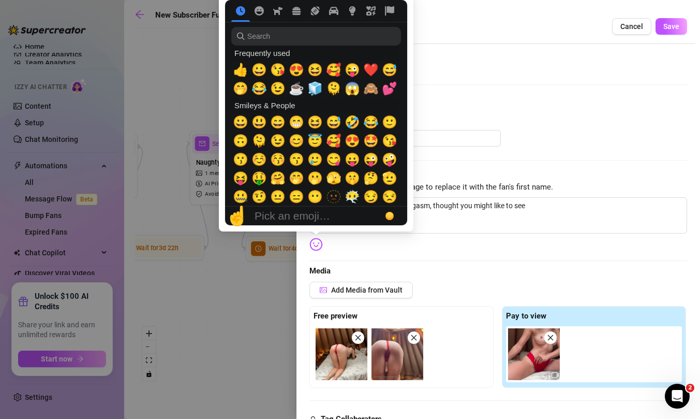
click at [320, 245] on img at bounding box center [315, 244] width 13 height 13
click at [373, 69] on span "❤️" at bounding box center [371, 70] width 16 height 14
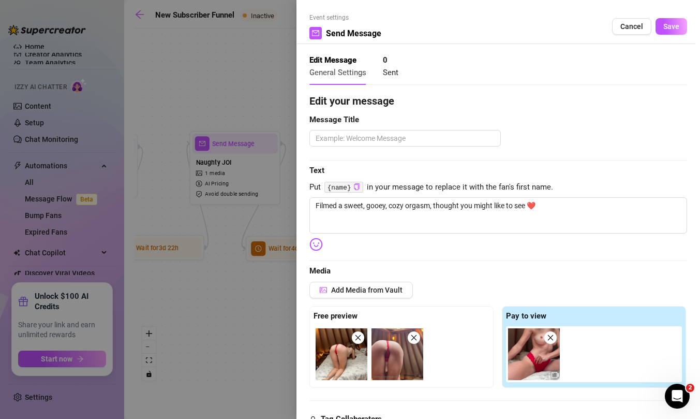
click at [466, 257] on div "Edit your message Message Title Text Put {name} in your message to replace it w…" at bounding box center [498, 393] width 378 height 601
click at [426, 140] on textarea at bounding box center [404, 138] width 191 height 17
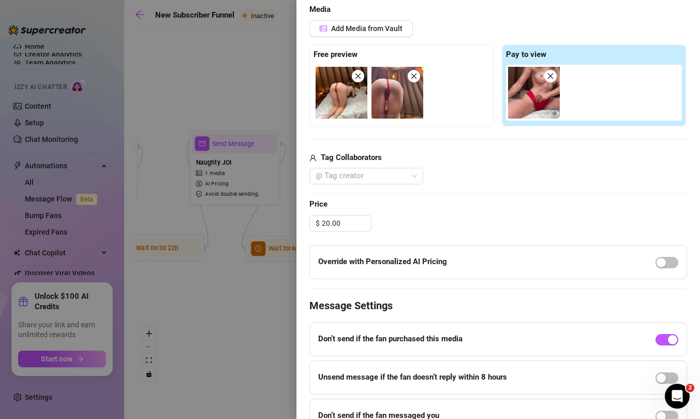
scroll to position [314, 0]
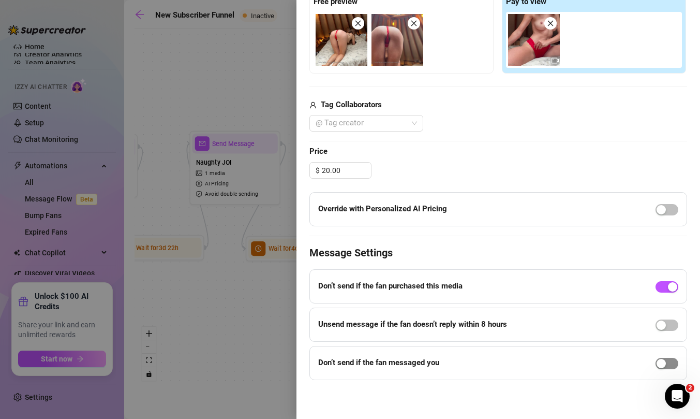
click at [669, 365] on span "button" at bounding box center [667, 363] width 23 height 11
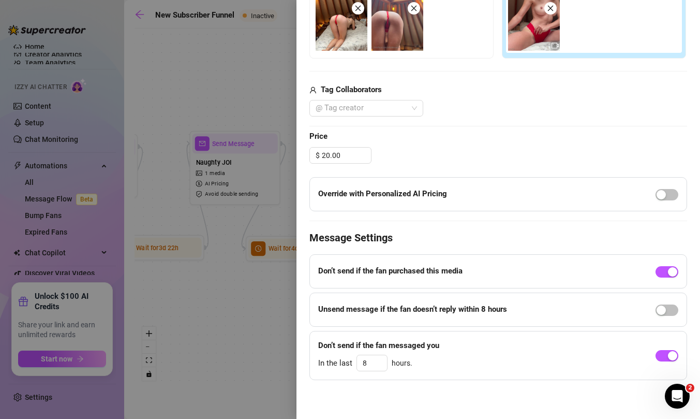
scroll to position [0, 0]
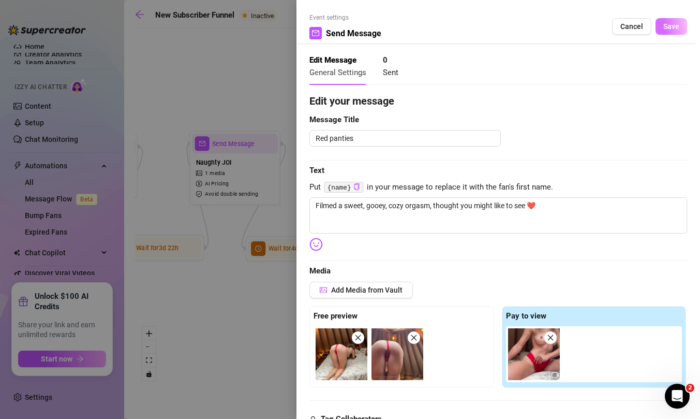
click at [672, 24] on span "Save" at bounding box center [671, 26] width 16 height 8
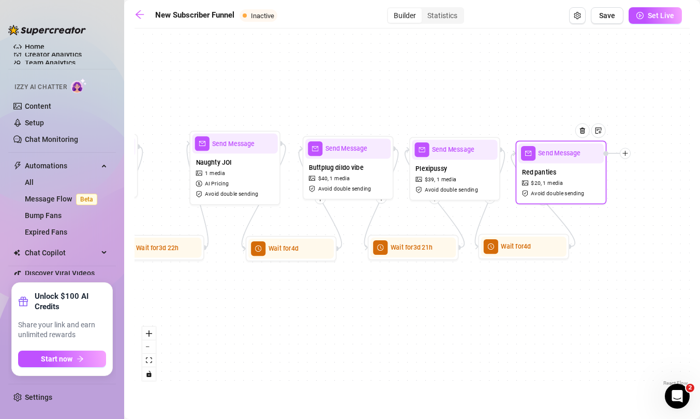
drag, startPoint x: 664, startPoint y: 252, endPoint x: 548, endPoint y: 159, distance: 149.1
click at [548, 159] on div "Send Message" at bounding box center [561, 153] width 85 height 20
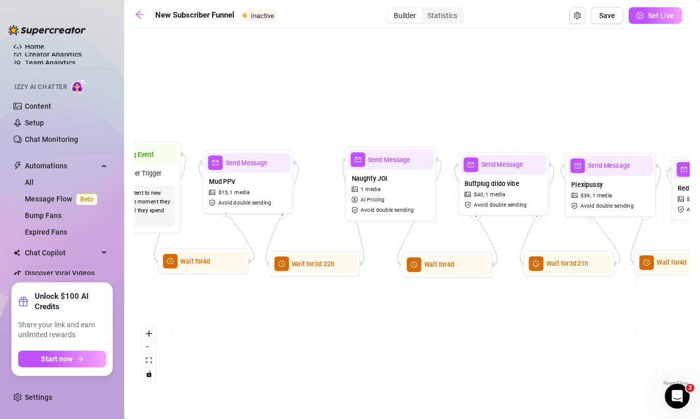
drag, startPoint x: 410, startPoint y: 341, endPoint x: 566, endPoint y: 357, distance: 157.1
click at [566, 357] on div "Send Message Red panties $ 20 , 1 media Avoid double sending Wait for 4d Wait f…" at bounding box center [412, 211] width 555 height 354
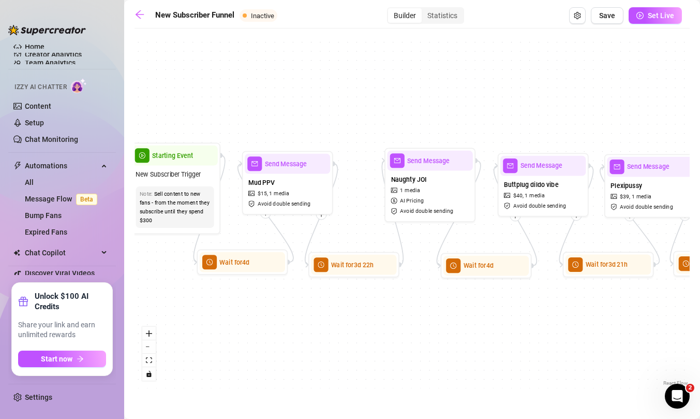
drag, startPoint x: 336, startPoint y: 306, endPoint x: 367, endPoint y: 306, distance: 30.5
click at [367, 306] on div "Send Message Red panties $ 20 , 1 media Avoid double sending Wait for 4d Wait f…" at bounding box center [412, 211] width 555 height 354
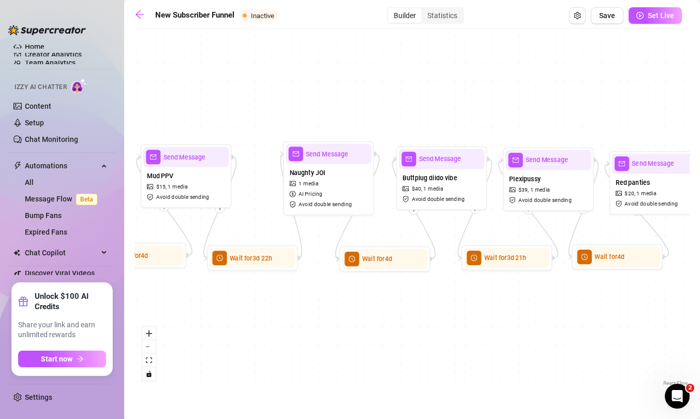
drag, startPoint x: 509, startPoint y: 322, endPoint x: 415, endPoint y: 317, distance: 94.3
click at [415, 317] on div "Send Message Red panties $ 20 , 1 media Avoid double sending Wait for 4d Wait f…" at bounding box center [412, 211] width 555 height 354
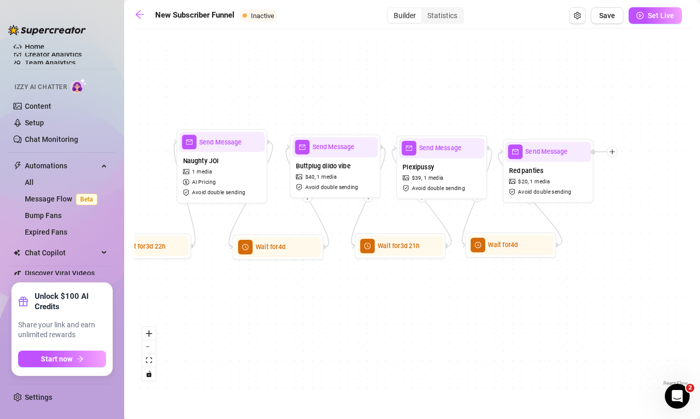
drag, startPoint x: 540, startPoint y: 321, endPoint x: 432, endPoint y: 308, distance: 109.0
click at [432, 308] on div "Send Message Red panties $ 20 , 1 media Avoid double sending Wait for 4d Wait f…" at bounding box center [412, 211] width 555 height 354
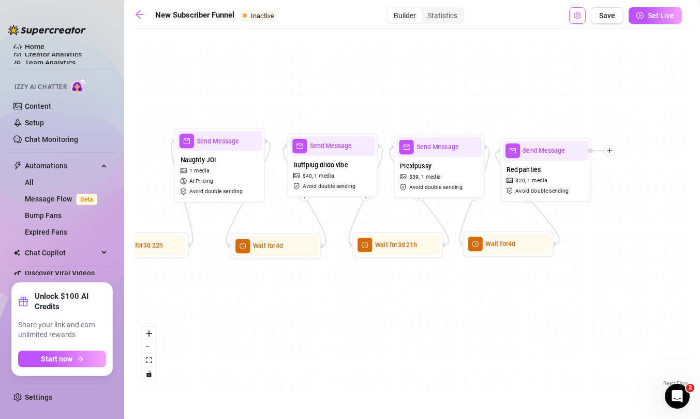
click at [579, 13] on icon "setting" at bounding box center [577, 15] width 7 height 7
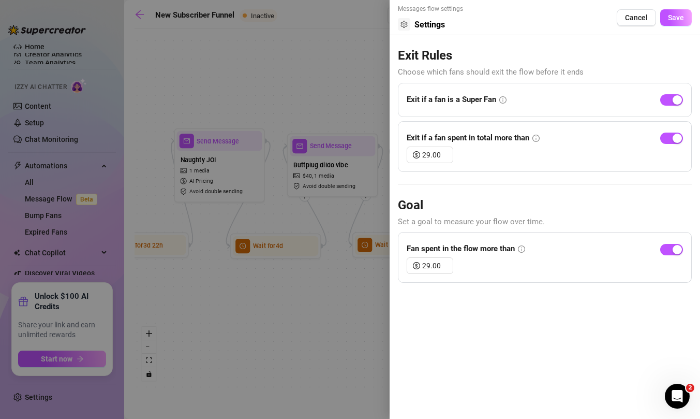
drag, startPoint x: 284, startPoint y: 283, endPoint x: 335, endPoint y: 284, distance: 50.7
click at [335, 284] on div at bounding box center [350, 209] width 700 height 419
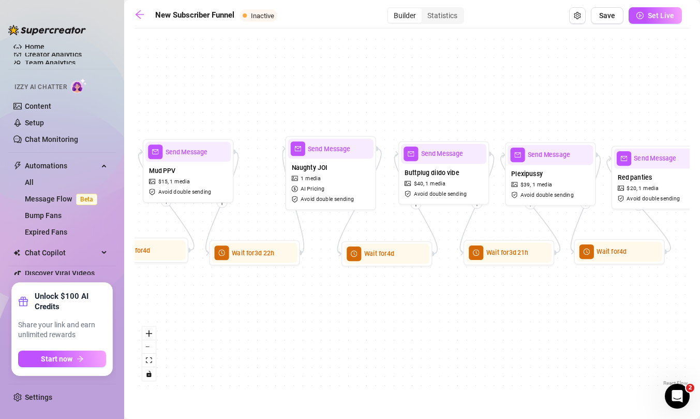
drag, startPoint x: 294, startPoint y: 294, endPoint x: 405, endPoint y: 302, distance: 111.5
click at [405, 302] on div "Send Message Red panties $ 20 , 1 media Avoid double sending Wait for 4d Wait f…" at bounding box center [412, 211] width 555 height 354
click at [577, 16] on icon "setting" at bounding box center [577, 15] width 7 height 7
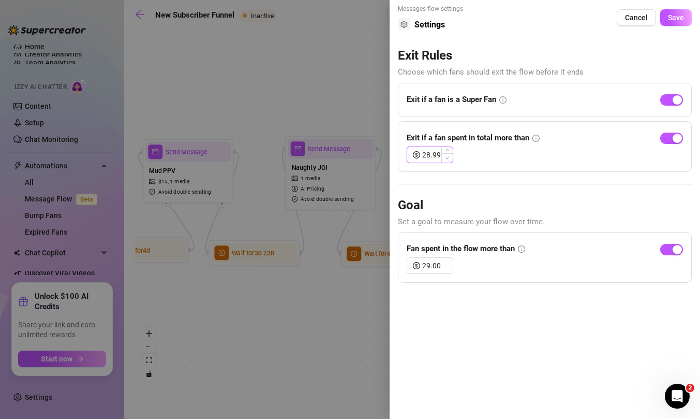
click at [446, 156] on icon "down" at bounding box center [448, 158] width 4 height 4
drag, startPoint x: 423, startPoint y: 155, endPoint x: 448, endPoint y: 156, distance: 24.3
click at [448, 156] on div "28.98" at bounding box center [437, 155] width 31 height 16
click at [504, 99] on icon "info-circle" at bounding box center [503, 100] width 1 height 4
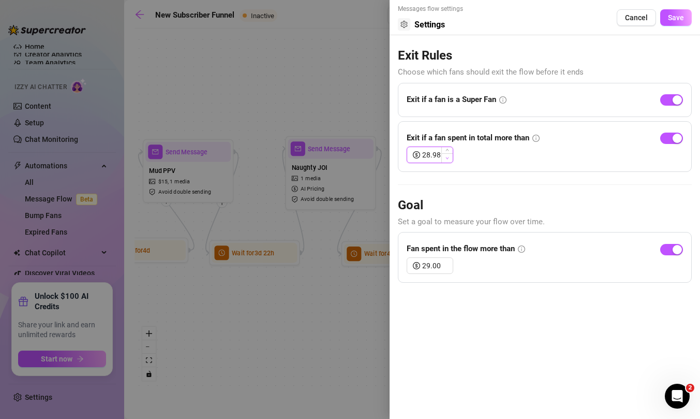
drag, startPoint x: 423, startPoint y: 156, endPoint x: 442, endPoint y: 156, distance: 18.6
click at [442, 156] on div "28.98" at bounding box center [437, 155] width 31 height 16
click at [467, 202] on h3 "Goal" at bounding box center [545, 205] width 294 height 17
click at [682, 18] on span "Save" at bounding box center [676, 17] width 16 height 8
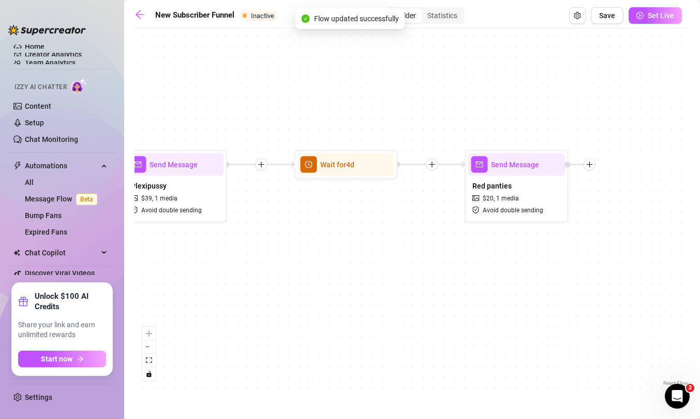
drag, startPoint x: 395, startPoint y: 318, endPoint x: 557, endPoint y: 285, distance: 165.3
click at [557, 285] on div "Send Message Red panties $ 20 , 1 media Avoid double sending Wait for 4d Wait f…" at bounding box center [412, 211] width 555 height 354
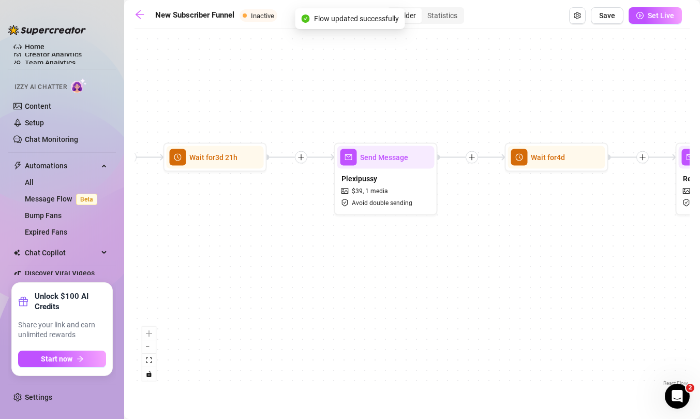
drag, startPoint x: 299, startPoint y: 278, endPoint x: 545, endPoint y: 294, distance: 246.8
click at [545, 294] on div "Send Message Red panties $ 20 , 1 media Avoid double sending Wait for 4d Wait f…" at bounding box center [412, 211] width 555 height 354
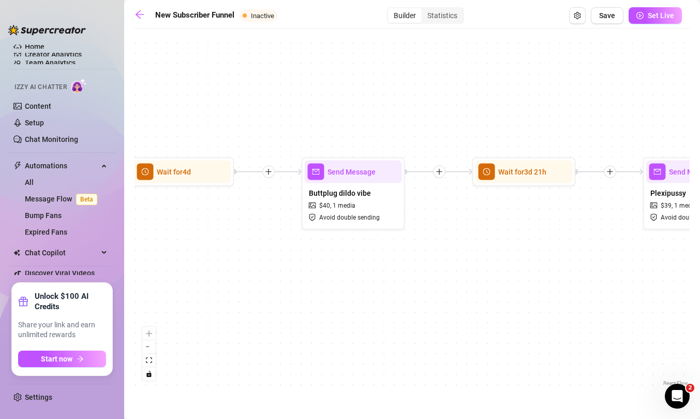
drag, startPoint x: 284, startPoint y: 281, endPoint x: 537, endPoint y: 281, distance: 252.5
click at [537, 281] on div "Send Message Red panties $ 20 , 1 media Avoid double sending Wait for 4d Wait f…" at bounding box center [412, 211] width 555 height 354
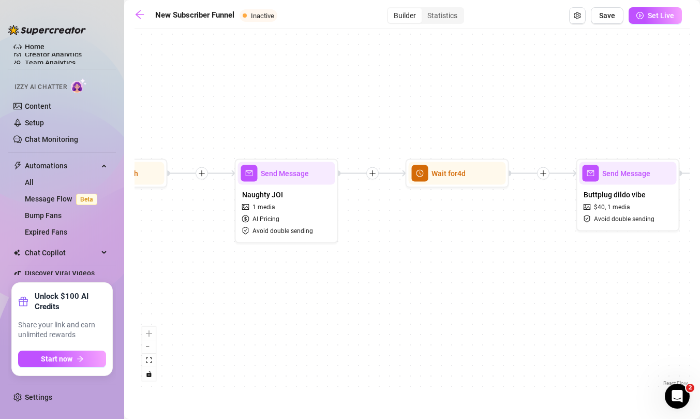
drag, startPoint x: 284, startPoint y: 274, endPoint x: 530, endPoint y: 275, distance: 246.9
click at [530, 275] on div "Send Message Red panties $ 20 , 1 media Avoid double sending Wait for 4d Wait f…" at bounding box center [412, 211] width 555 height 354
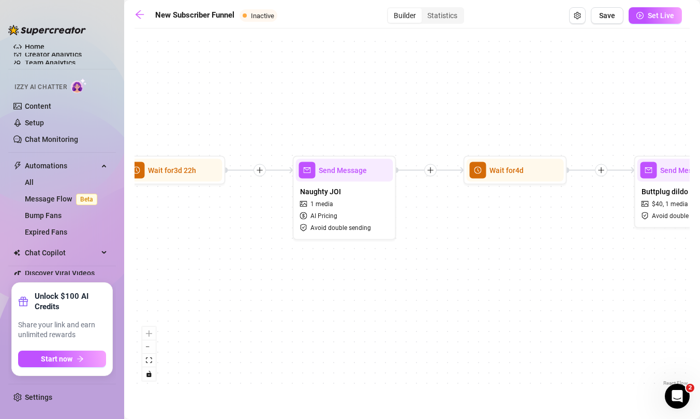
drag, startPoint x: 278, startPoint y: 279, endPoint x: 514, endPoint y: 273, distance: 236.1
click at [514, 273] on div "Send Message Red panties $ 20 , 1 media Avoid double sending Wait for 4d Wait f…" at bounding box center [412, 211] width 555 height 354
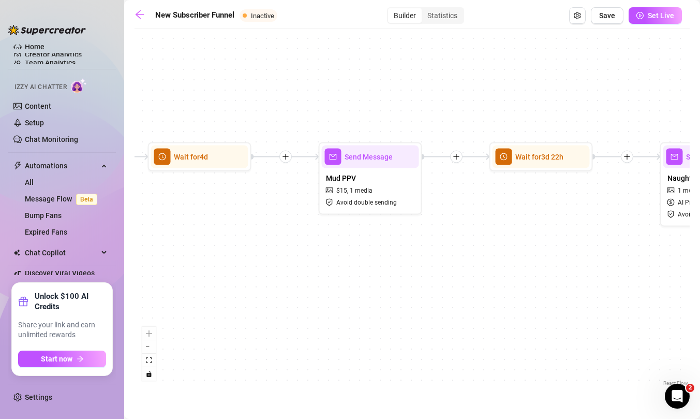
drag, startPoint x: 243, startPoint y: 282, endPoint x: 492, endPoint y: 279, distance: 248.9
click at [492, 279] on div "Send Message Red panties $ 20 , 1 media Avoid double sending Wait for 4d Wait f…" at bounding box center [412, 211] width 555 height 354
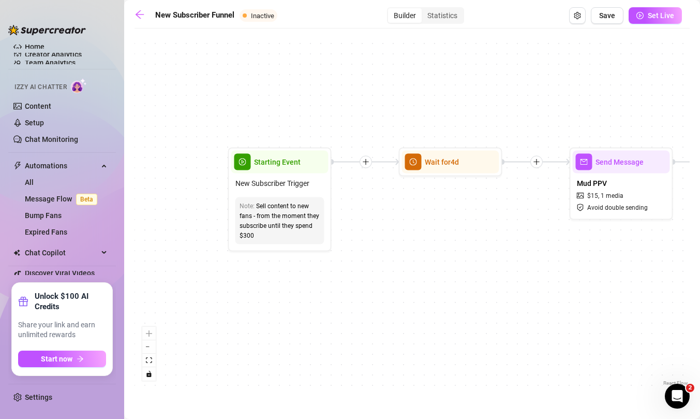
drag, startPoint x: 250, startPoint y: 274, endPoint x: 472, endPoint y: 266, distance: 222.7
click at [472, 266] on div "Send Message Red panties $ 20 , 1 media Avoid double sending Wait for 4d Wait f…" at bounding box center [412, 211] width 555 height 354
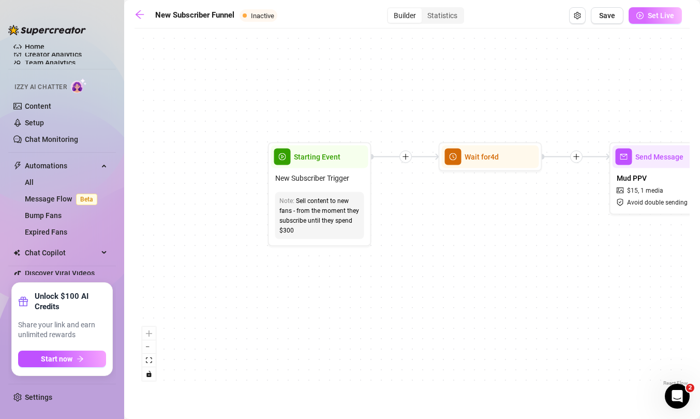
click at [664, 14] on span "Set Live" at bounding box center [661, 15] width 26 height 8
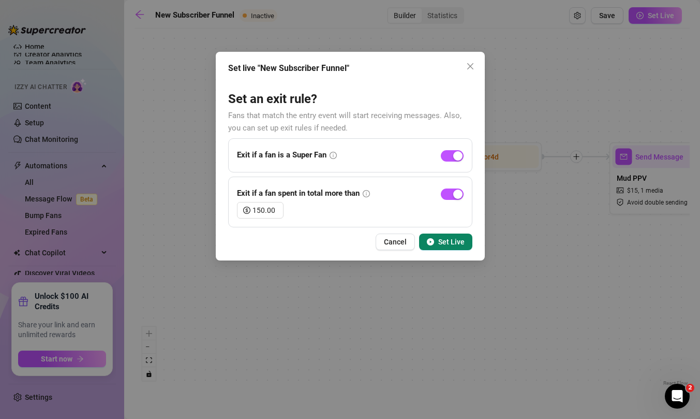
click at [366, 193] on icon "info-circle" at bounding box center [366, 193] width 7 height 7
click at [365, 193] on icon "info-circle" at bounding box center [366, 193] width 7 height 7
click at [367, 190] on icon "info-circle" at bounding box center [366, 193] width 7 height 7
click at [441, 239] on span "Set Live" at bounding box center [451, 242] width 26 height 8
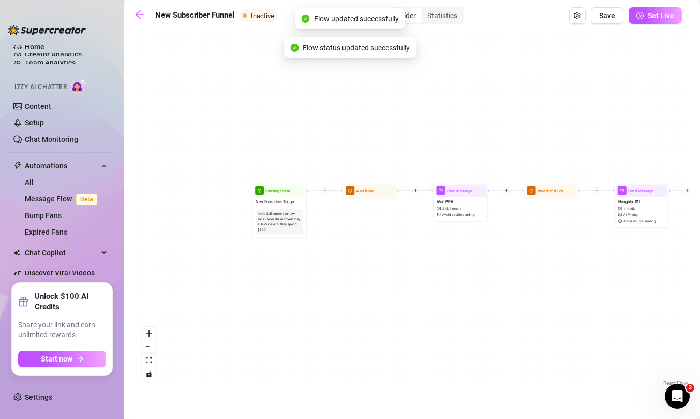
drag, startPoint x: 503, startPoint y: 289, endPoint x: 387, endPoint y: 288, distance: 115.9
click at [387, 288] on div "Send Message Red panties $ 20 , 1 media Avoid double sending Wait for 4d Wait f…" at bounding box center [412, 211] width 555 height 354
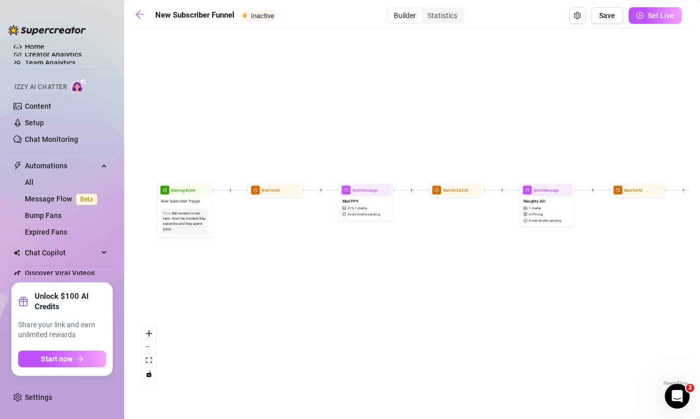
drag, startPoint x: 401, startPoint y: 297, endPoint x: 330, endPoint y: 294, distance: 70.9
click at [330, 294] on div "Send Message Red panties $ 20 , 1 media Avoid double sending Wait for 4d Wait f…" at bounding box center [412, 211] width 555 height 354
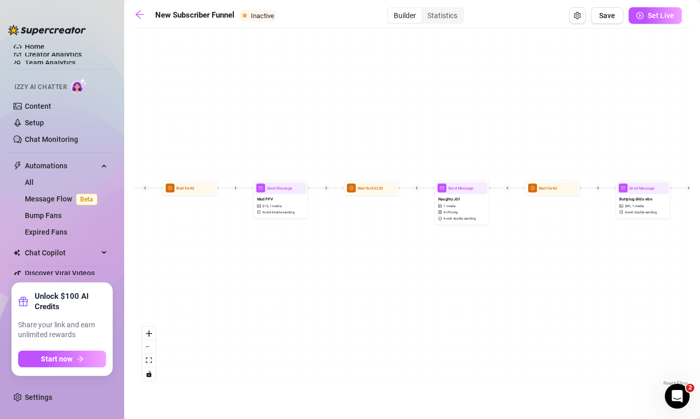
drag, startPoint x: 476, startPoint y: 267, endPoint x: 388, endPoint y: 264, distance: 87.5
click at [388, 264] on div "Send Message Red panties $ 20 , 1 media Avoid double sending Wait for 4d Wait f…" at bounding box center [412, 211] width 555 height 354
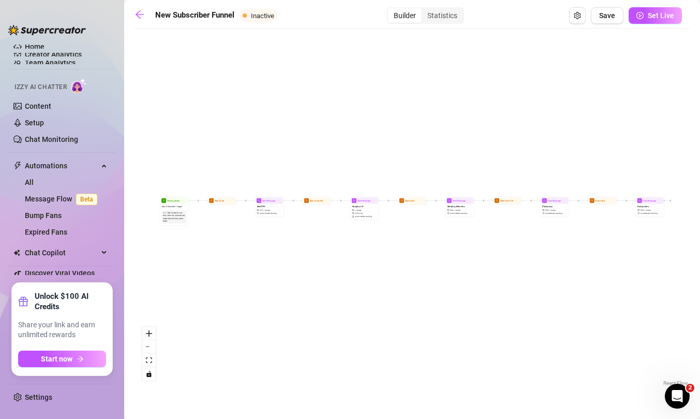
drag, startPoint x: 541, startPoint y: 276, endPoint x: 494, endPoint y: 275, distance: 46.6
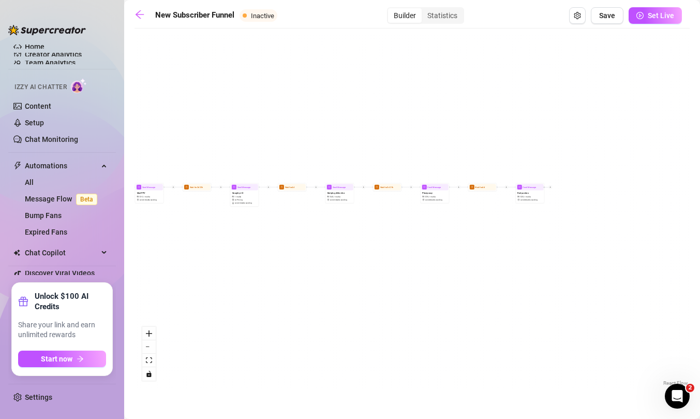
drag, startPoint x: 376, startPoint y: 265, endPoint x: 256, endPoint y: 252, distance: 121.3
click at [256, 252] on div "Send Message Red panties $ 20 , 1 media Avoid double sending Wait for 4d Wait f…" at bounding box center [412, 211] width 555 height 354
click at [146, 333] on icon "zoom in" at bounding box center [149, 333] width 6 height 6
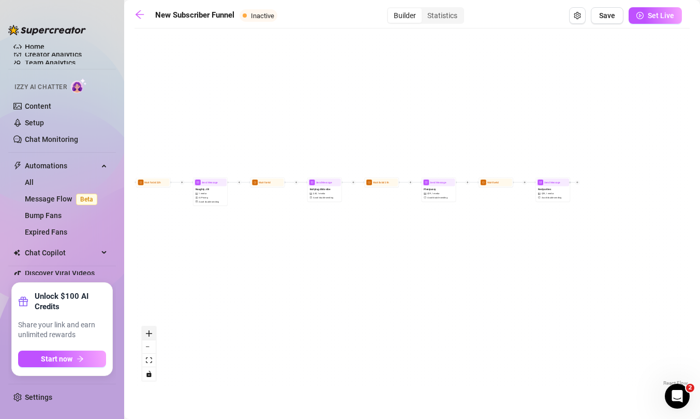
click at [148, 333] on icon "zoom in" at bounding box center [149, 333] width 6 height 6
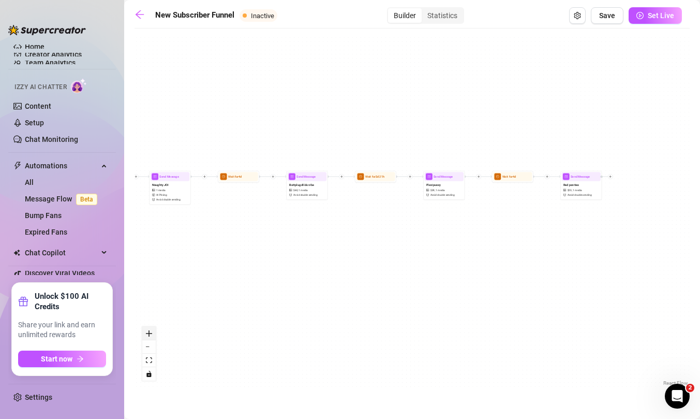
click at [148, 333] on icon "zoom in" at bounding box center [149, 333] width 6 height 6
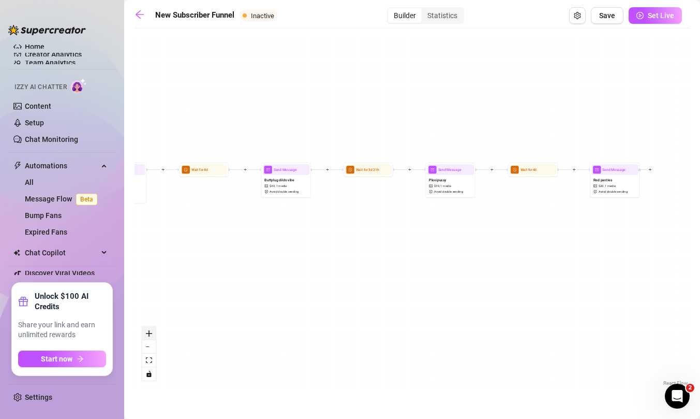
click at [148, 333] on icon "zoom in" at bounding box center [149, 333] width 6 height 6
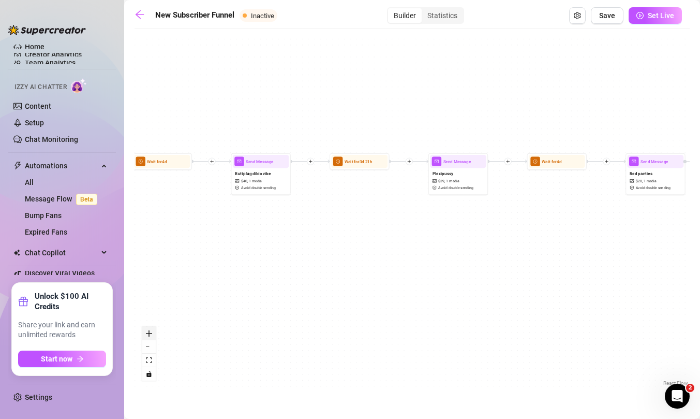
click at [148, 333] on icon "zoom in" at bounding box center [149, 333] width 6 height 6
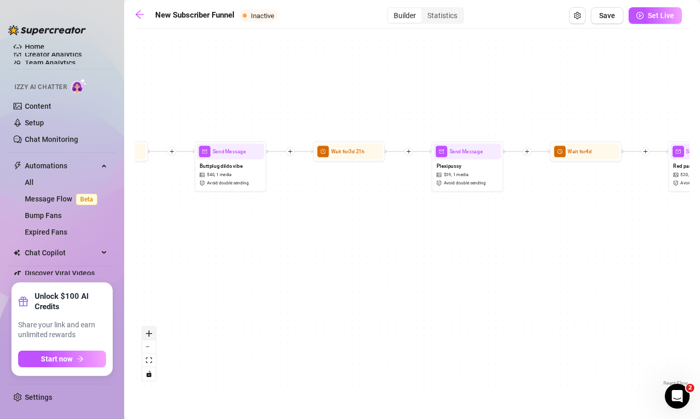
click at [148, 333] on icon "zoom in" at bounding box center [149, 333] width 6 height 6
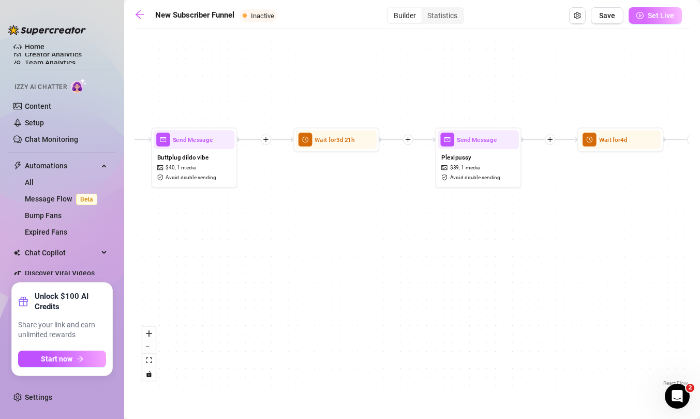
click at [654, 16] on span "Set Live" at bounding box center [661, 15] width 26 height 8
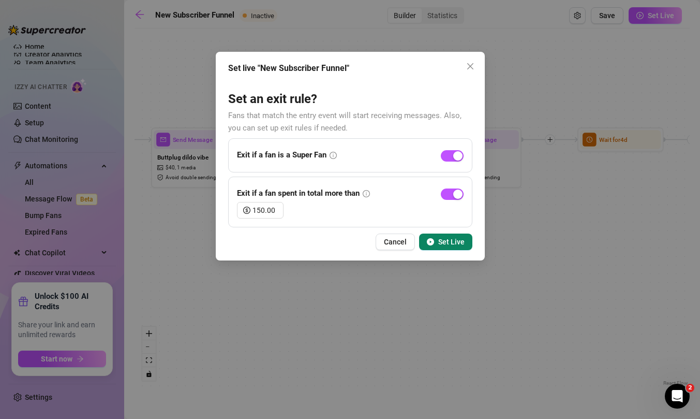
click at [443, 243] on span "Set Live" at bounding box center [451, 242] width 26 height 8
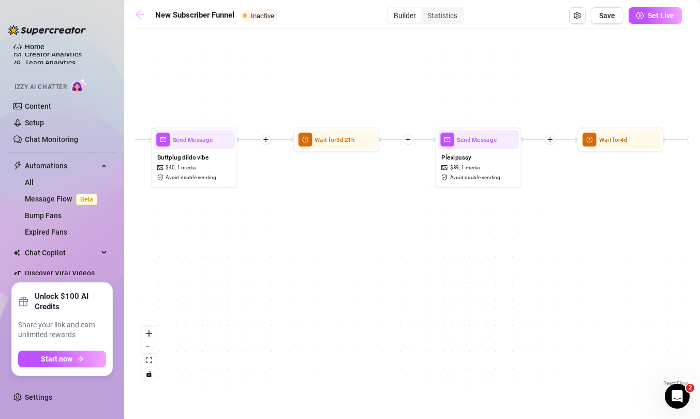
click at [136, 14] on icon "arrow-left" at bounding box center [140, 14] width 8 height 8
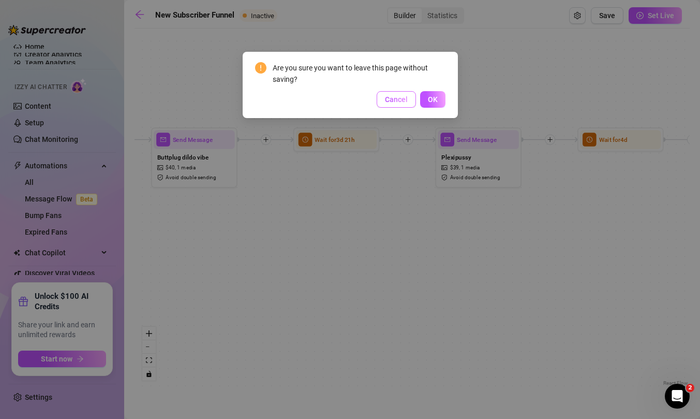
click at [401, 101] on span "Cancel" at bounding box center [396, 99] width 23 height 8
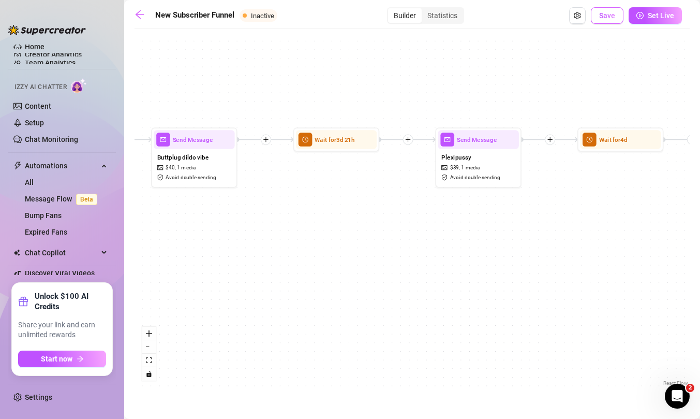
click at [613, 16] on span "Save" at bounding box center [607, 15] width 16 height 8
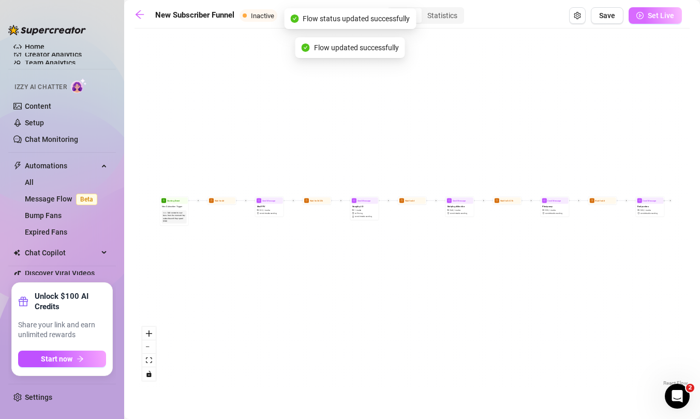
click at [656, 16] on span "Set Live" at bounding box center [661, 15] width 26 height 8
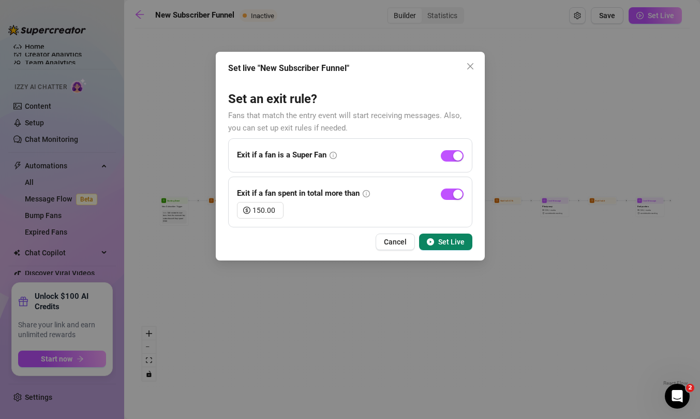
click at [441, 241] on span "Set Live" at bounding box center [451, 242] width 26 height 8
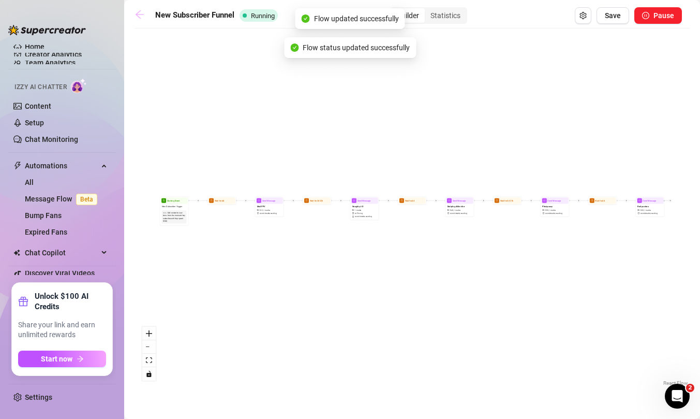
click at [142, 16] on icon "arrow-left" at bounding box center [140, 14] width 10 height 10
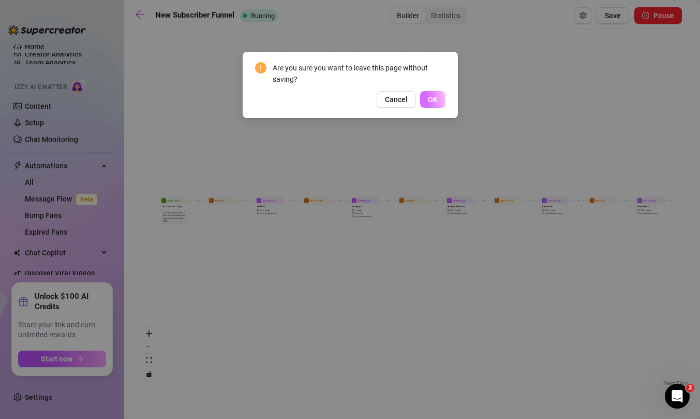
click at [433, 98] on span "OK" at bounding box center [433, 99] width 10 height 8
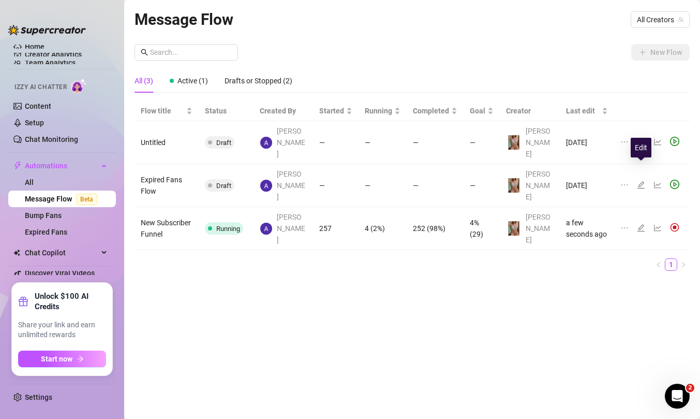
click at [642, 181] on icon "edit" at bounding box center [641, 184] width 7 height 7
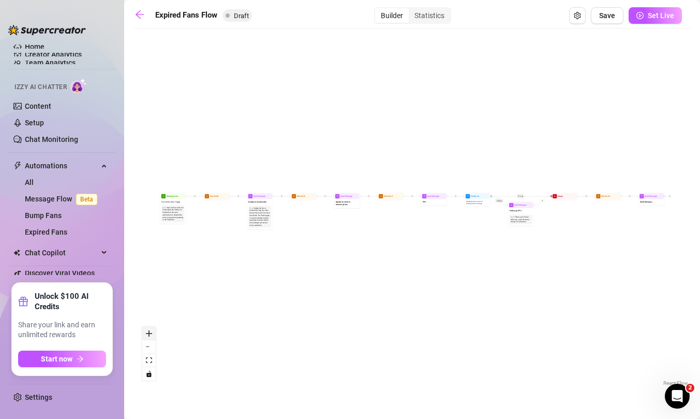
click at [147, 335] on icon "zoom in" at bounding box center [149, 333] width 6 height 6
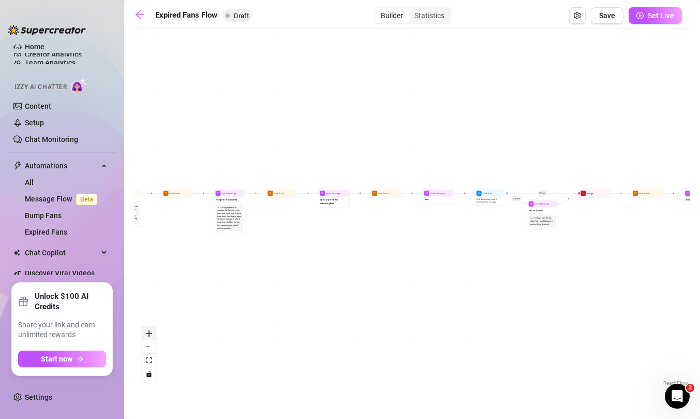
click at [147, 335] on icon "zoom in" at bounding box center [149, 333] width 6 height 6
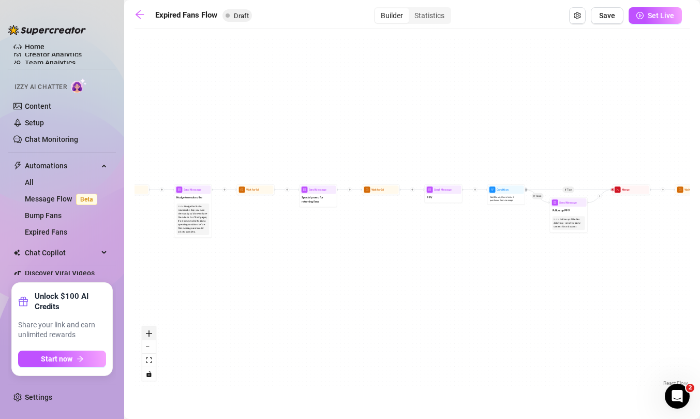
click at [147, 335] on icon "zoom in" at bounding box center [149, 333] width 6 height 6
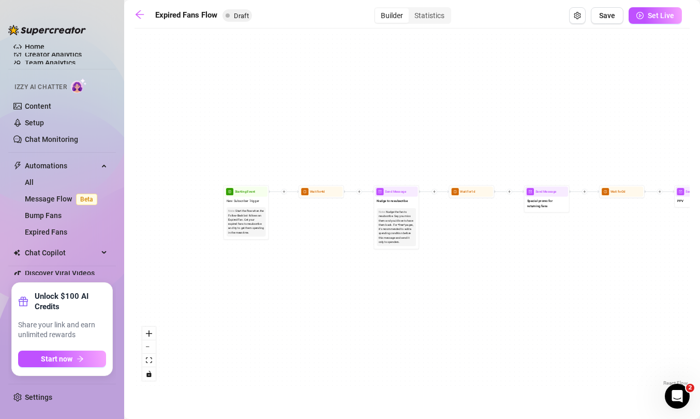
drag, startPoint x: 197, startPoint y: 274, endPoint x: 461, endPoint y: 282, distance: 264.0
click at [461, 282] on div "If True If False Wait for 4d Send Message Send Message Wait for 2d Merge Send M…" at bounding box center [412, 211] width 555 height 354
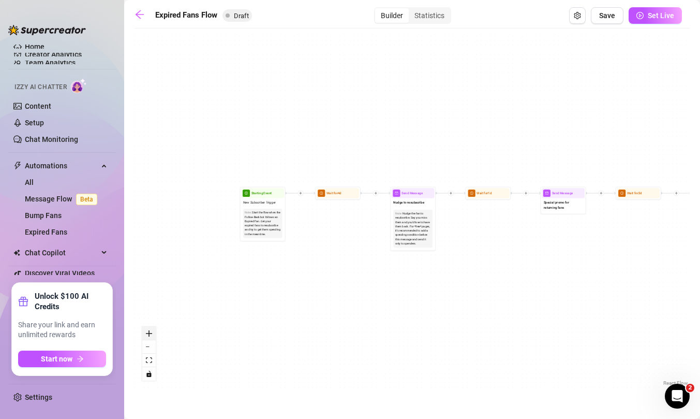
click at [151, 338] on button "zoom in" at bounding box center [148, 333] width 13 height 13
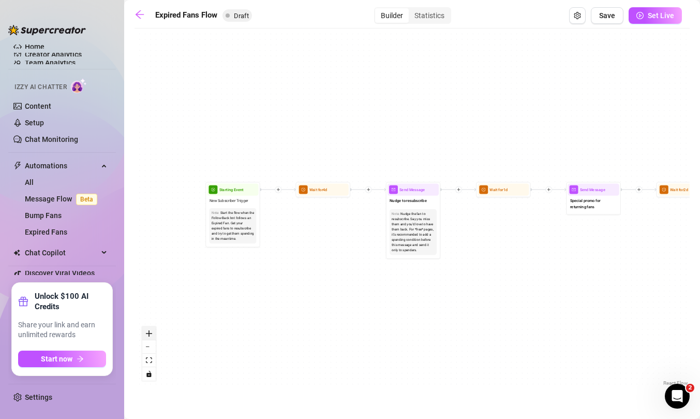
click at [151, 338] on button "zoom in" at bounding box center [148, 333] width 13 height 13
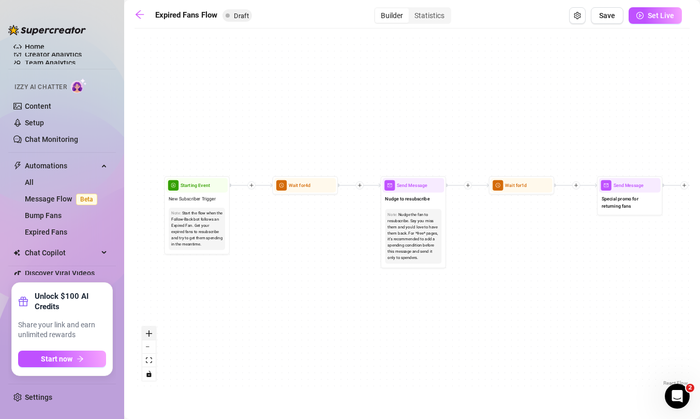
click at [151, 338] on button "zoom in" at bounding box center [148, 333] width 13 height 13
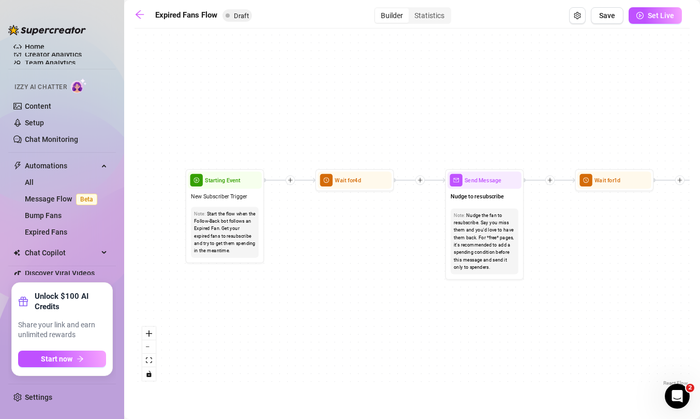
drag, startPoint x: 197, startPoint y: 257, endPoint x: 292, endPoint y: 257, distance: 95.7
click at [292, 257] on div "If True If False Wait for 4d Send Message Send Message Wait for 2d Merge Send M…" at bounding box center [412, 211] width 555 height 354
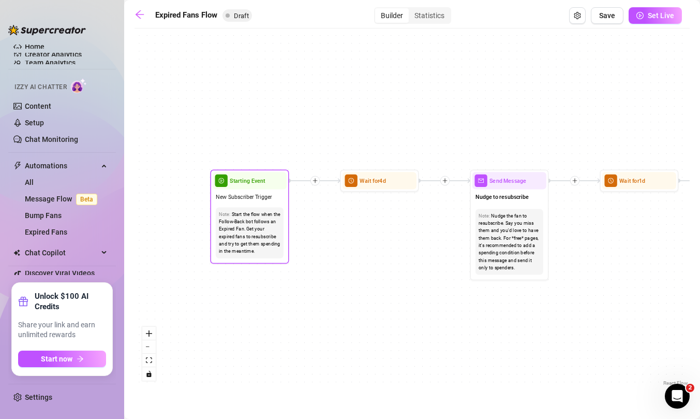
click at [263, 202] on div "New Subscriber Trigger" at bounding box center [250, 196] width 74 height 15
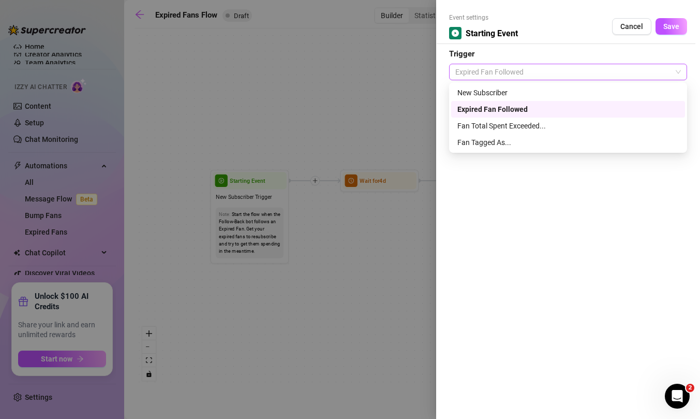
click at [529, 78] on span "Expired Fan Followed" at bounding box center [568, 72] width 226 height 16
click at [380, 256] on div at bounding box center [350, 209] width 700 height 419
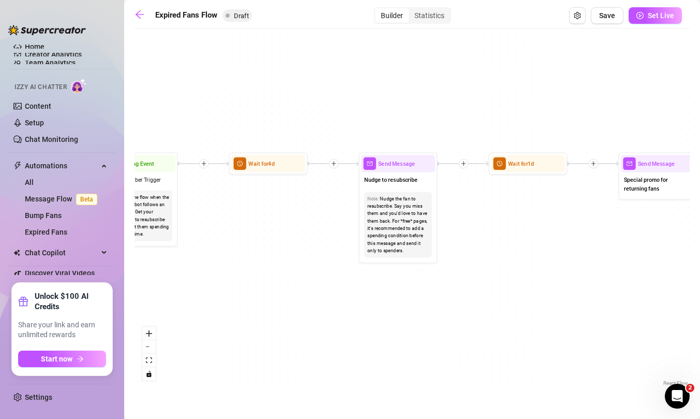
drag, startPoint x: 440, startPoint y: 272, endPoint x: 323, endPoint y: 255, distance: 118.7
click at [323, 255] on div "If True If False Wait for 4d Send Message Send Message Wait for 2d Merge Send M…" at bounding box center [412, 211] width 555 height 354
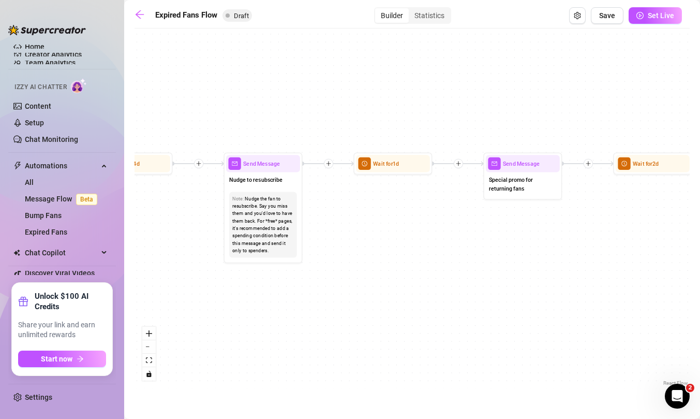
drag, startPoint x: 572, startPoint y: 252, endPoint x: 433, endPoint y: 254, distance: 139.2
click at [433, 254] on div "If True If False Wait for 4d Send Message Send Message Wait for 2d Merge Send M…" at bounding box center [412, 211] width 555 height 354
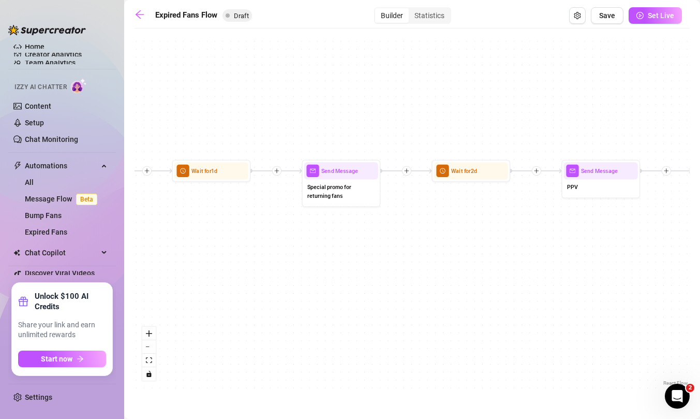
drag, startPoint x: 565, startPoint y: 249, endPoint x: 391, endPoint y: 255, distance: 174.0
click at [391, 255] on div "If True If False Wait for 4d Send Message Send Message Wait for 2d Merge Send M…" at bounding box center [412, 211] width 555 height 354
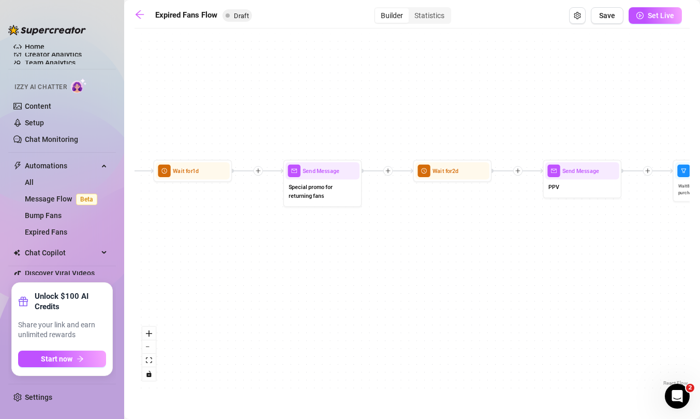
drag, startPoint x: 540, startPoint y: 257, endPoint x: 366, endPoint y: 254, distance: 173.4
click at [366, 254] on div "If True If False Wait for 4d Send Message Send Message Wait for 2d Merge Send M…" at bounding box center [412, 211] width 555 height 354
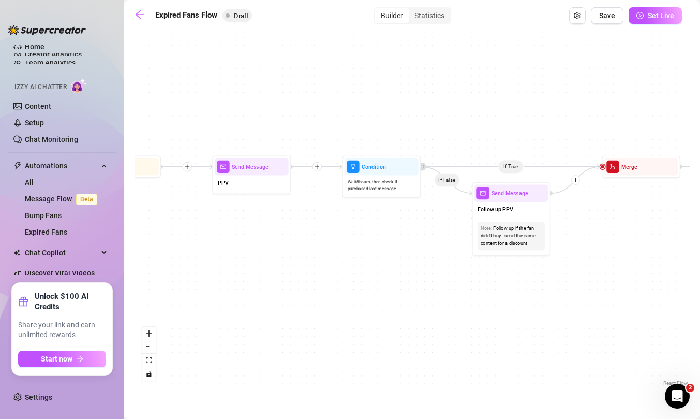
drag, startPoint x: 474, startPoint y: 267, endPoint x: 288, endPoint y: 265, distance: 185.8
click at [288, 265] on div "If True If False Wait for 4d Send Message Send Message Wait for 2d Merge Send M…" at bounding box center [412, 211] width 555 height 354
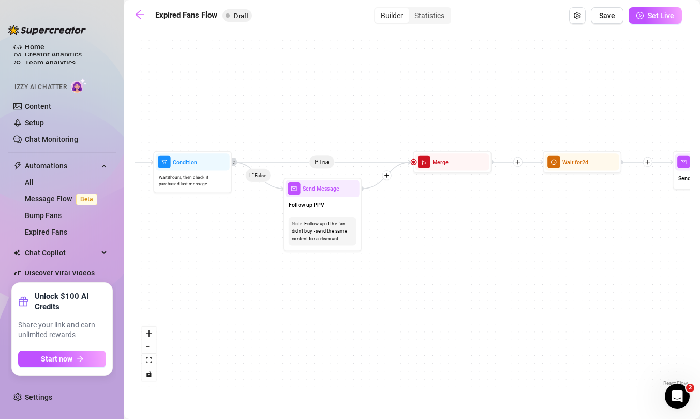
drag, startPoint x: 482, startPoint y: 291, endPoint x: 301, endPoint y: 288, distance: 181.1
click at [301, 288] on div "If True If False Wait for 4d Send Message Send Message Wait for 2d Merge Send M…" at bounding box center [412, 211] width 555 height 354
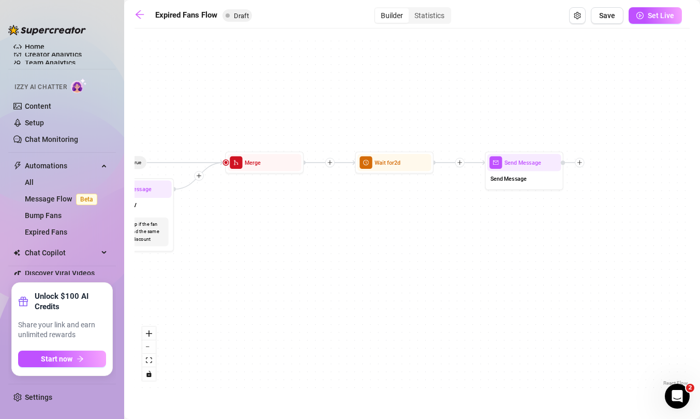
drag, startPoint x: 544, startPoint y: 247, endPoint x: 345, endPoint y: 248, distance: 199.2
click at [345, 248] on div "If True If False Wait for 4d Send Message Send Message Wait for 2d Merge Send M…" at bounding box center [412, 211] width 555 height 354
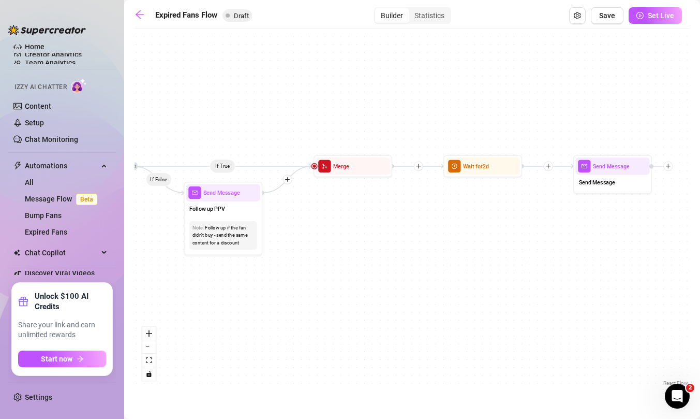
drag, startPoint x: 459, startPoint y: 221, endPoint x: 597, endPoint y: 227, distance: 138.3
click at [597, 227] on div "If True If False Wait for 4d Send Message Send Message Wait for 2d Merge Send M…" at bounding box center [412, 211] width 555 height 354
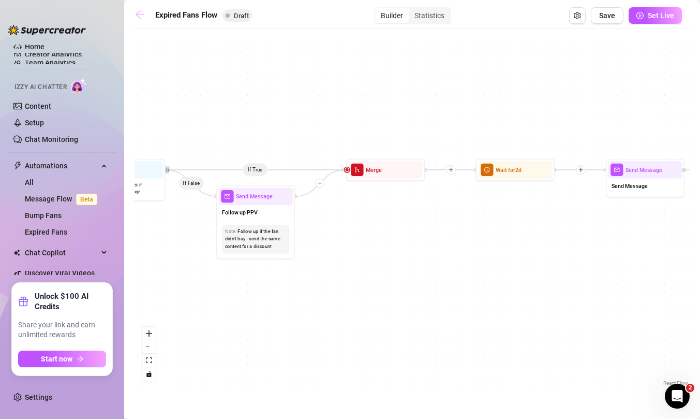
click at [141, 13] on icon "arrow-left" at bounding box center [140, 14] width 10 height 10
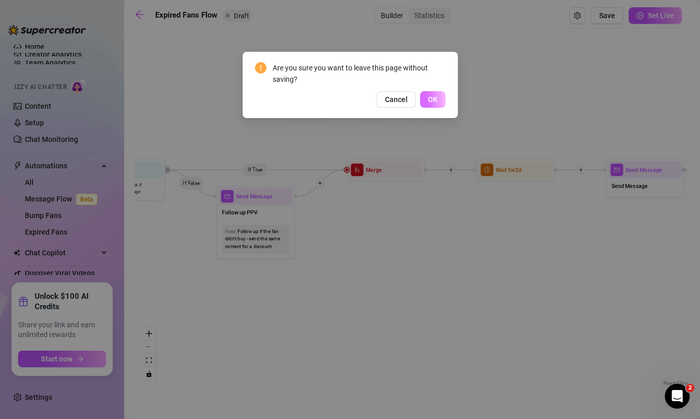
click at [441, 99] on button "OK" at bounding box center [432, 99] width 25 height 17
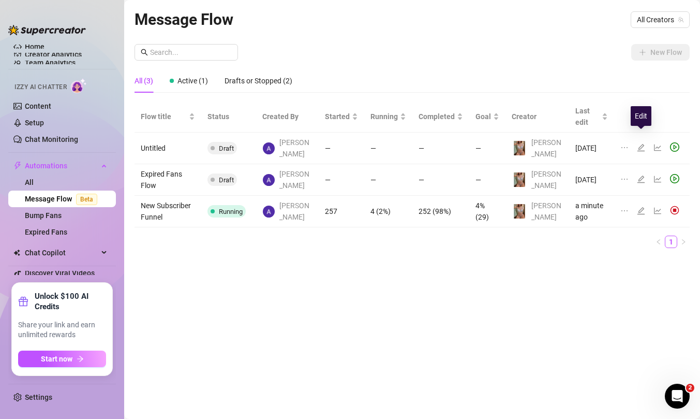
click at [641, 144] on icon "edit" at bounding box center [641, 147] width 7 height 7
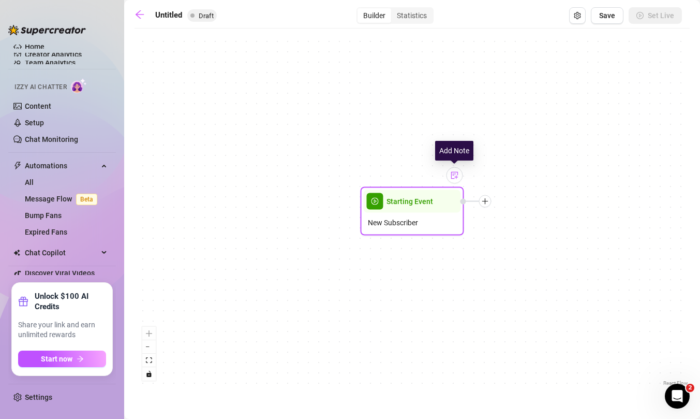
click at [457, 177] on img at bounding box center [455, 175] width 8 height 8
click at [415, 217] on span "New Subscriber" at bounding box center [393, 222] width 50 height 11
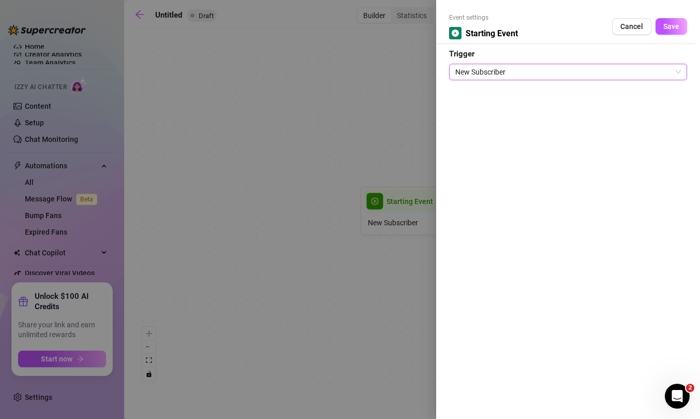
click at [538, 73] on span "New Subscriber" at bounding box center [568, 72] width 226 height 16
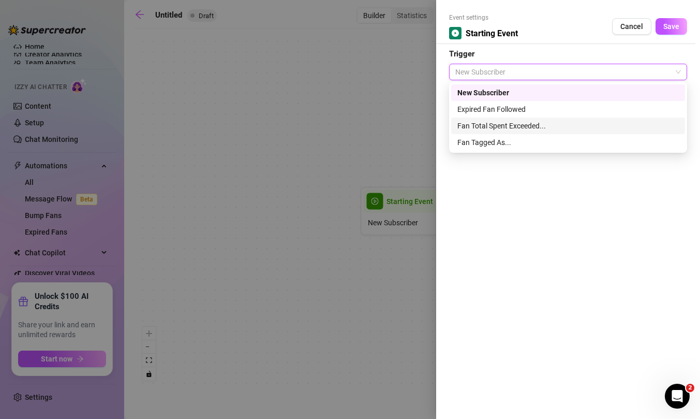
click at [365, 142] on div at bounding box center [350, 209] width 700 height 419
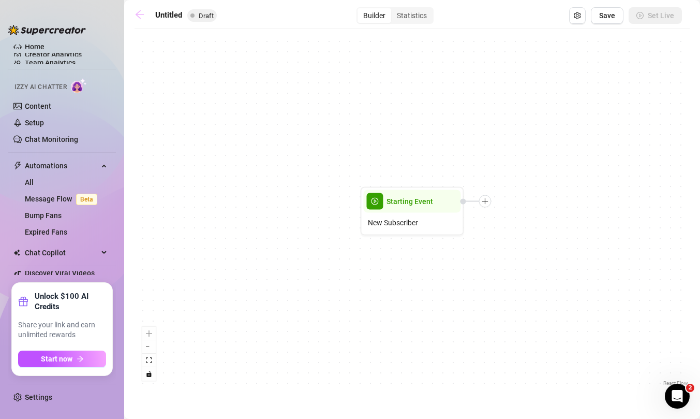
click at [136, 10] on icon "arrow-left" at bounding box center [140, 14] width 10 height 10
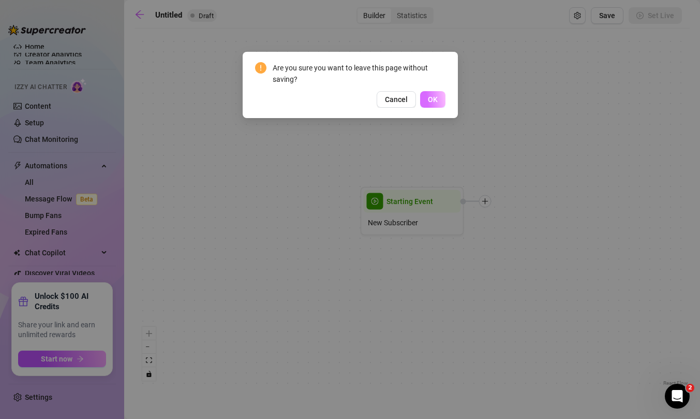
click at [436, 93] on button "OK" at bounding box center [432, 99] width 25 height 17
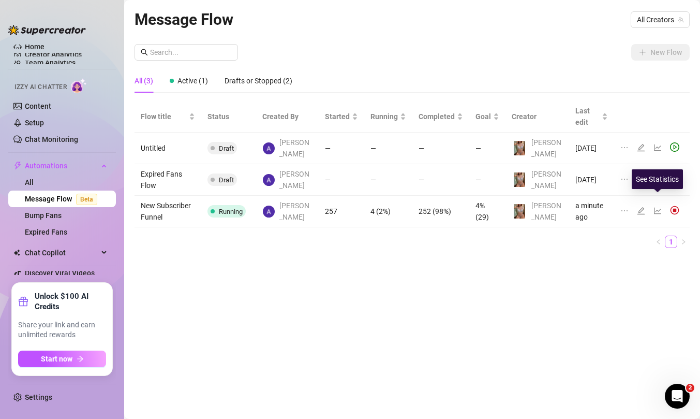
click at [655, 206] on icon "line-chart" at bounding box center [658, 210] width 8 height 8
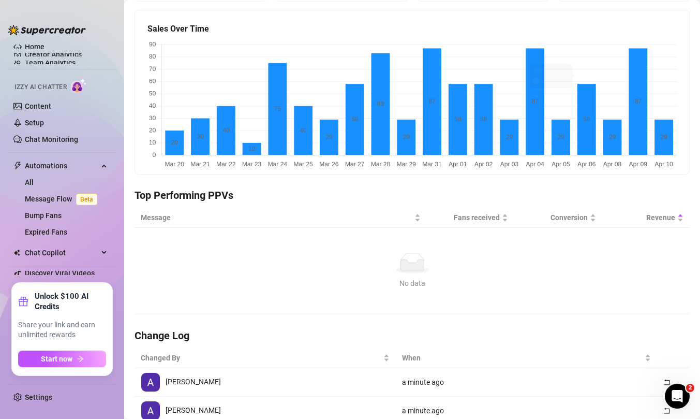
scroll to position [152, 0]
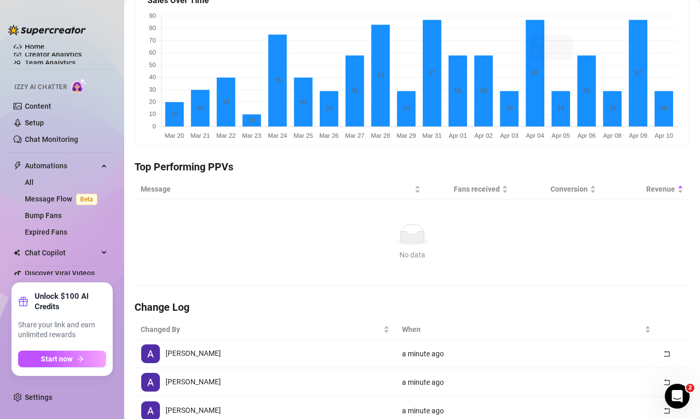
click at [51, 268] on ul "Home Creator Analytics Team Analytics Izzy AI Chatter Content Setup Chat Monito…" at bounding box center [62, 159] width 108 height 238
click at [101, 166] on div "Automations" at bounding box center [62, 165] width 108 height 17
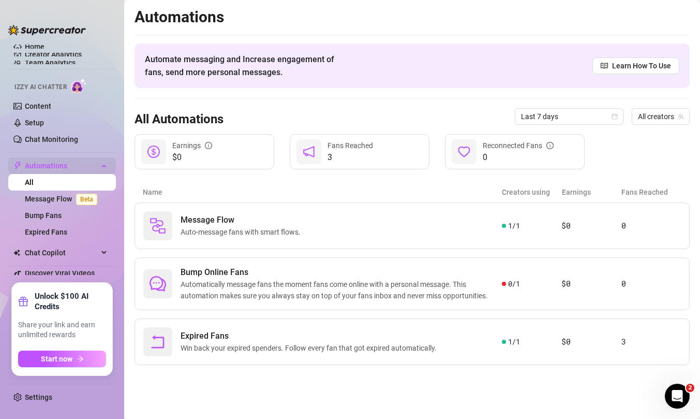
click at [105, 165] on div "Automations" at bounding box center [62, 165] width 108 height 17
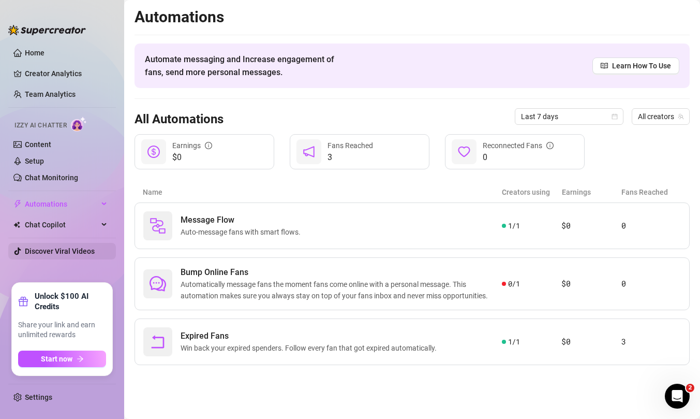
click at [77, 249] on link "Discover Viral Videos" at bounding box center [60, 251] width 70 height 8
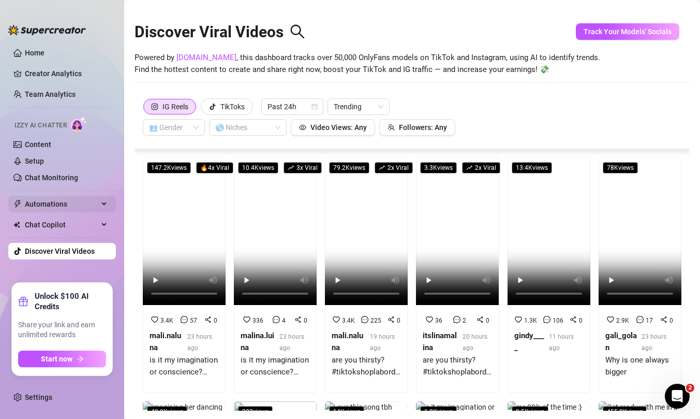
click at [51, 205] on span "Automations" at bounding box center [61, 204] width 73 height 17
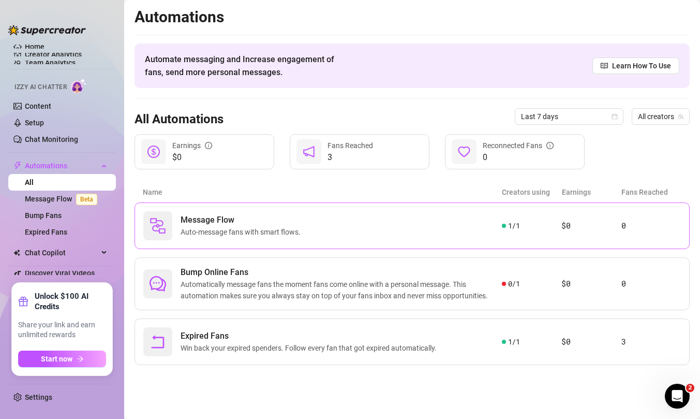
click at [387, 232] on div "Message Flow Auto-message fans with smart flows." at bounding box center [322, 225] width 359 height 29
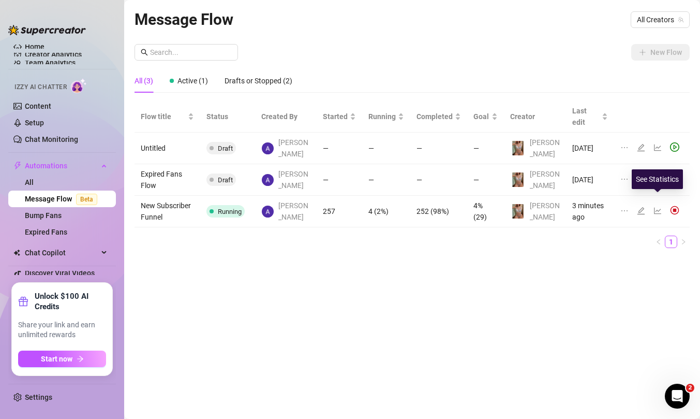
click at [657, 206] on icon "line-chart" at bounding box center [658, 210] width 8 height 8
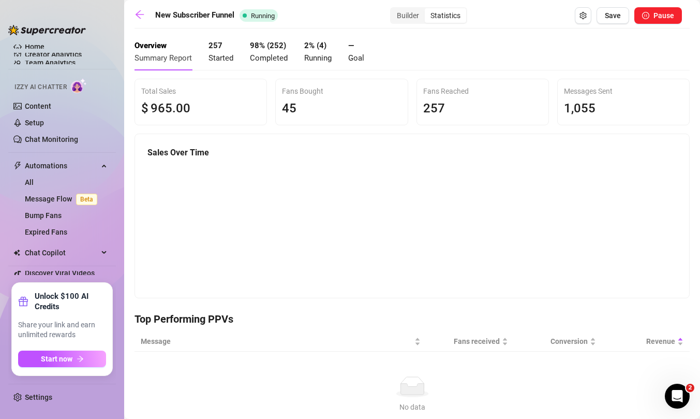
click at [317, 54] on span "Running" at bounding box center [317, 57] width 27 height 9
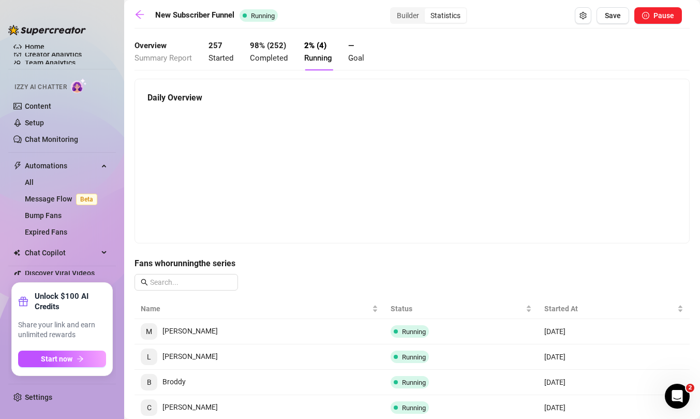
click at [358, 52] on met "— Goal" at bounding box center [356, 52] width 16 height 24
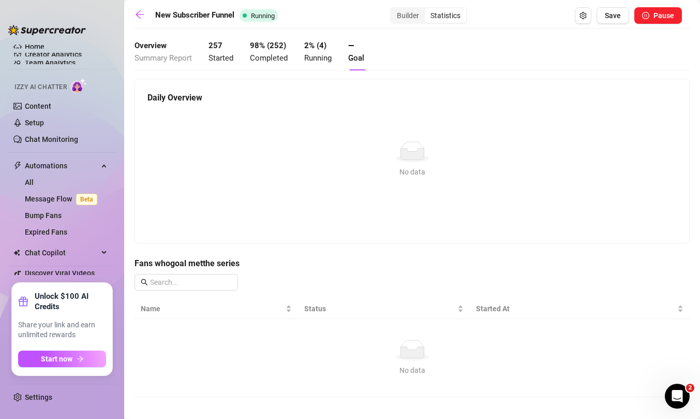
click at [273, 52] on div "98 % ( 252 ) Completed" at bounding box center [269, 52] width 38 height 24
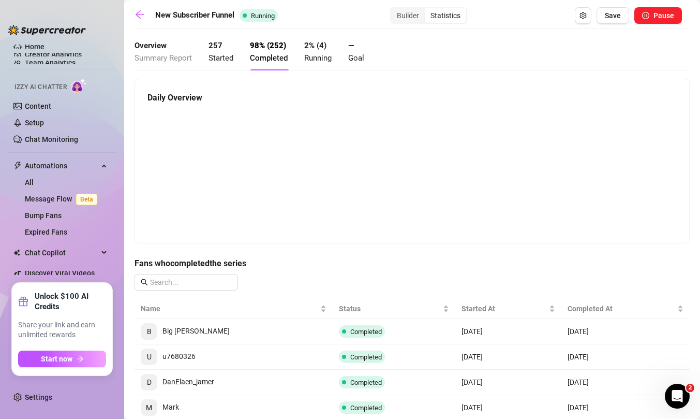
click at [217, 53] on span "Started" at bounding box center [221, 57] width 25 height 9
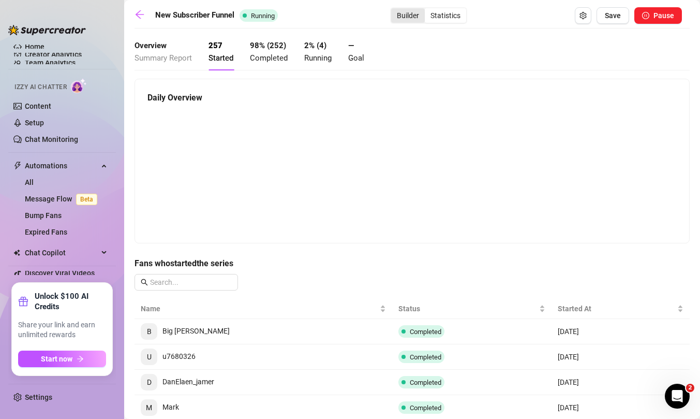
click at [415, 15] on div "Builder" at bounding box center [408, 15] width 34 height 14
click at [394, 10] on input "Builder" at bounding box center [394, 10] width 0 height 0
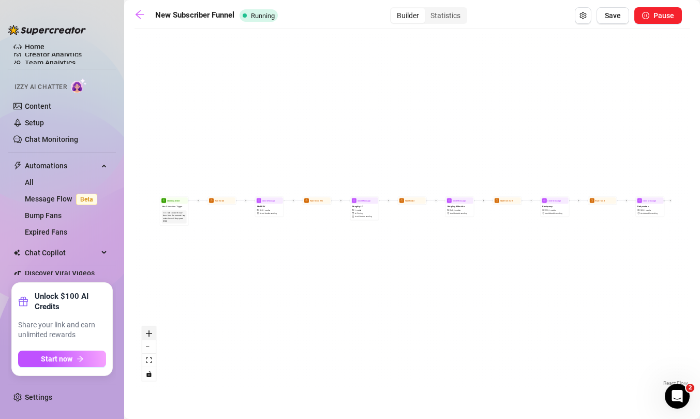
click at [149, 331] on icon "zoom in" at bounding box center [149, 333] width 6 height 6
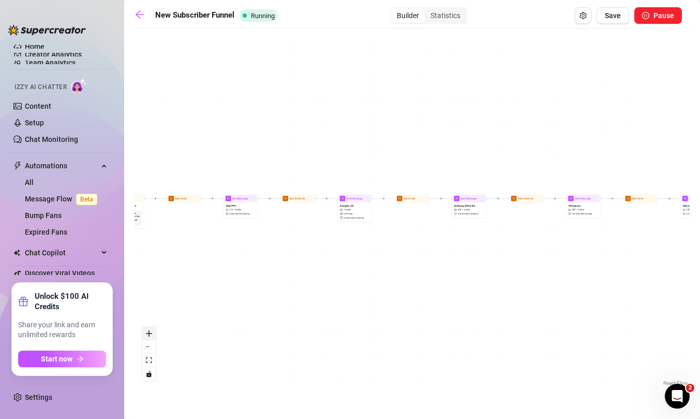
click at [149, 331] on icon "zoom in" at bounding box center [149, 333] width 6 height 6
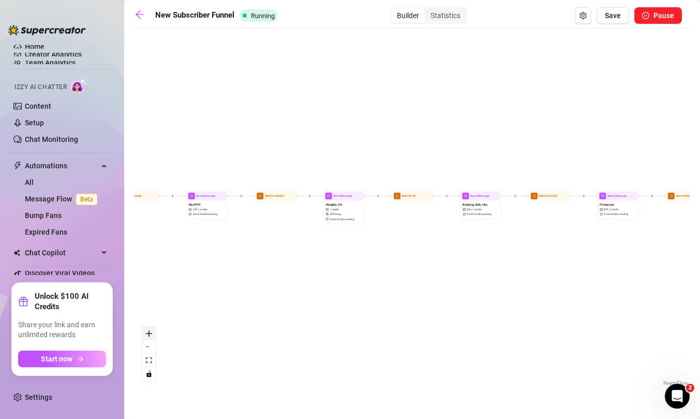
click at [149, 331] on icon "zoom in" at bounding box center [149, 333] width 6 height 6
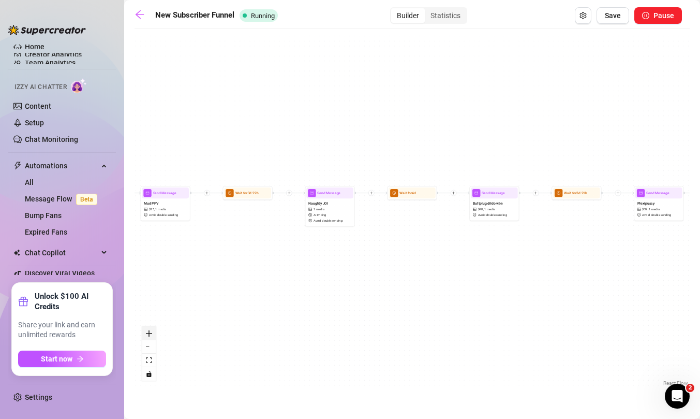
click at [149, 331] on icon "zoom in" at bounding box center [149, 333] width 6 height 6
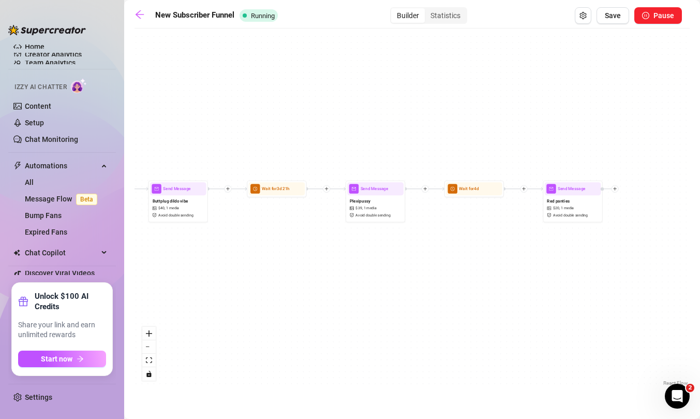
drag, startPoint x: 511, startPoint y: 304, endPoint x: 167, endPoint y: 303, distance: 343.6
click at [167, 303] on div "Send Message Red panties $ 20 , 1 media Avoid double sending Wait for 4d Wait f…" at bounding box center [412, 211] width 555 height 354
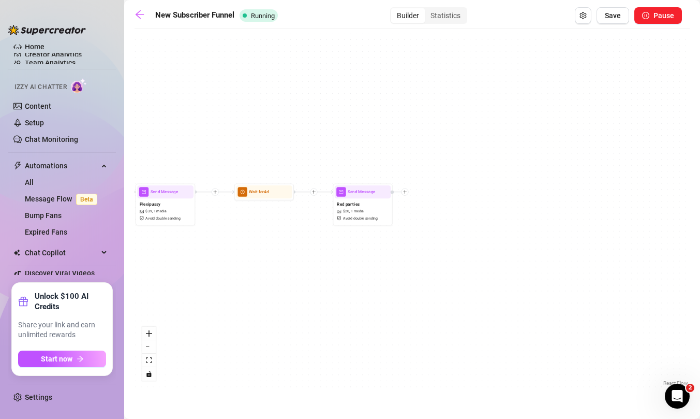
drag, startPoint x: 563, startPoint y: 284, endPoint x: 352, endPoint y: 286, distance: 210.6
click at [352, 286] on div "Send Message Red panties $ 20 , 1 media Avoid double sending Wait for 4d Wait f…" at bounding box center [412, 211] width 555 height 354
click at [395, 191] on icon "plus" at bounding box center [394, 191] width 4 height 4
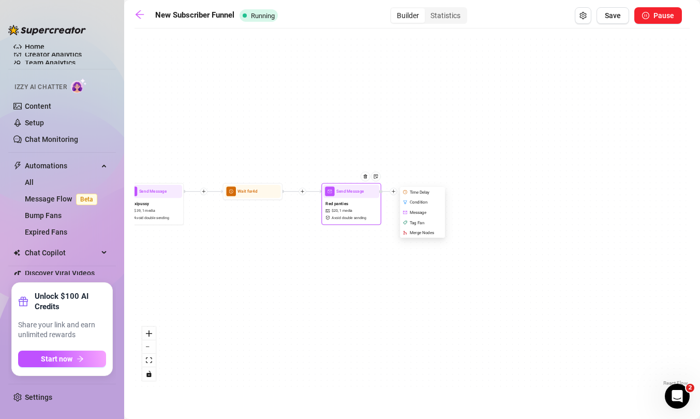
click at [417, 189] on div "Time Delay" at bounding box center [423, 192] width 43 height 10
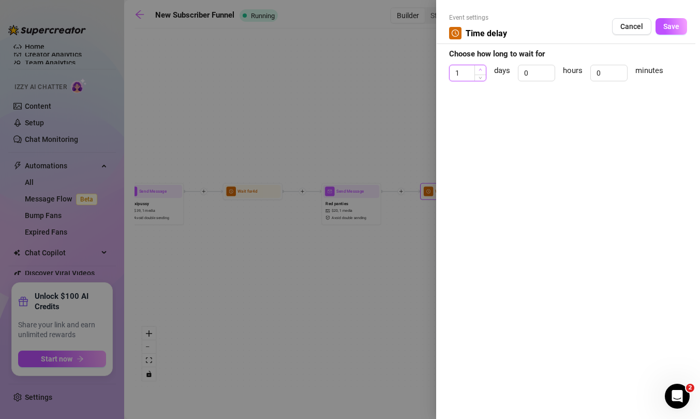
click at [480, 69] on icon "up" at bounding box center [480, 70] width 3 height 2
click at [667, 23] on span "Save" at bounding box center [671, 26] width 16 height 8
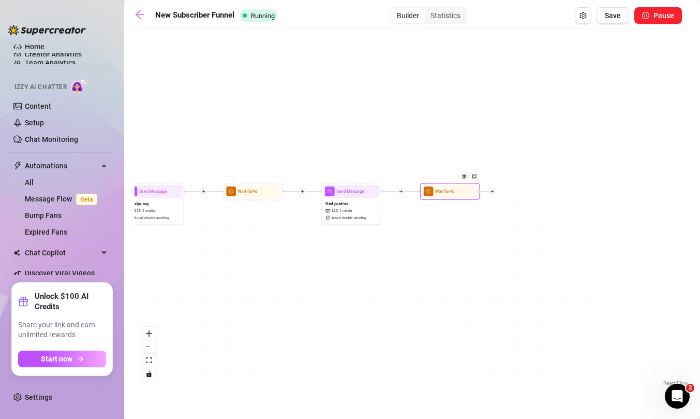
click at [492, 194] on div at bounding box center [492, 191] width 7 height 7
click at [492, 190] on icon "plus" at bounding box center [492, 191] width 4 height 4
click at [515, 210] on div "Message" at bounding box center [521, 212] width 43 height 10
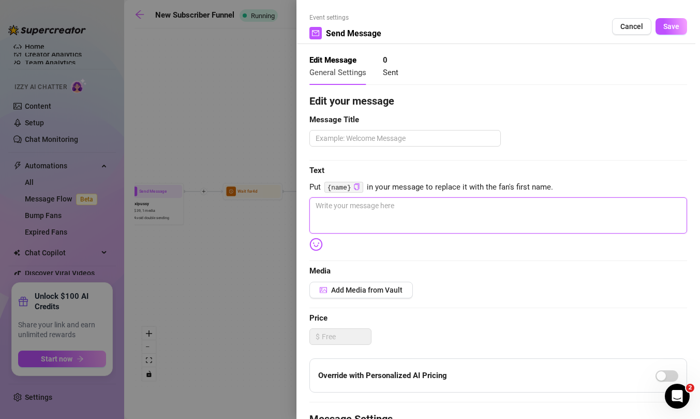
click at [424, 207] on textarea at bounding box center [498, 215] width 378 height 36
click at [369, 292] on span "Add Media from Vault" at bounding box center [366, 290] width 71 height 8
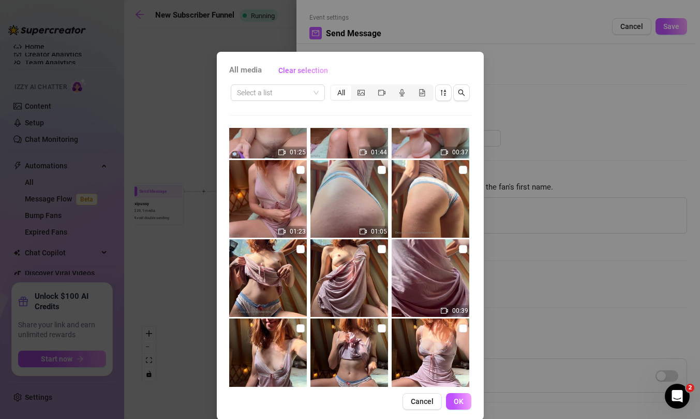
scroll to position [515, 0]
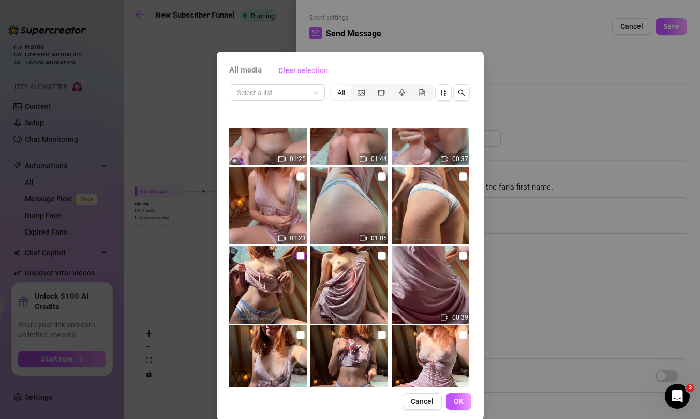
click at [300, 256] on input "checkbox" at bounding box center [301, 256] width 8 height 8
click at [463, 174] on input "checkbox" at bounding box center [463, 176] width 8 height 8
click at [349, 209] on img at bounding box center [350, 206] width 78 height 78
click at [381, 175] on input "checkbox" at bounding box center [382, 176] width 8 height 8
click at [455, 405] on span "OK" at bounding box center [459, 401] width 10 height 8
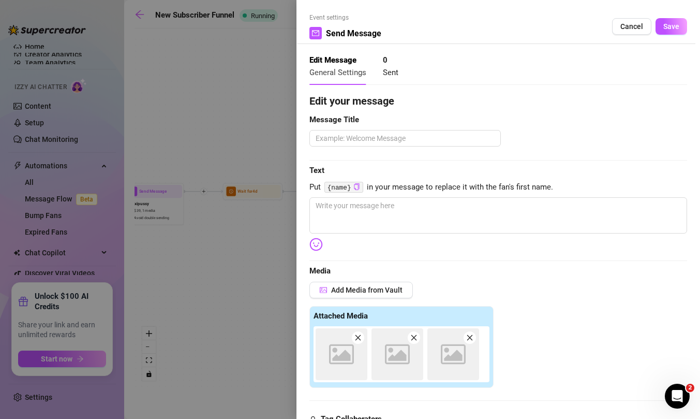
scroll to position [220, 0]
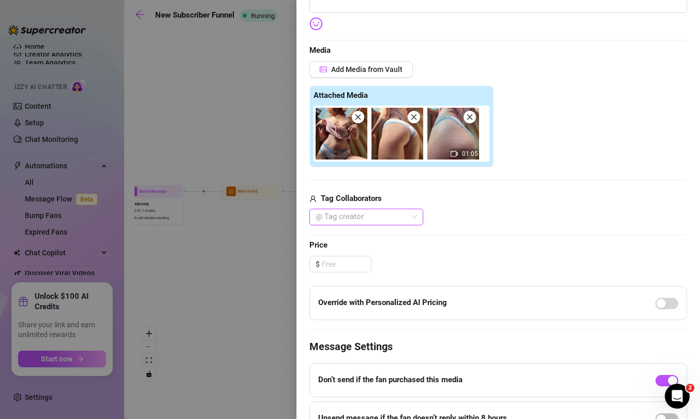
click at [451, 137] on img at bounding box center [453, 134] width 52 height 52
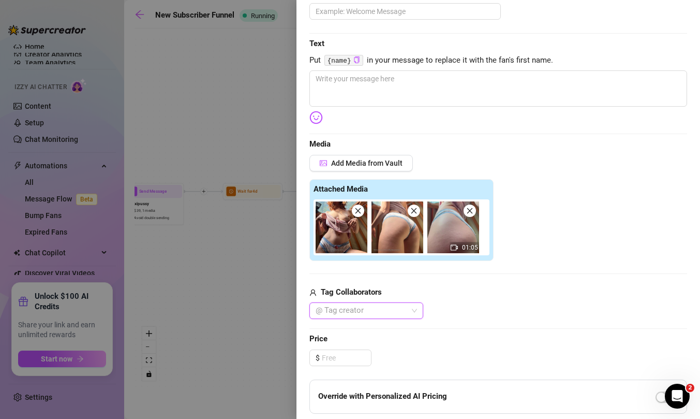
scroll to position [0, 0]
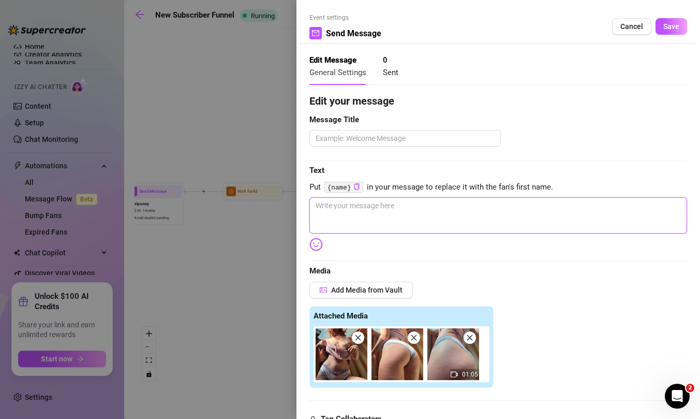
click at [442, 217] on textarea at bounding box center [498, 215] width 378 height 36
click at [421, 140] on textarea at bounding box center [404, 138] width 191 height 17
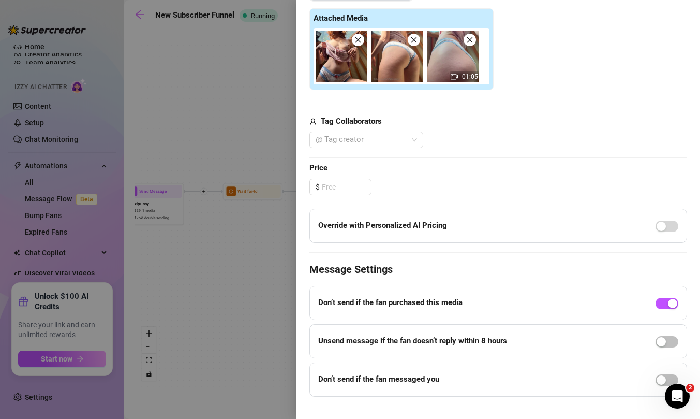
scroll to position [314, 0]
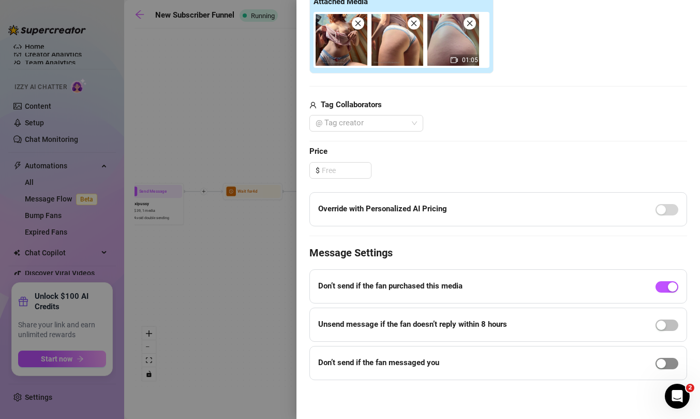
click at [664, 359] on div "button" at bounding box center [661, 363] width 9 height 9
click at [589, 235] on div at bounding box center [498, 235] width 378 height 1
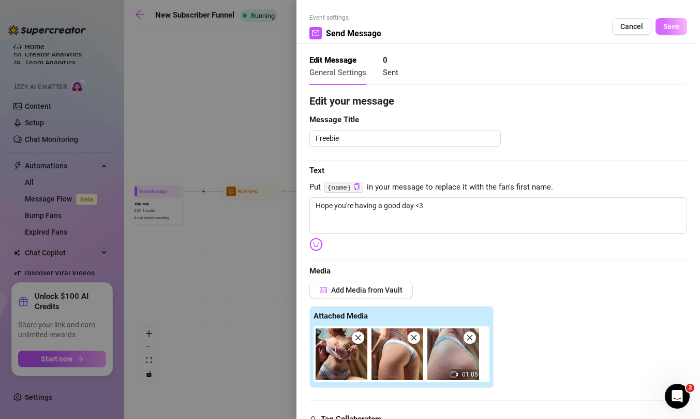
click at [667, 26] on span "Save" at bounding box center [671, 26] width 16 height 8
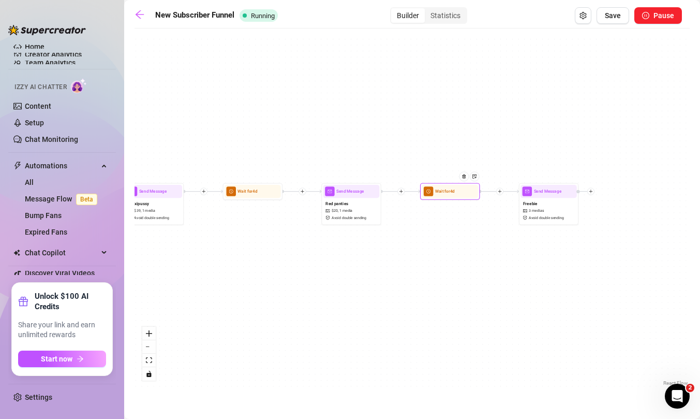
click at [456, 196] on div at bounding box center [466, 181] width 26 height 31
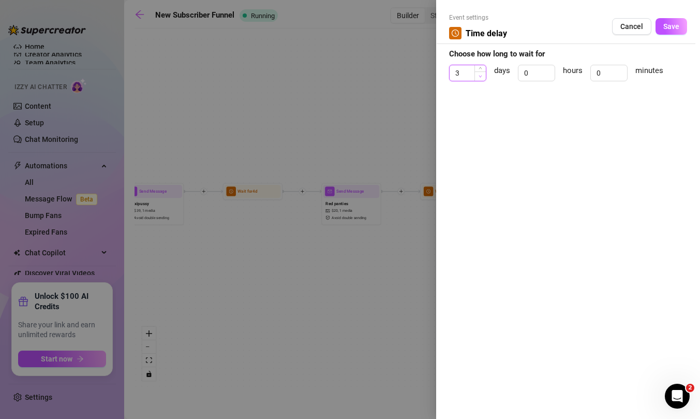
click at [481, 75] on icon "down" at bounding box center [480, 76] width 3 height 2
click at [667, 31] on button "Save" at bounding box center [672, 26] width 32 height 17
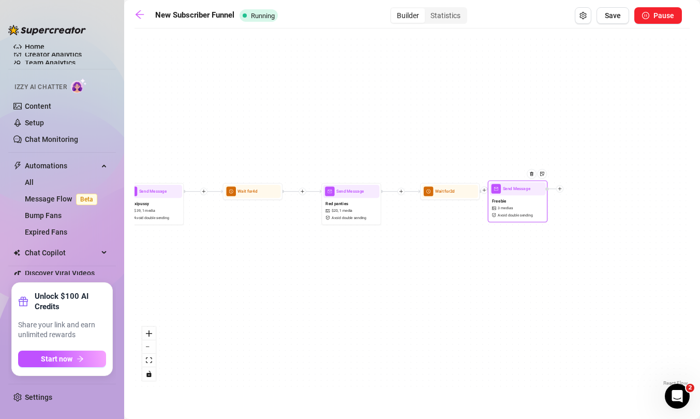
drag, startPoint x: 551, startPoint y: 214, endPoint x: 520, endPoint y: 212, distance: 31.6
click at [520, 212] on div "Freebie 3 medias Avoid double sending" at bounding box center [518, 207] width 56 height 25
click at [514, 207] on div "Freebie 3 medias Avoid double sending" at bounding box center [518, 208] width 56 height 25
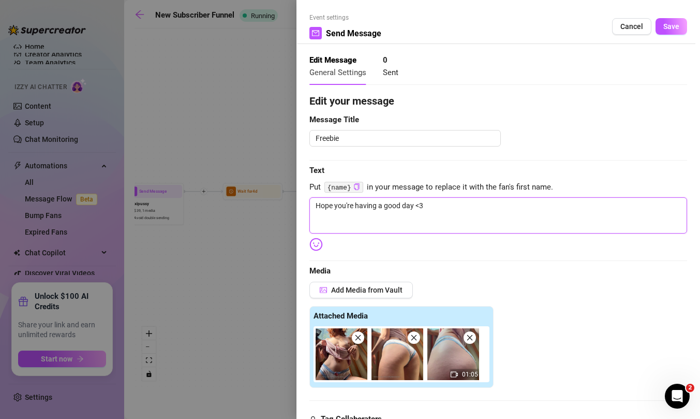
click at [525, 206] on textarea "Hope you're having a good day <3" at bounding box center [498, 215] width 378 height 36
click at [470, 335] on icon "close" at bounding box center [469, 337] width 7 height 7
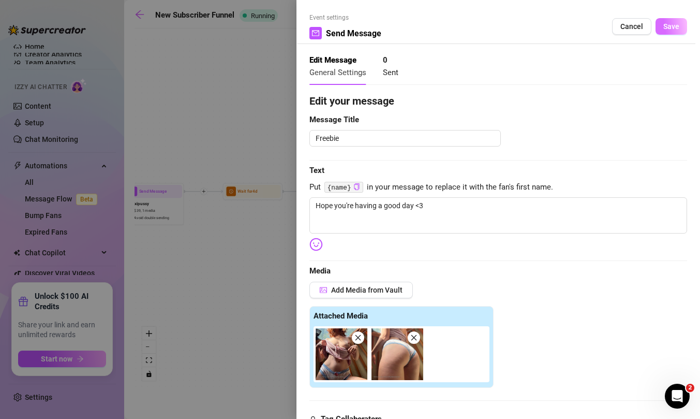
click at [670, 24] on span "Save" at bounding box center [671, 26] width 16 height 8
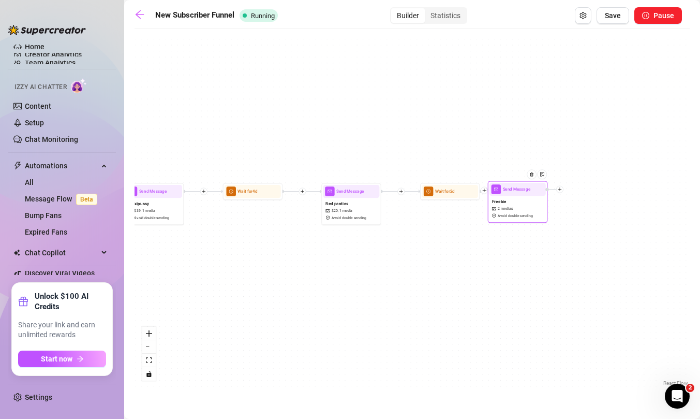
click at [559, 190] on icon "plus" at bounding box center [560, 189] width 4 height 4
click at [580, 185] on div "Time Delay" at bounding box center [589, 190] width 43 height 10
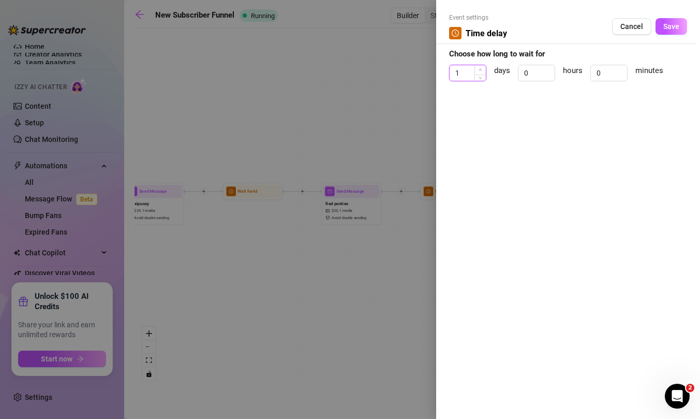
click at [482, 69] on span "Increase Value" at bounding box center [480, 69] width 11 height 9
click at [667, 31] on button "Save" at bounding box center [672, 26] width 32 height 17
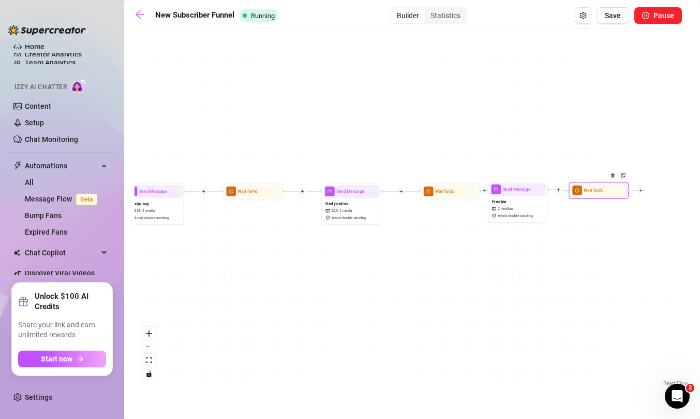
drag, startPoint x: 616, startPoint y: 196, endPoint x: 597, endPoint y: 196, distance: 19.7
click at [597, 196] on div "Wait for 2d" at bounding box center [599, 190] width 60 height 17
click at [639, 189] on icon "plus" at bounding box center [639, 190] width 1 height 4
click at [660, 208] on div "Message" at bounding box center [668, 210] width 43 height 10
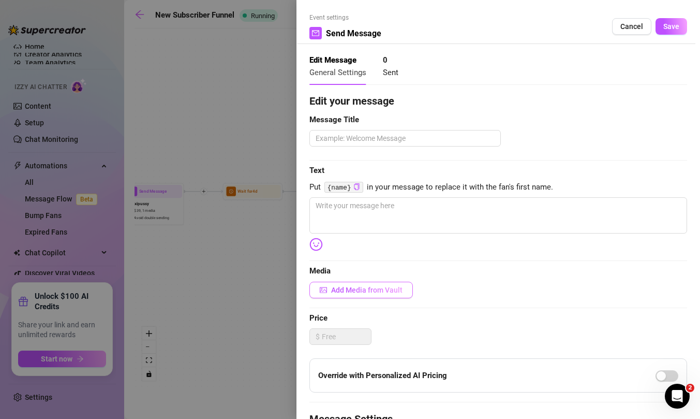
click at [346, 293] on span "Add Media from Vault" at bounding box center [366, 290] width 71 height 8
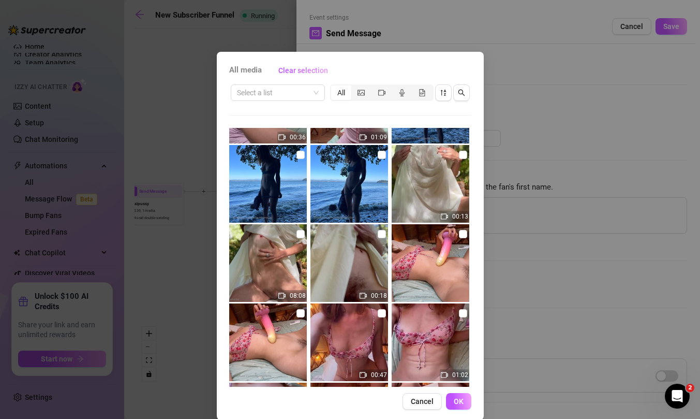
scroll to position [853, 0]
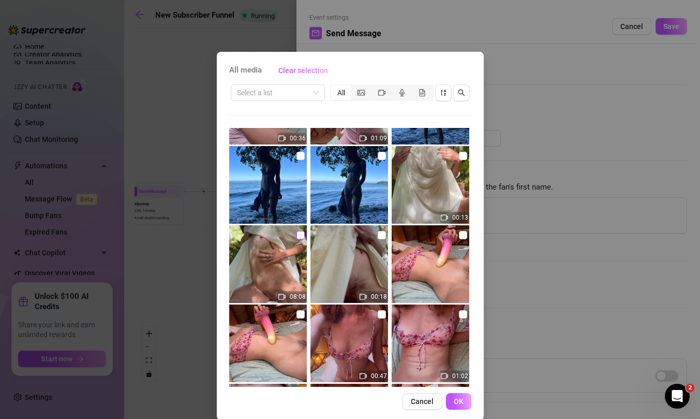
click at [301, 235] on input "checkbox" at bounding box center [301, 235] width 8 height 8
click at [462, 152] on input "checkbox" at bounding box center [463, 156] width 8 height 8
click at [460, 402] on span "OK" at bounding box center [459, 401] width 10 height 8
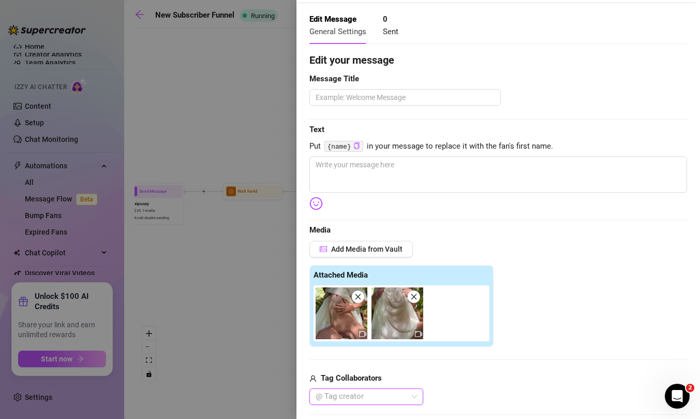
scroll to position [0, 0]
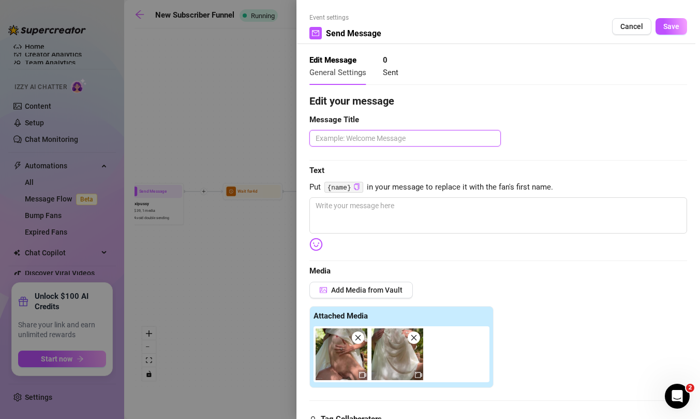
click at [390, 138] on textarea at bounding box center [404, 138] width 191 height 17
click at [371, 208] on textarea at bounding box center [498, 215] width 378 height 36
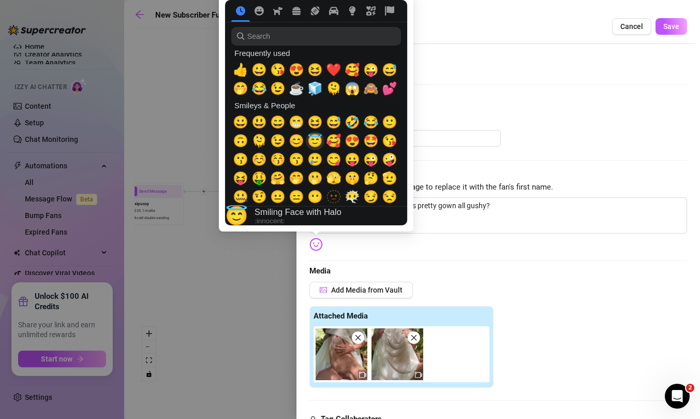
click at [312, 141] on span "😇" at bounding box center [315, 141] width 16 height 14
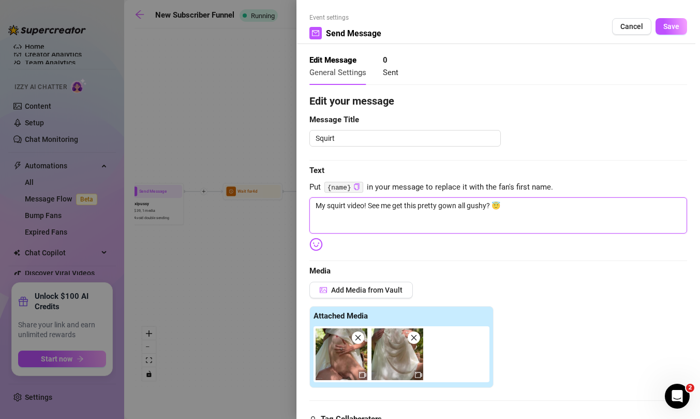
click at [366, 209] on textarea "My squirt video! See me get this pretty gown all gushy? 😇" at bounding box center [498, 215] width 378 height 36
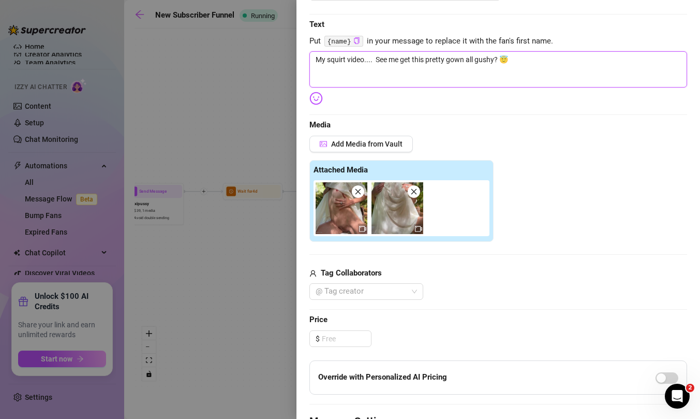
scroll to position [184, 0]
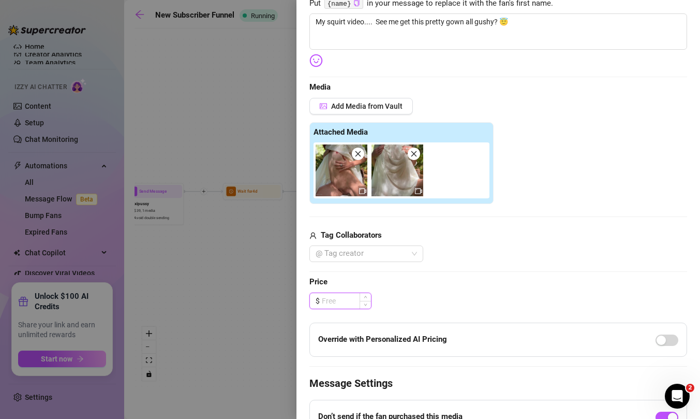
click at [339, 300] on input at bounding box center [346, 301] width 49 height 16
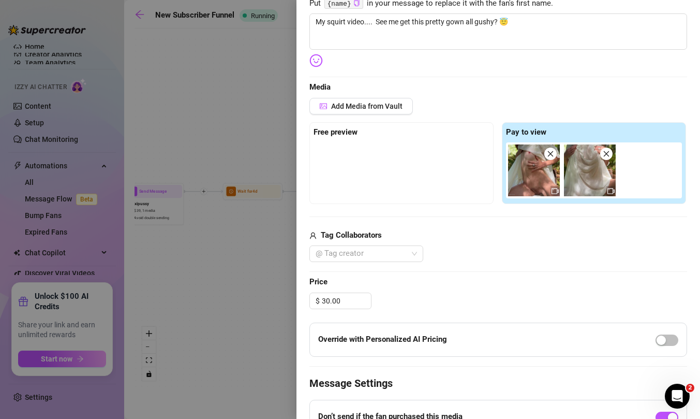
click at [437, 287] on span "Price" at bounding box center [498, 282] width 378 height 12
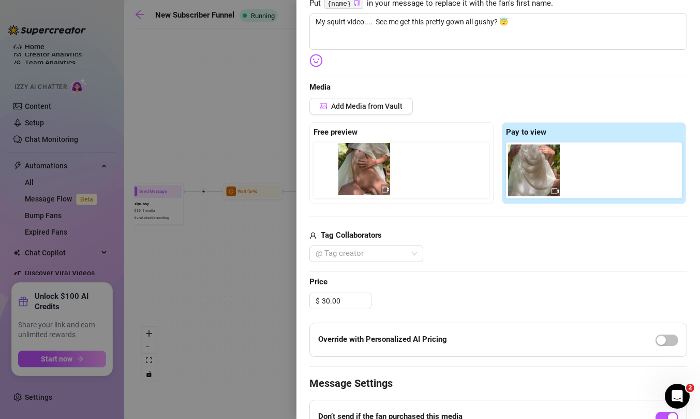
drag, startPoint x: 536, startPoint y: 173, endPoint x: 361, endPoint y: 171, distance: 174.9
click at [361, 171] on div "Free preview Pay to view" at bounding box center [498, 163] width 378 height 82
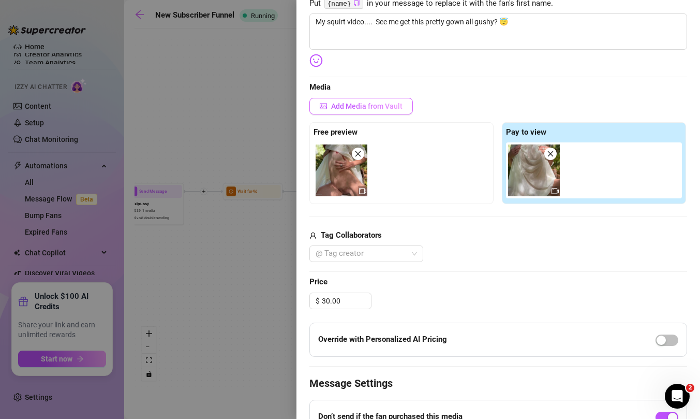
click at [356, 106] on span "Add Media from Vault" at bounding box center [366, 106] width 71 height 8
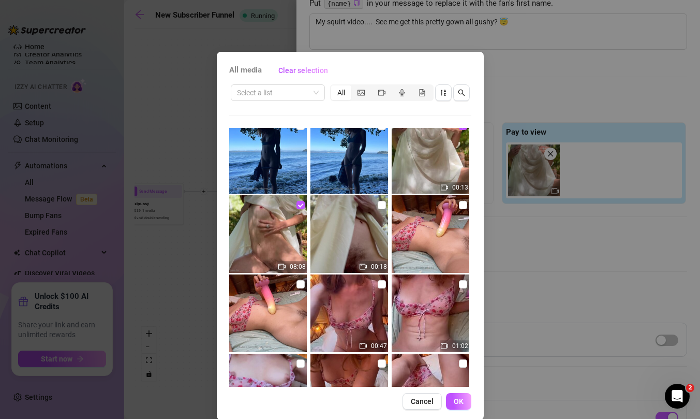
scroll to position [868, 0]
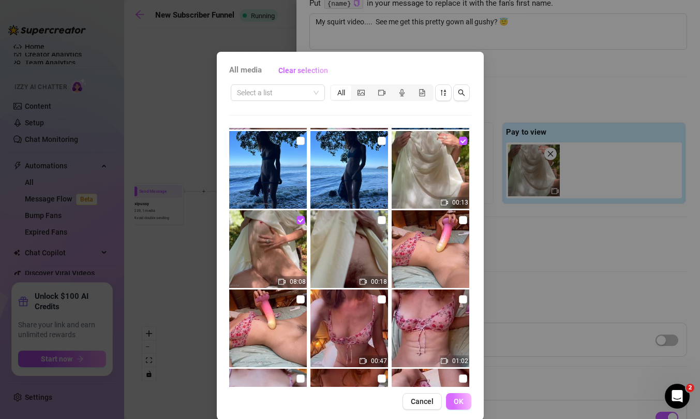
click at [457, 401] on span "OK" at bounding box center [459, 401] width 10 height 8
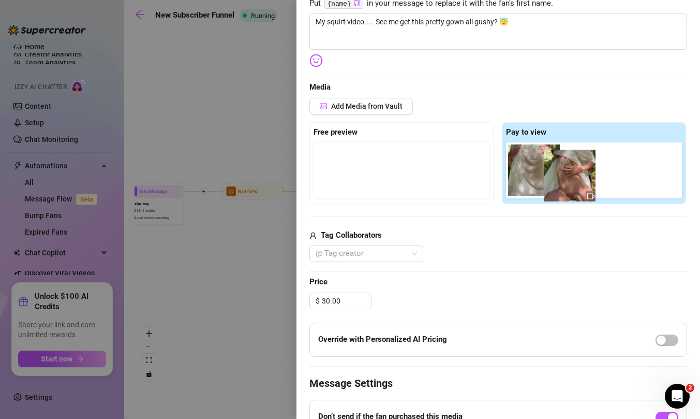
drag, startPoint x: 341, startPoint y: 173, endPoint x: 573, endPoint y: 179, distance: 232.9
click at [573, 179] on div "Free preview Pay to view" at bounding box center [498, 163] width 378 height 82
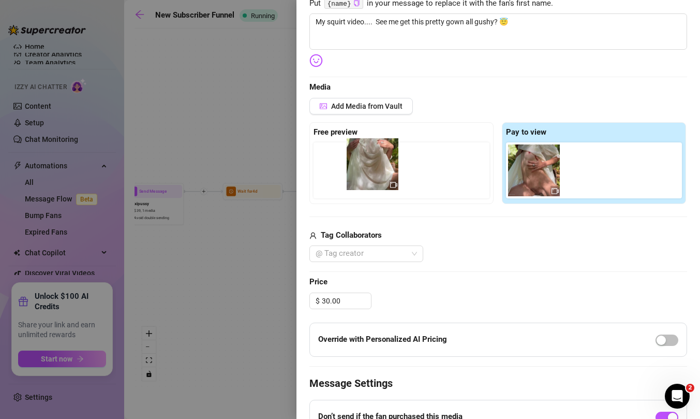
drag, startPoint x: 530, startPoint y: 175, endPoint x: 363, endPoint y: 168, distance: 167.3
click at [363, 168] on div "Free preview Pay to view" at bounding box center [498, 163] width 378 height 82
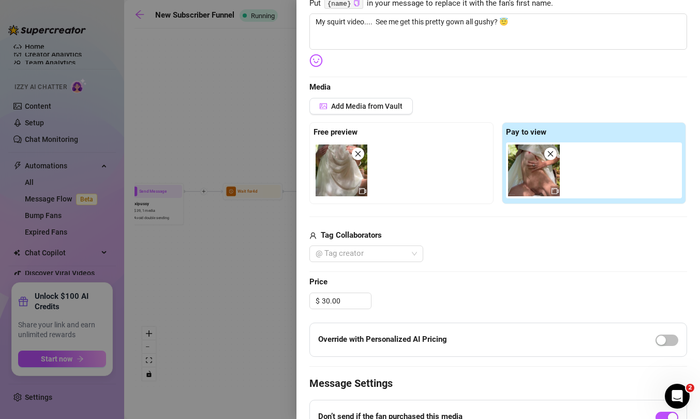
scroll to position [314, 0]
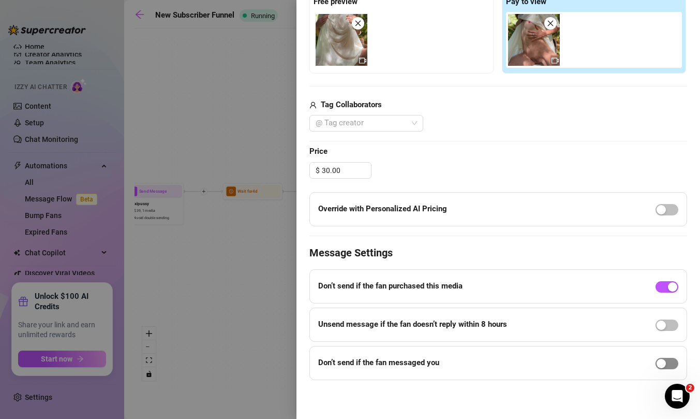
click at [668, 362] on span "button" at bounding box center [667, 363] width 23 height 11
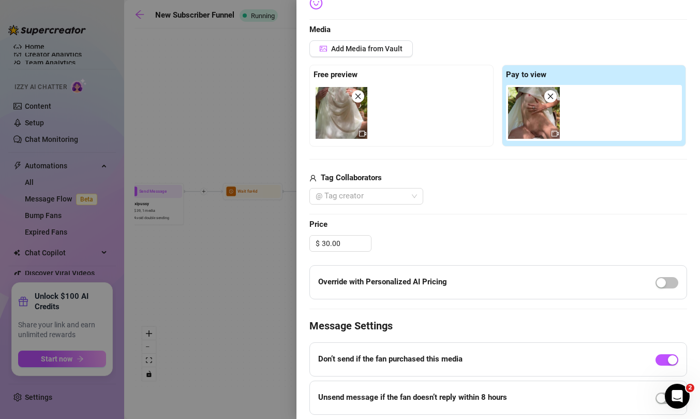
scroll to position [0, 0]
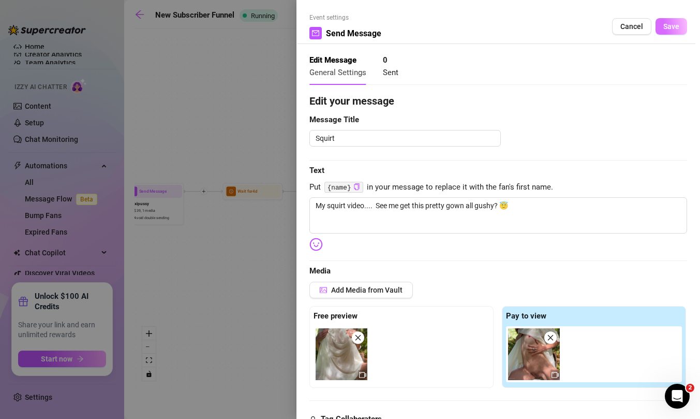
click at [671, 26] on span "Save" at bounding box center [671, 26] width 16 height 8
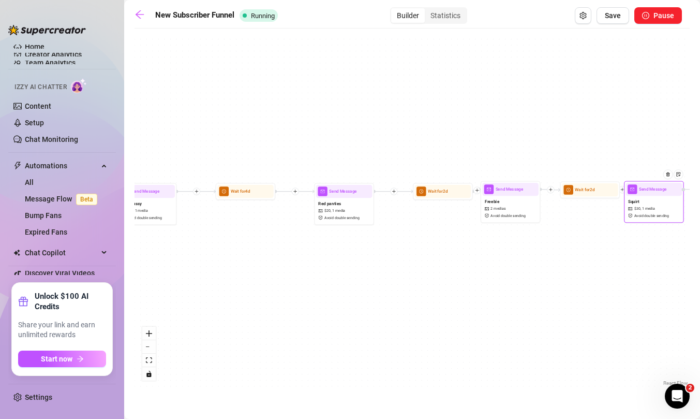
drag, startPoint x: 677, startPoint y: 205, endPoint x: 634, endPoint y: 204, distance: 43.5
click at [634, 204] on div "Squirt $ 30 , 1 media Avoid double sending" at bounding box center [654, 208] width 56 height 25
click at [454, 19] on div "Statistics" at bounding box center [445, 15] width 41 height 14
click at [427, 10] on input "Statistics" at bounding box center [427, 10] width 0 height 0
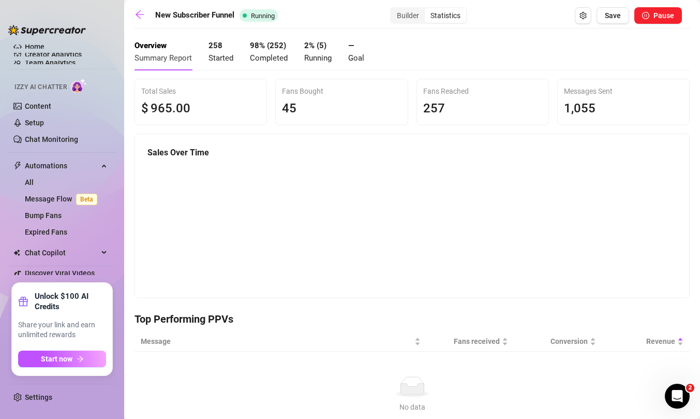
click at [314, 52] on div "2 % ( 5 ) Running" at bounding box center [317, 52] width 27 height 24
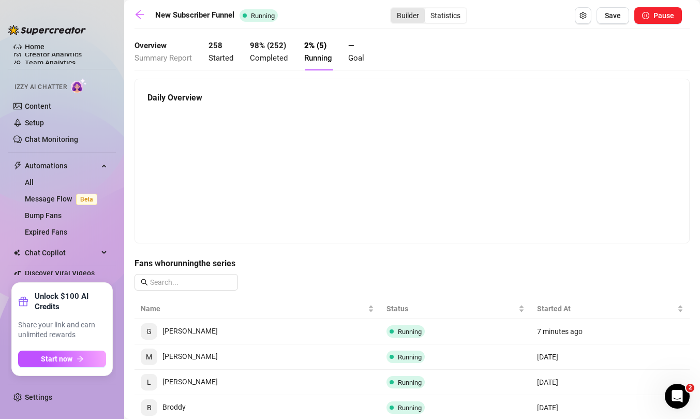
click at [415, 11] on div "Builder" at bounding box center [408, 15] width 34 height 14
click at [394, 10] on input "Builder" at bounding box center [394, 10] width 0 height 0
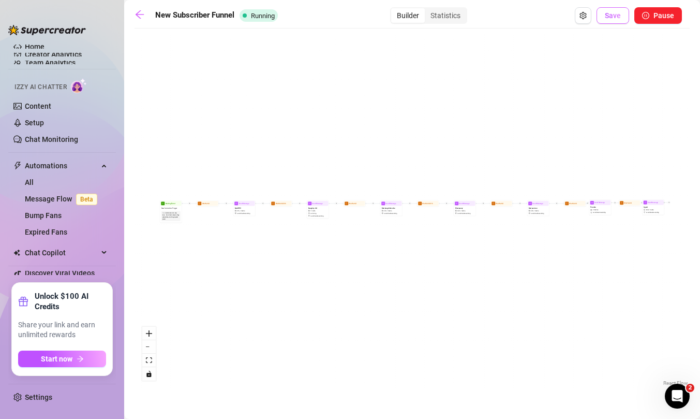
click at [612, 14] on span "Save" at bounding box center [613, 15] width 16 height 8
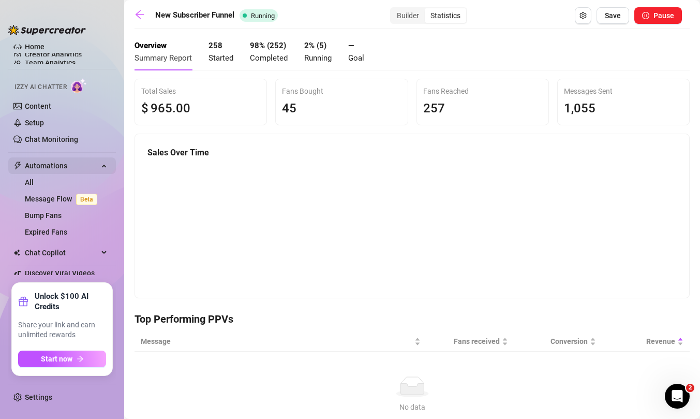
click at [100, 162] on div "Automations" at bounding box center [62, 165] width 108 height 17
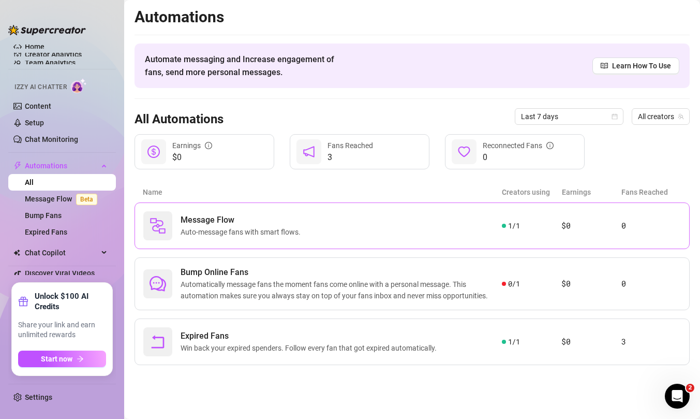
click at [289, 219] on span "Message Flow" at bounding box center [243, 220] width 124 height 12
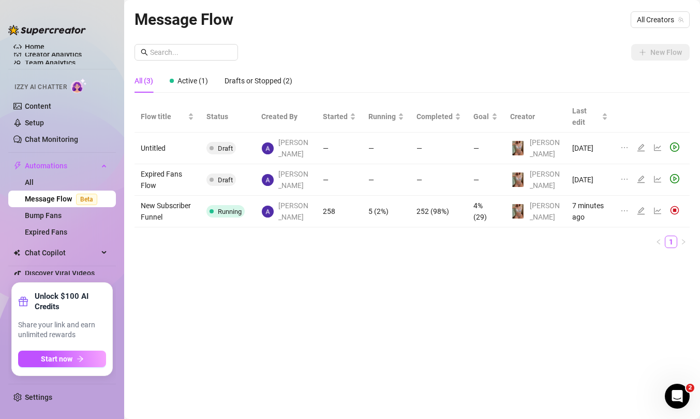
click at [657, 206] on icon "line-chart" at bounding box center [658, 210] width 8 height 8
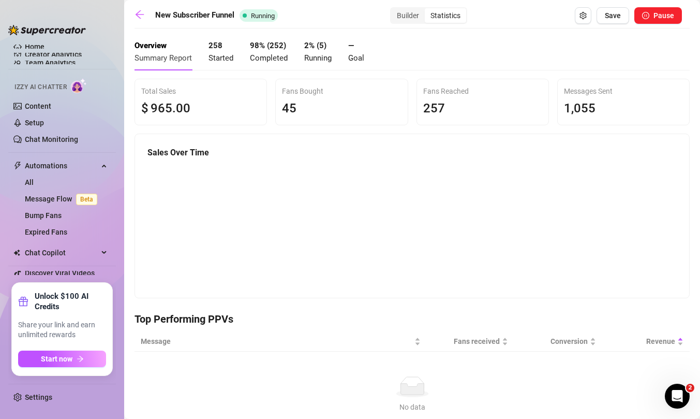
click at [315, 54] on span "Running" at bounding box center [317, 57] width 27 height 9
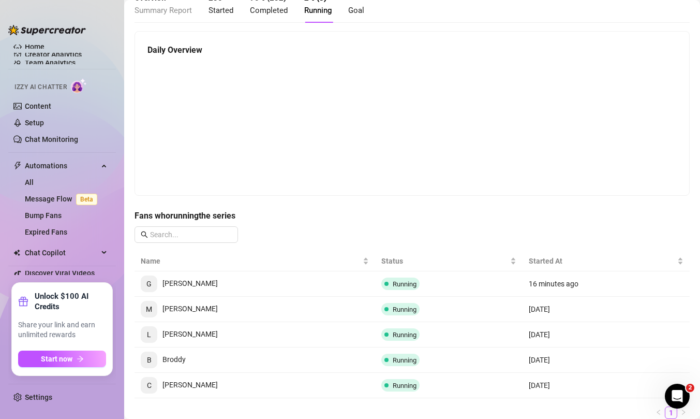
scroll to position [87, 0]
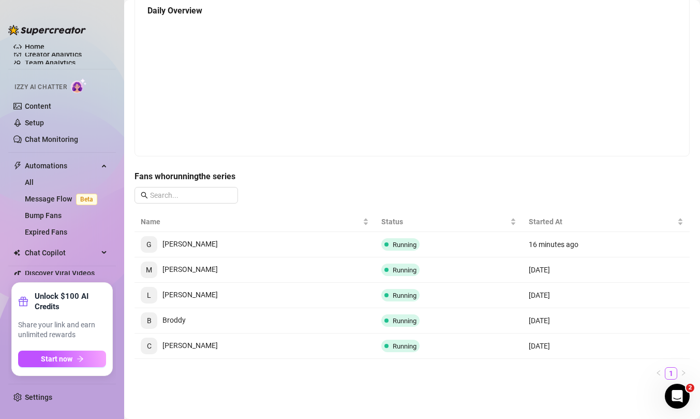
click at [393, 266] on span "Running" at bounding box center [405, 270] width 24 height 8
click at [165, 268] on span "M [PERSON_NAME]" at bounding box center [179, 269] width 77 height 8
click at [149, 268] on span "M" at bounding box center [149, 269] width 6 height 11
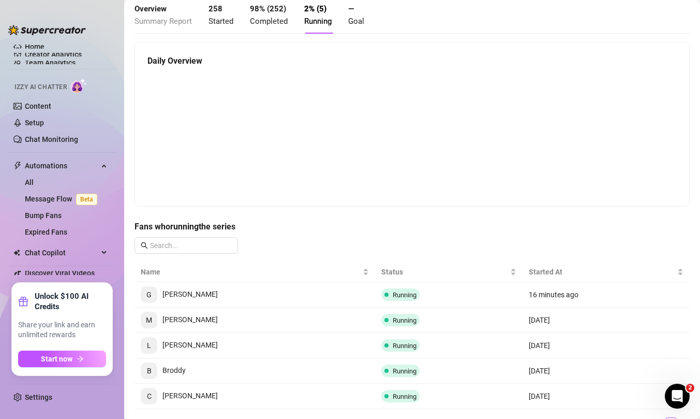
scroll to position [0, 0]
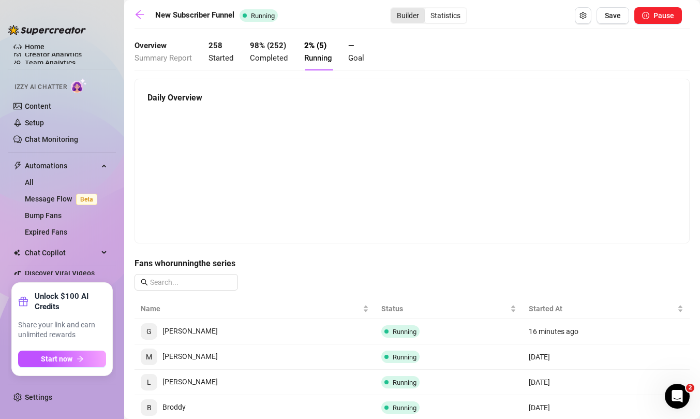
click at [404, 18] on div "Builder" at bounding box center [408, 15] width 34 height 14
click at [394, 10] on input "Builder" at bounding box center [394, 10] width 0 height 0
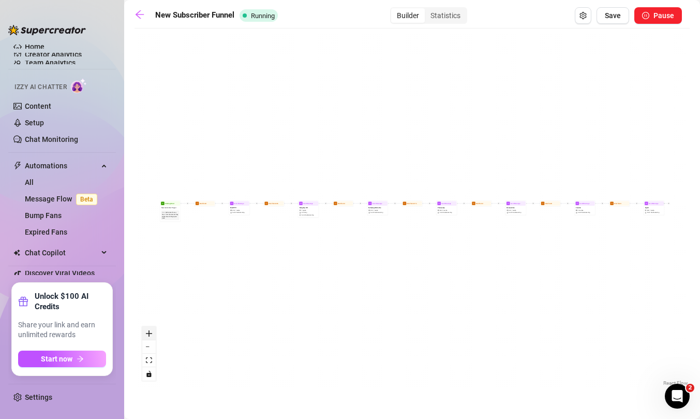
click at [146, 335] on icon "zoom in" at bounding box center [149, 333] width 6 height 6
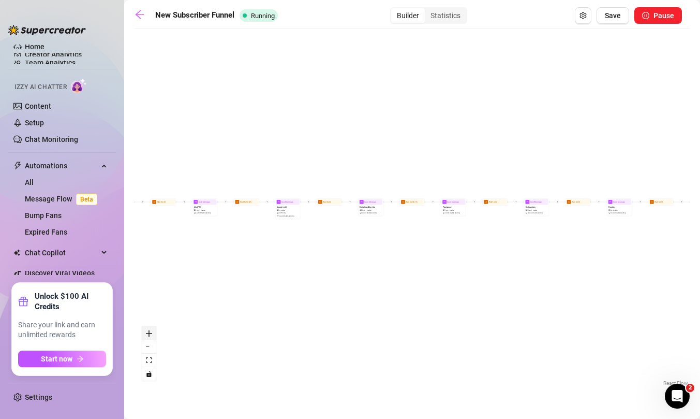
click at [146, 335] on icon "zoom in" at bounding box center [149, 333] width 6 height 6
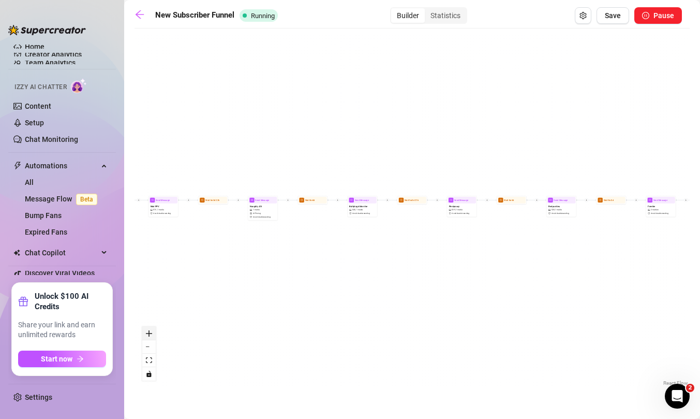
click at [146, 335] on icon "zoom in" at bounding box center [149, 333] width 6 height 6
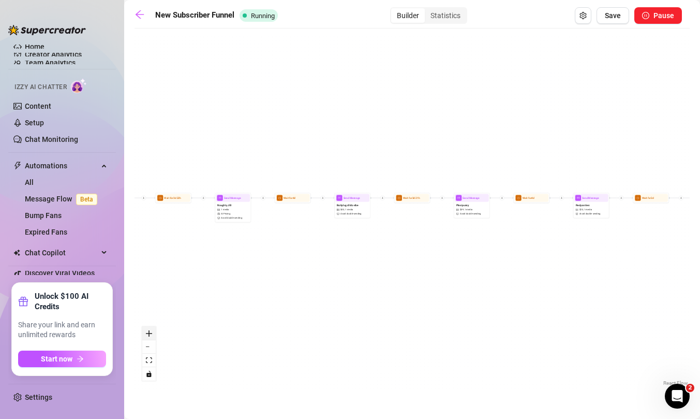
click at [146, 335] on icon "zoom in" at bounding box center [149, 333] width 6 height 6
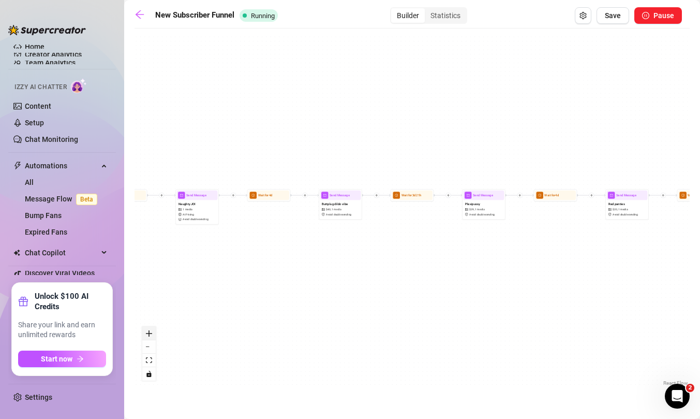
click at [146, 335] on icon "zoom in" at bounding box center [149, 333] width 6 height 6
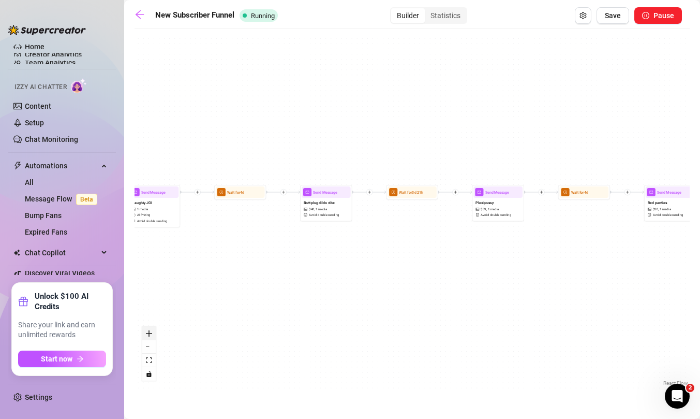
click at [146, 335] on icon "zoom in" at bounding box center [149, 333] width 6 height 6
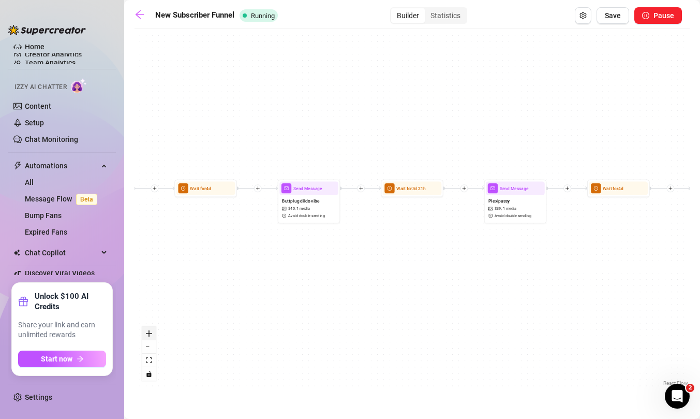
click at [146, 335] on icon "zoom in" at bounding box center [149, 333] width 6 height 6
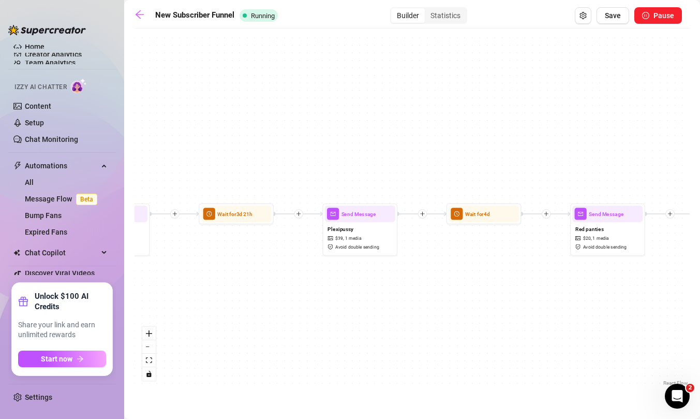
drag, startPoint x: 489, startPoint y: 300, endPoint x: 229, endPoint y: 314, distance: 260.1
click at [229, 314] on div "Send Message Squirt $ 30 , 1 media Avoid double sending Wait for 2d Send Messag…" at bounding box center [412, 211] width 555 height 354
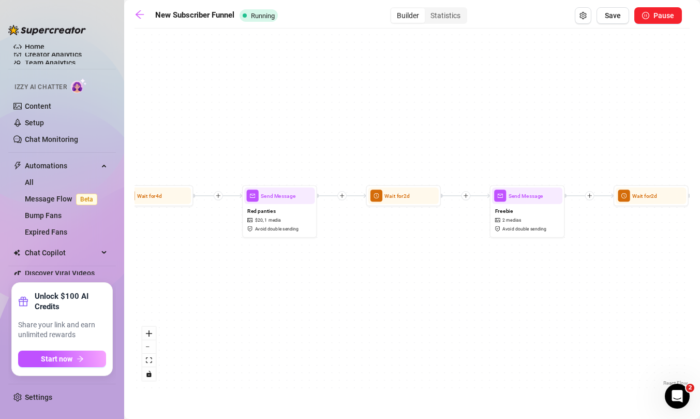
drag, startPoint x: 487, startPoint y: 289, endPoint x: 244, endPoint y: 287, distance: 243.2
click at [244, 287] on div "Send Message Squirt $ 30 , 1 media Avoid double sending Wait for 2d Send Messag…" at bounding box center [412, 211] width 555 height 354
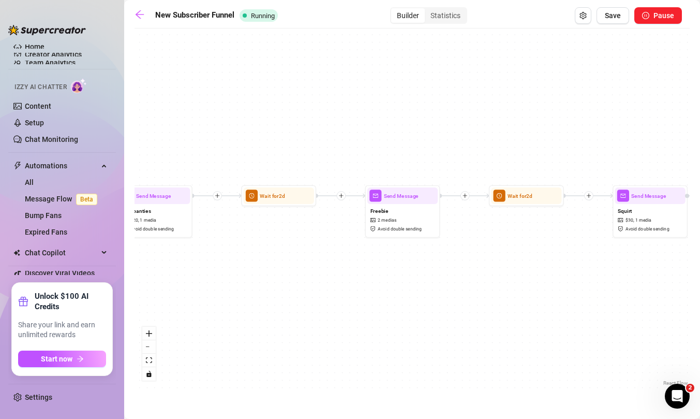
drag, startPoint x: 568, startPoint y: 278, endPoint x: 313, endPoint y: 277, distance: 255.7
click at [313, 277] on div "Send Message Squirt $ 30 , 1 media Avoid double sending Wait for 2d Send Messag…" at bounding box center [412, 211] width 555 height 354
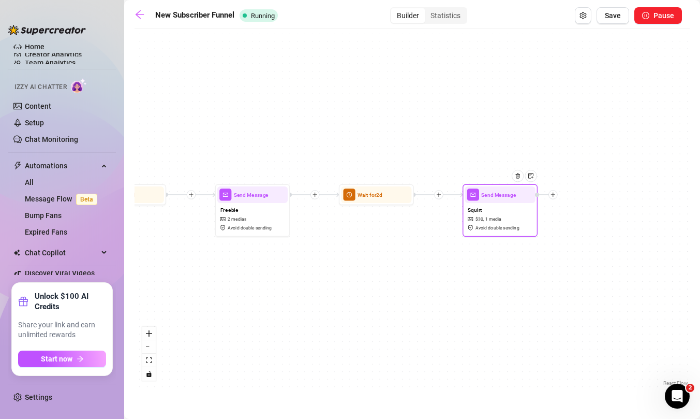
click at [555, 197] on icon "plus" at bounding box center [553, 194] width 5 height 5
click at [582, 206] on div "Condition" at bounding box center [590, 208] width 55 height 13
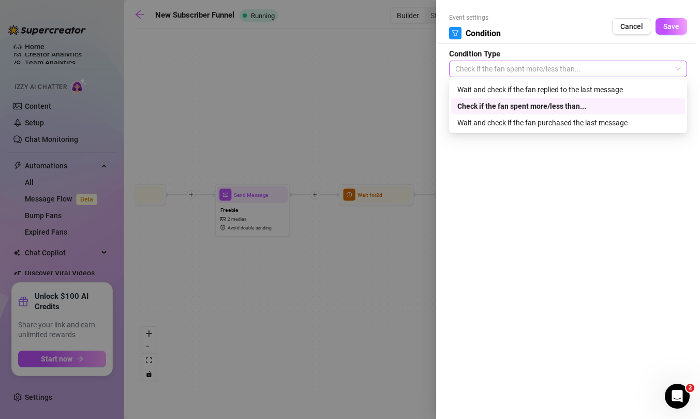
click at [542, 67] on span "Check if the fan spent more/less than..." at bounding box center [568, 69] width 226 height 16
click at [552, 106] on div "Check if the fan spent more/less than..." at bounding box center [567, 105] width 221 height 11
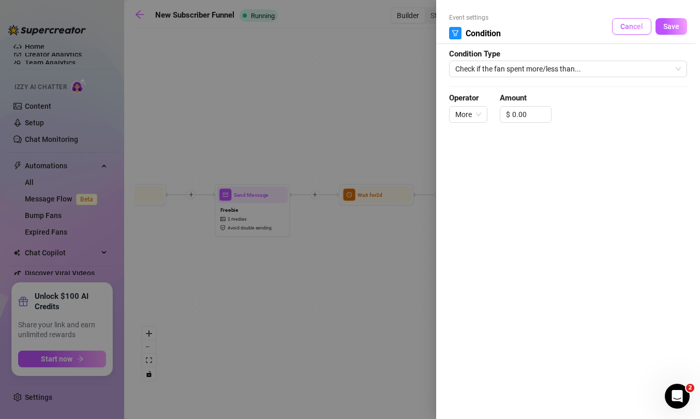
click at [627, 25] on span "Cancel" at bounding box center [631, 26] width 23 height 8
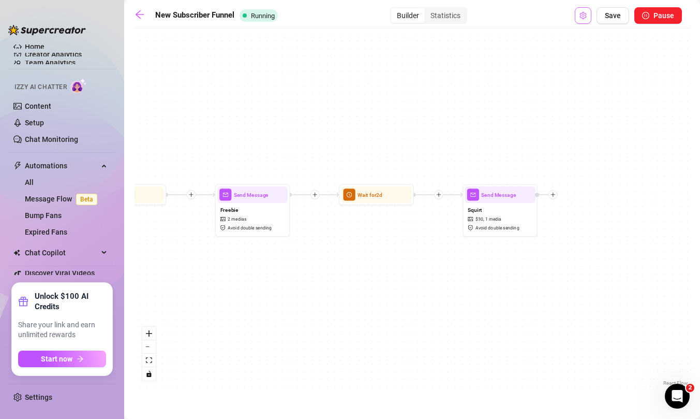
click at [585, 14] on icon "setting" at bounding box center [583, 15] width 7 height 7
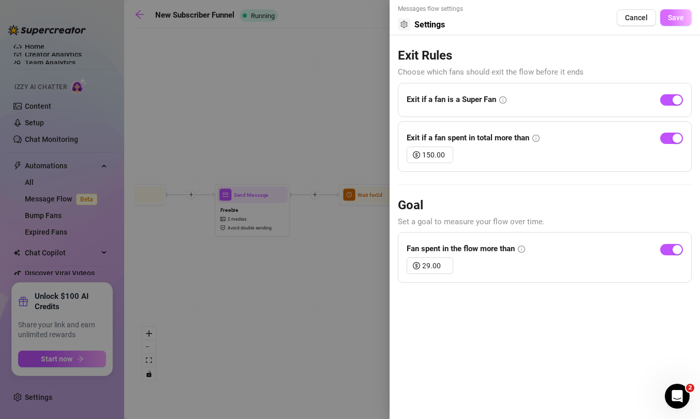
click at [676, 17] on span "Save" at bounding box center [676, 17] width 16 height 8
